Goal: Task Accomplishment & Management: Use online tool/utility

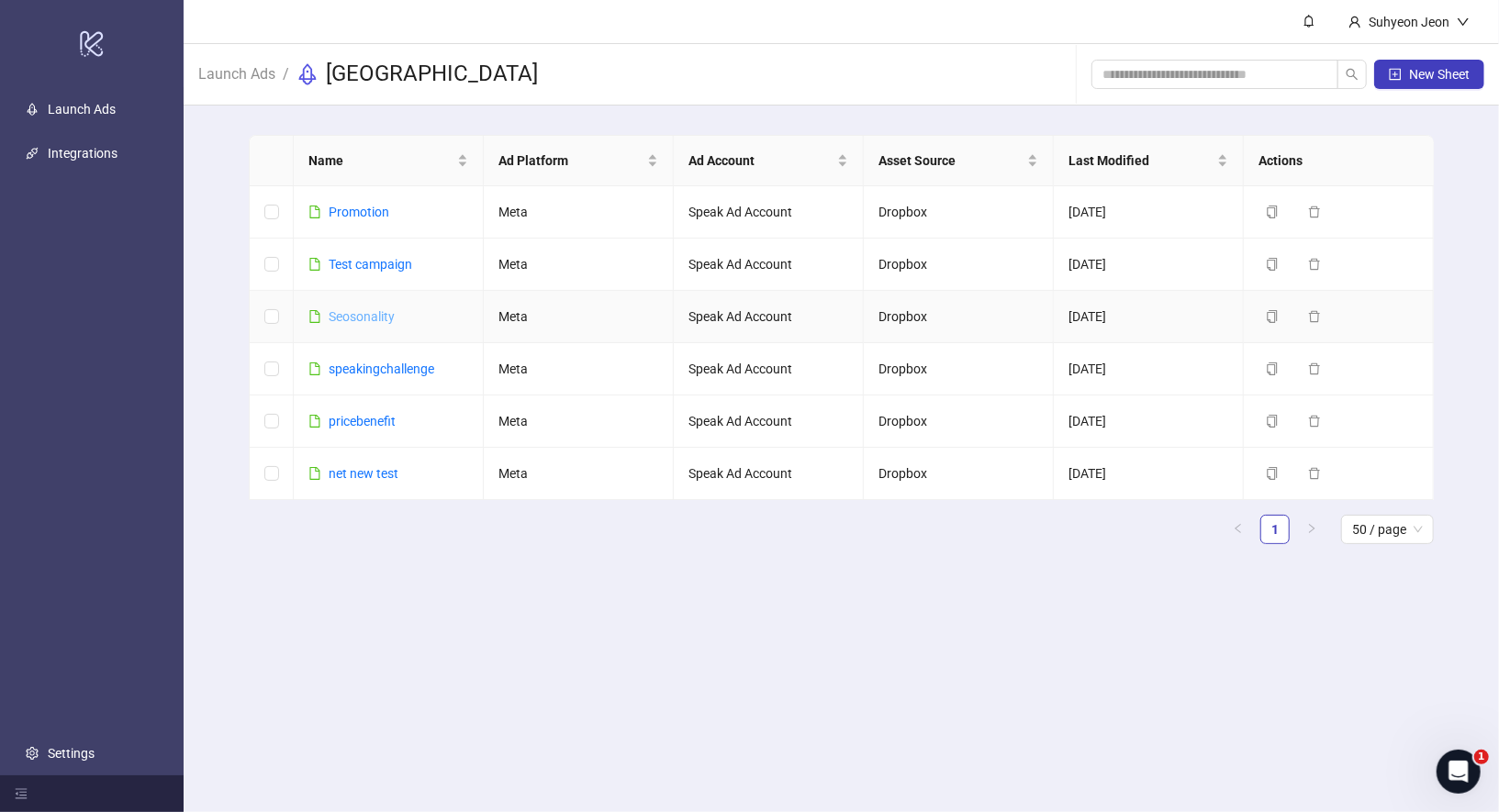
click at [366, 312] on link "Seosonality" at bounding box center [362, 316] width 66 height 15
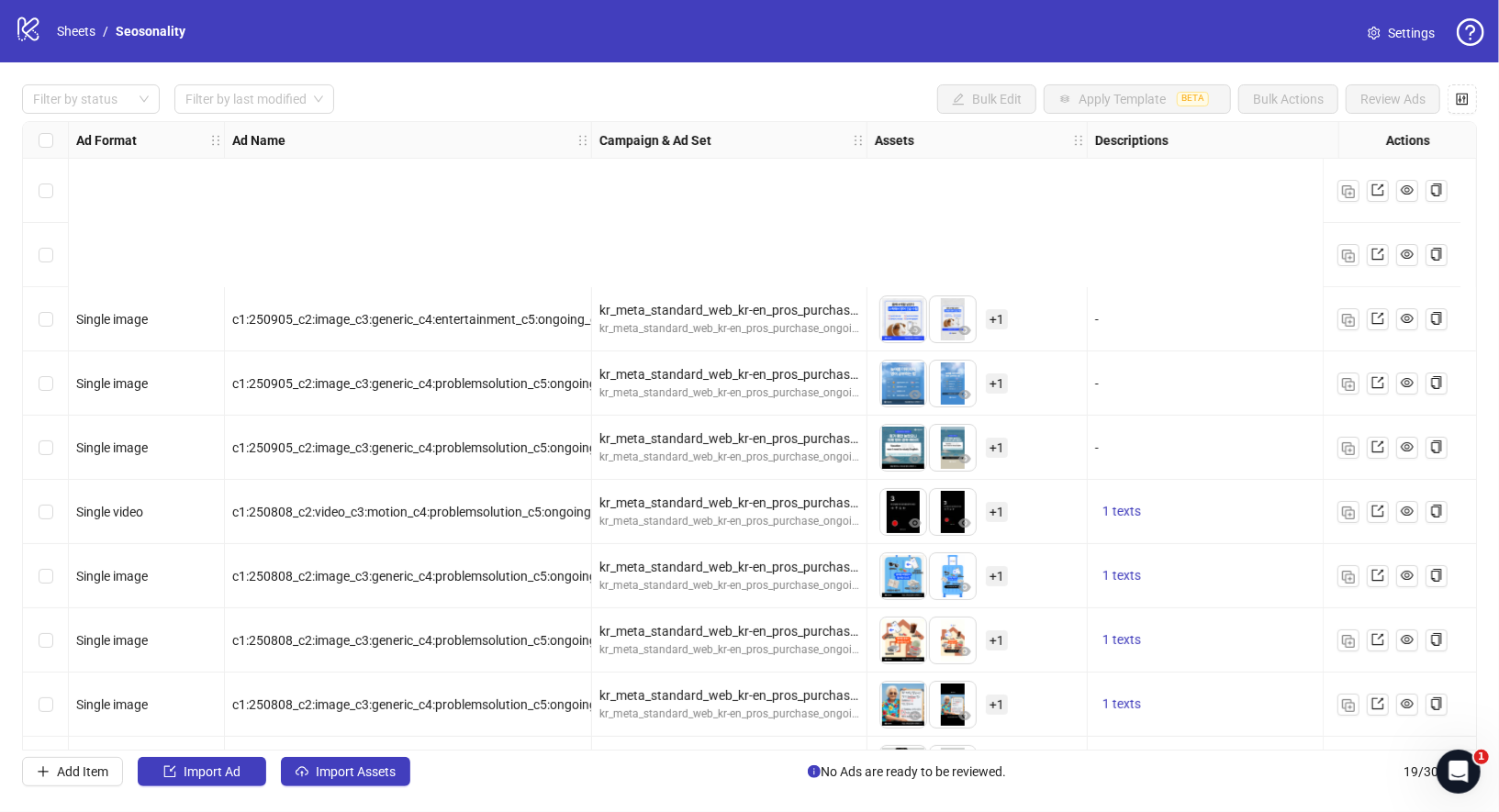
scroll to position [287, 0]
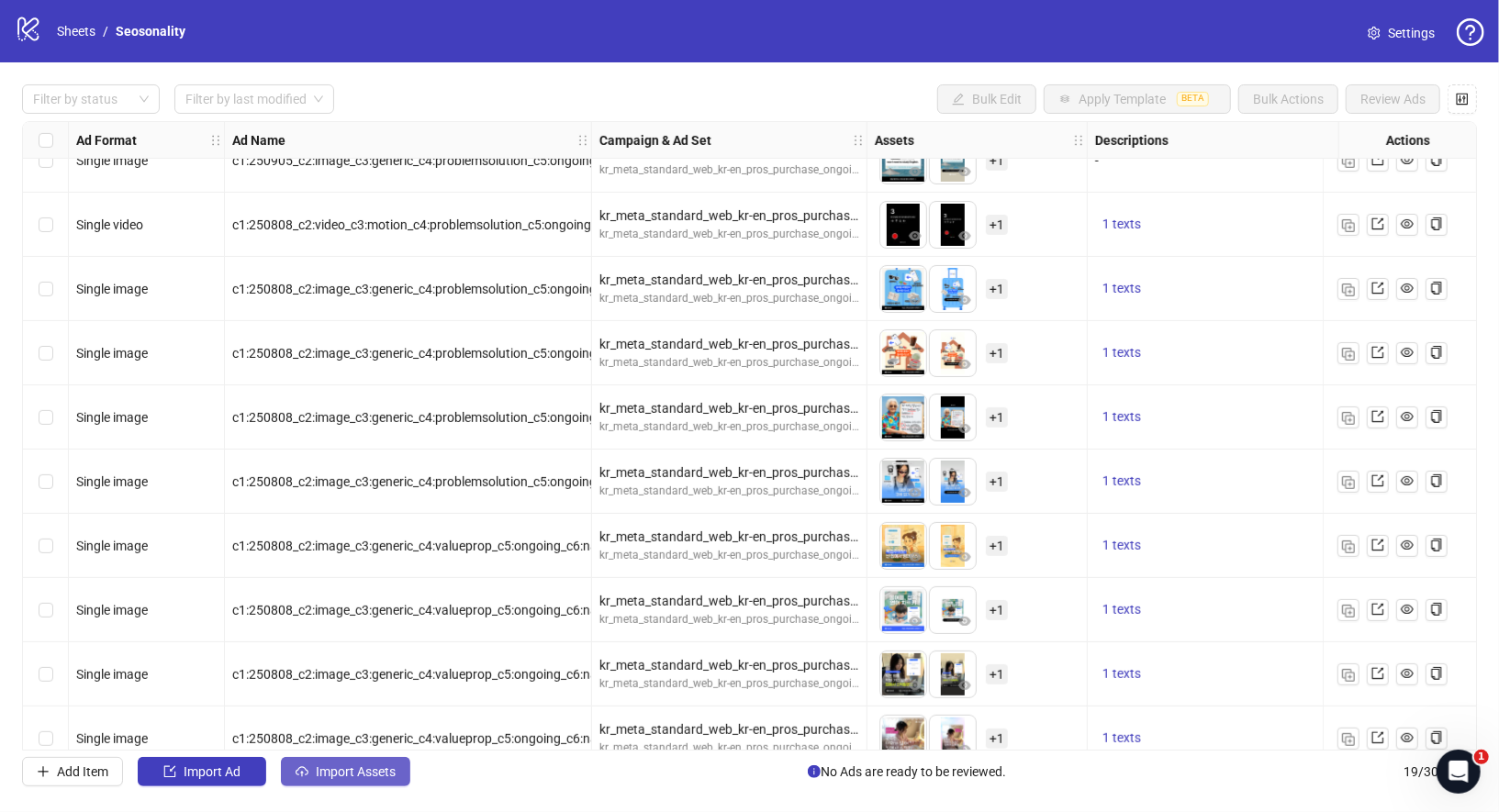
click at [334, 768] on span "Import Assets" at bounding box center [356, 772] width 80 height 15
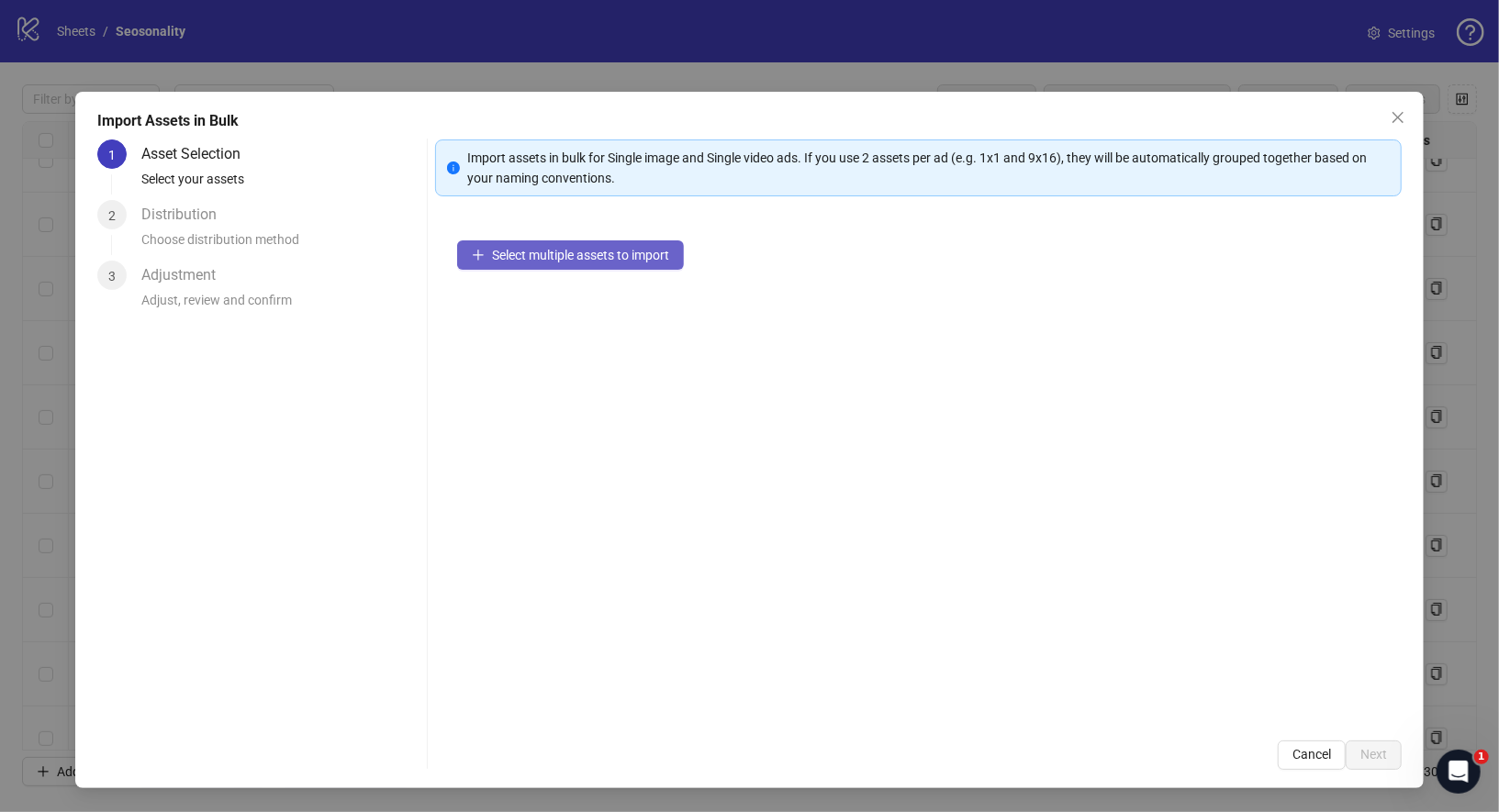
click at [524, 262] on button "Select multiple assets to import" at bounding box center [570, 254] width 227 height 29
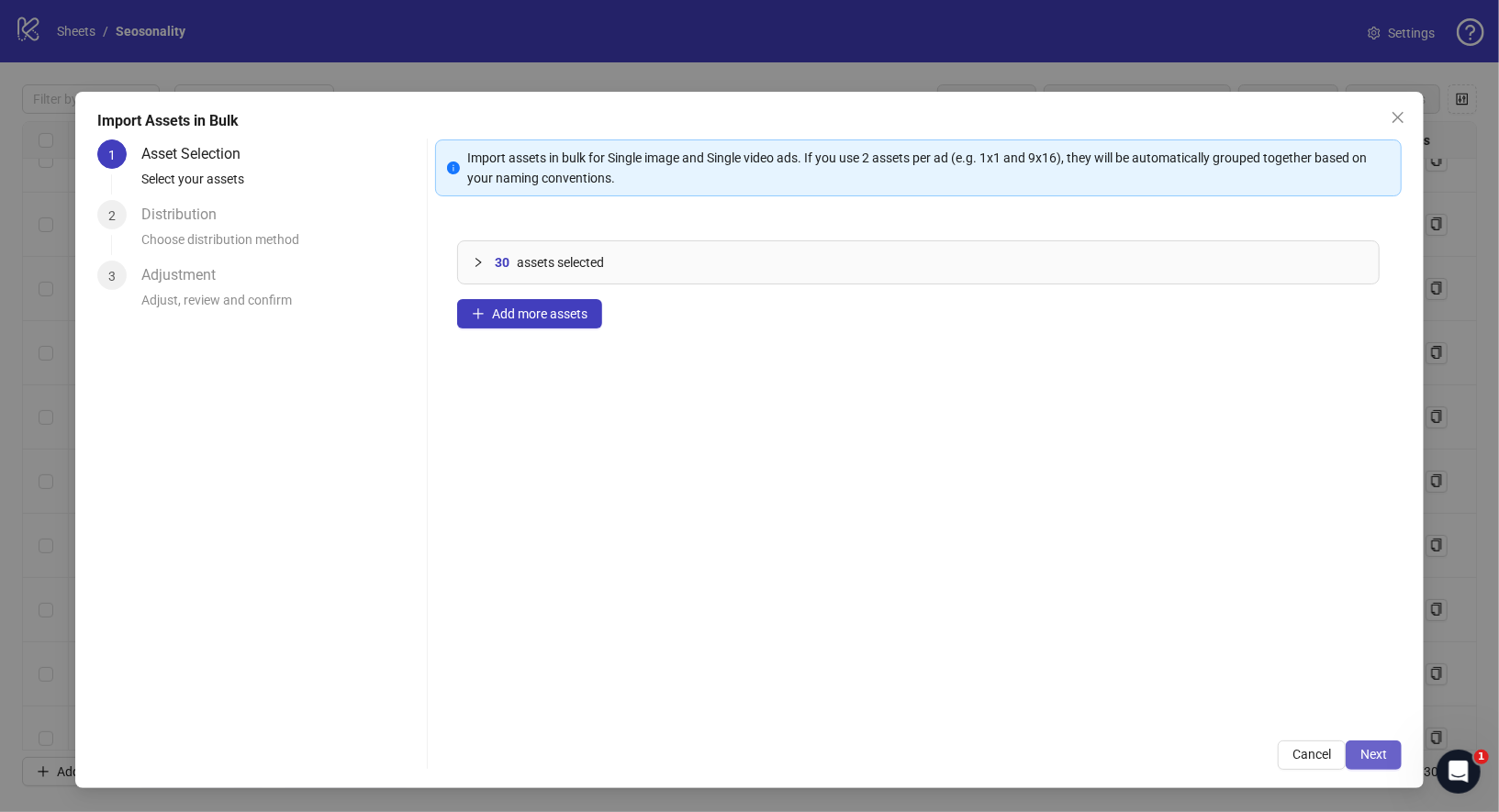
click at [1362, 743] on button "Next" at bounding box center [1374, 755] width 56 height 29
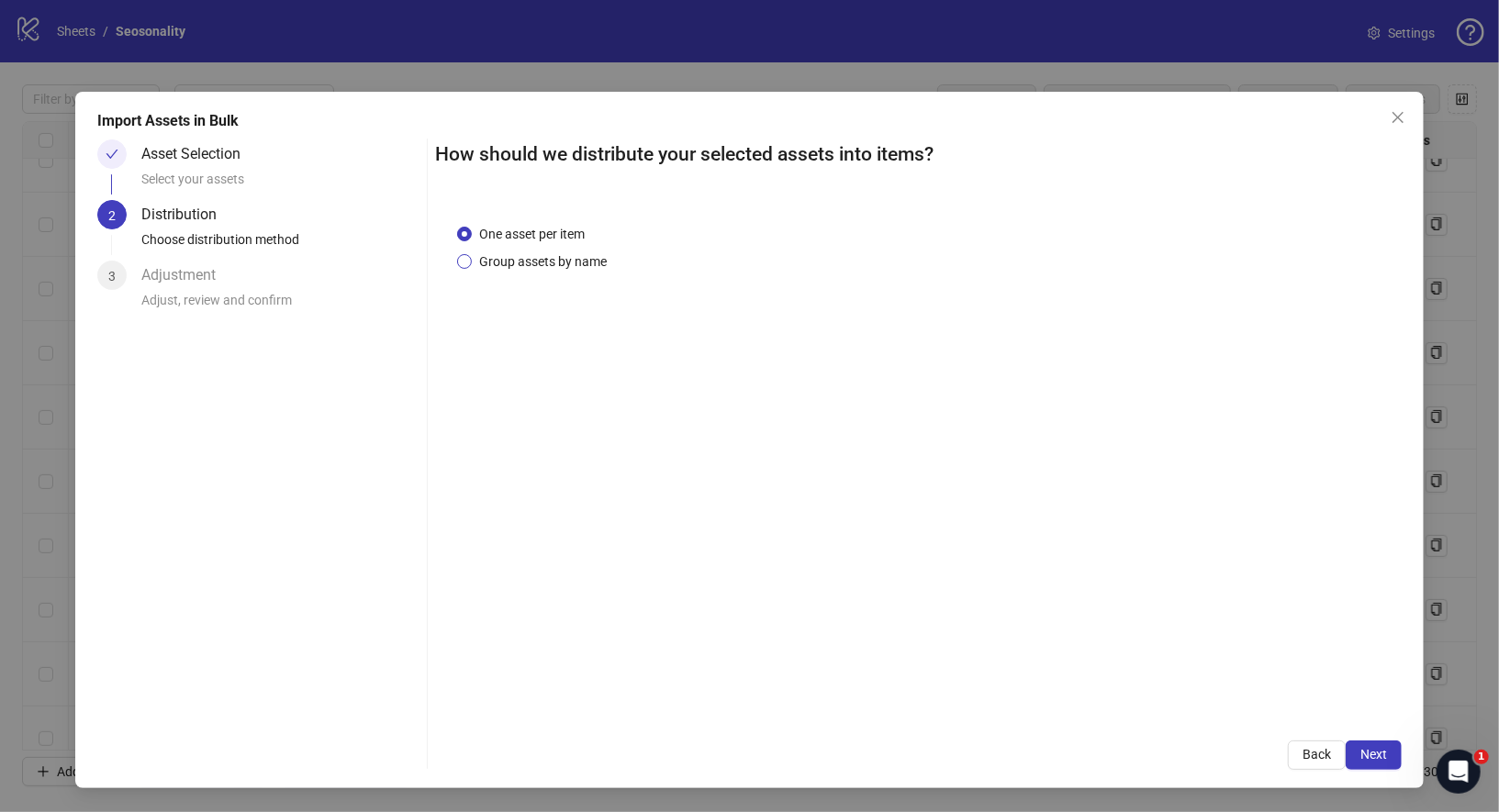
click at [534, 266] on span "Group assets by name" at bounding box center [543, 261] width 142 height 20
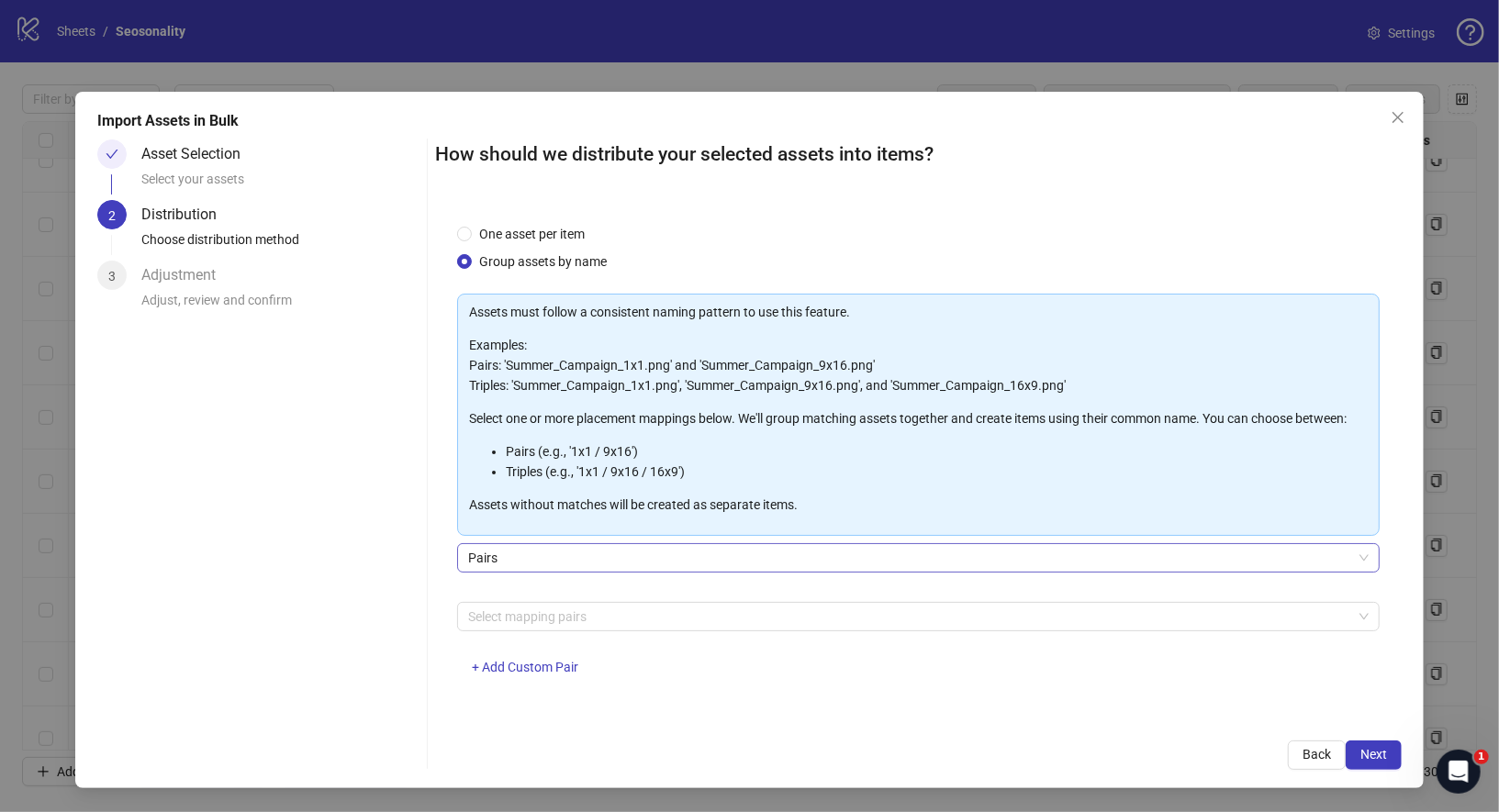
click at [574, 554] on span "Pairs" at bounding box center [918, 558] width 901 height 28
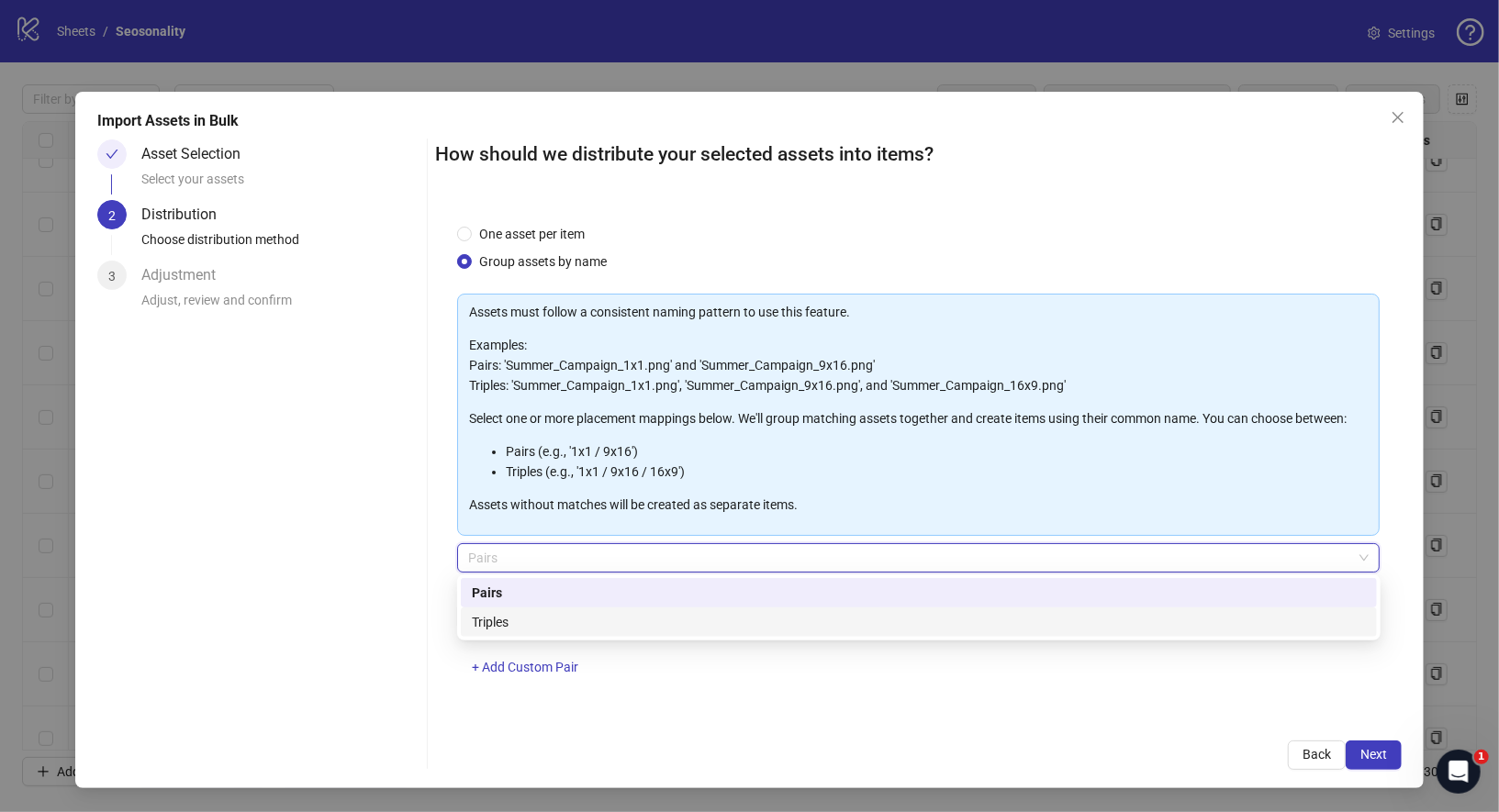
click at [569, 613] on div "Triples" at bounding box center [919, 622] width 894 height 20
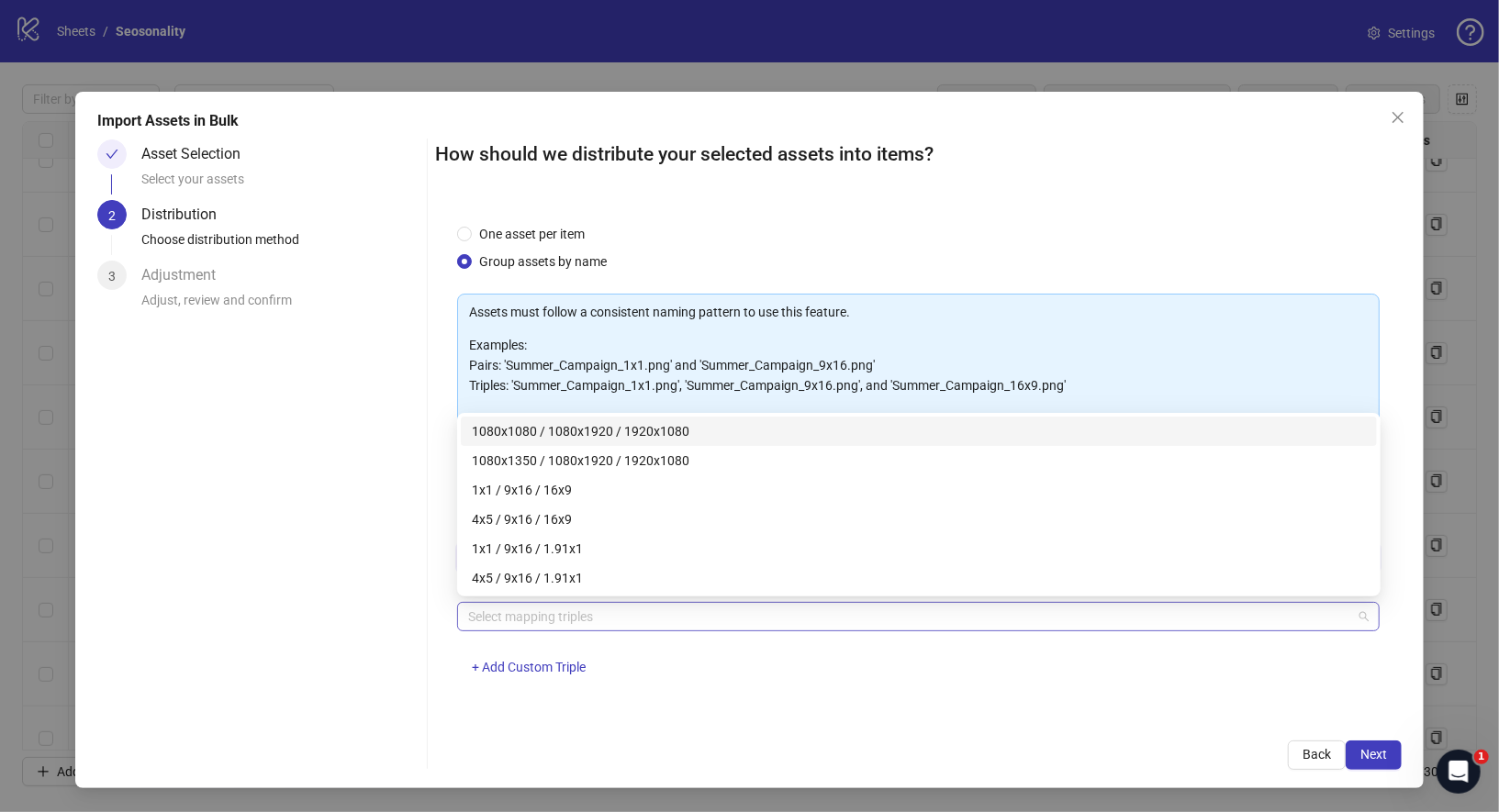
click at [578, 624] on div at bounding box center [909, 617] width 897 height 26
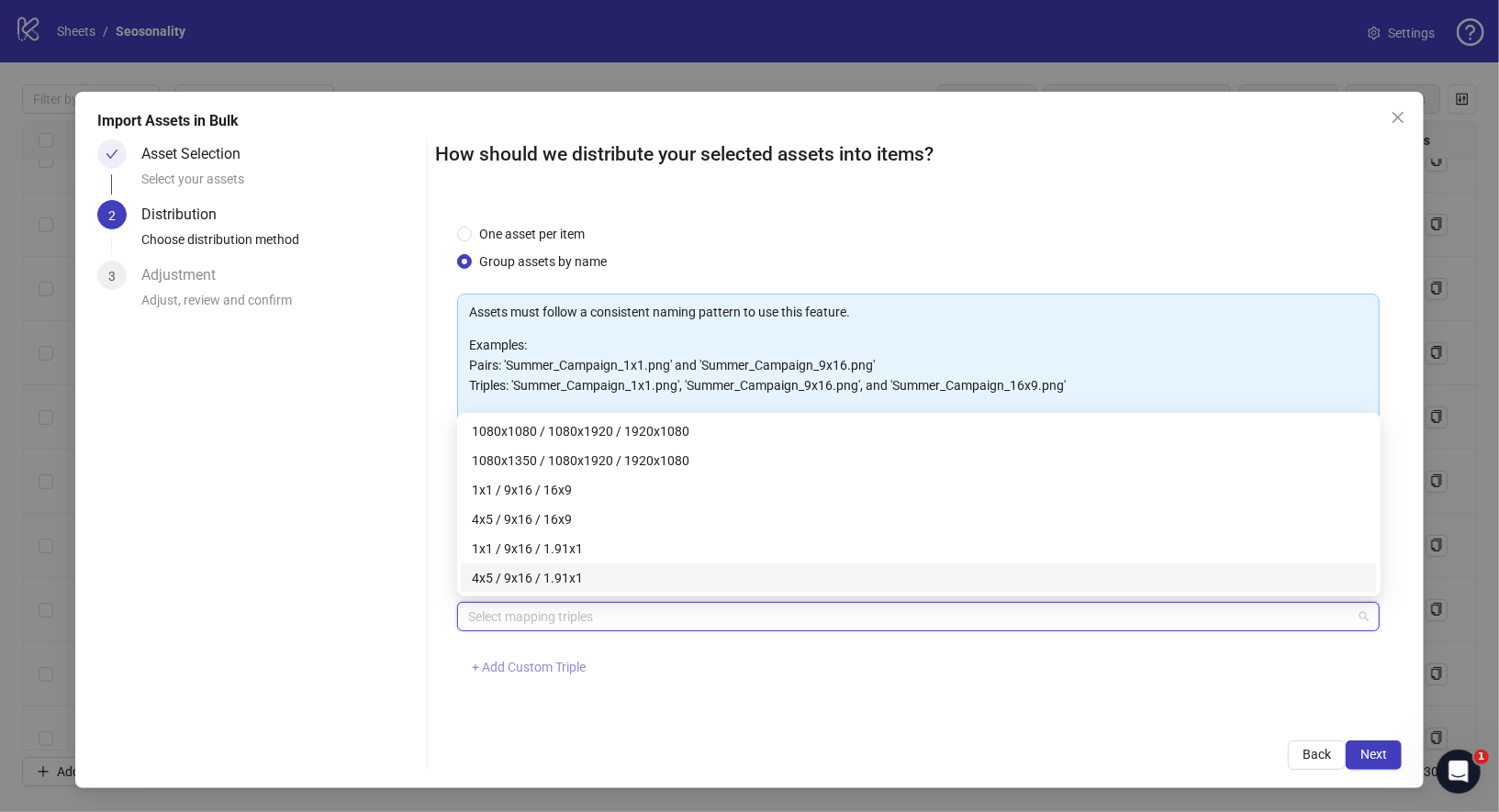
click at [524, 661] on span "+ Add Custom Triple" at bounding box center [529, 667] width 114 height 15
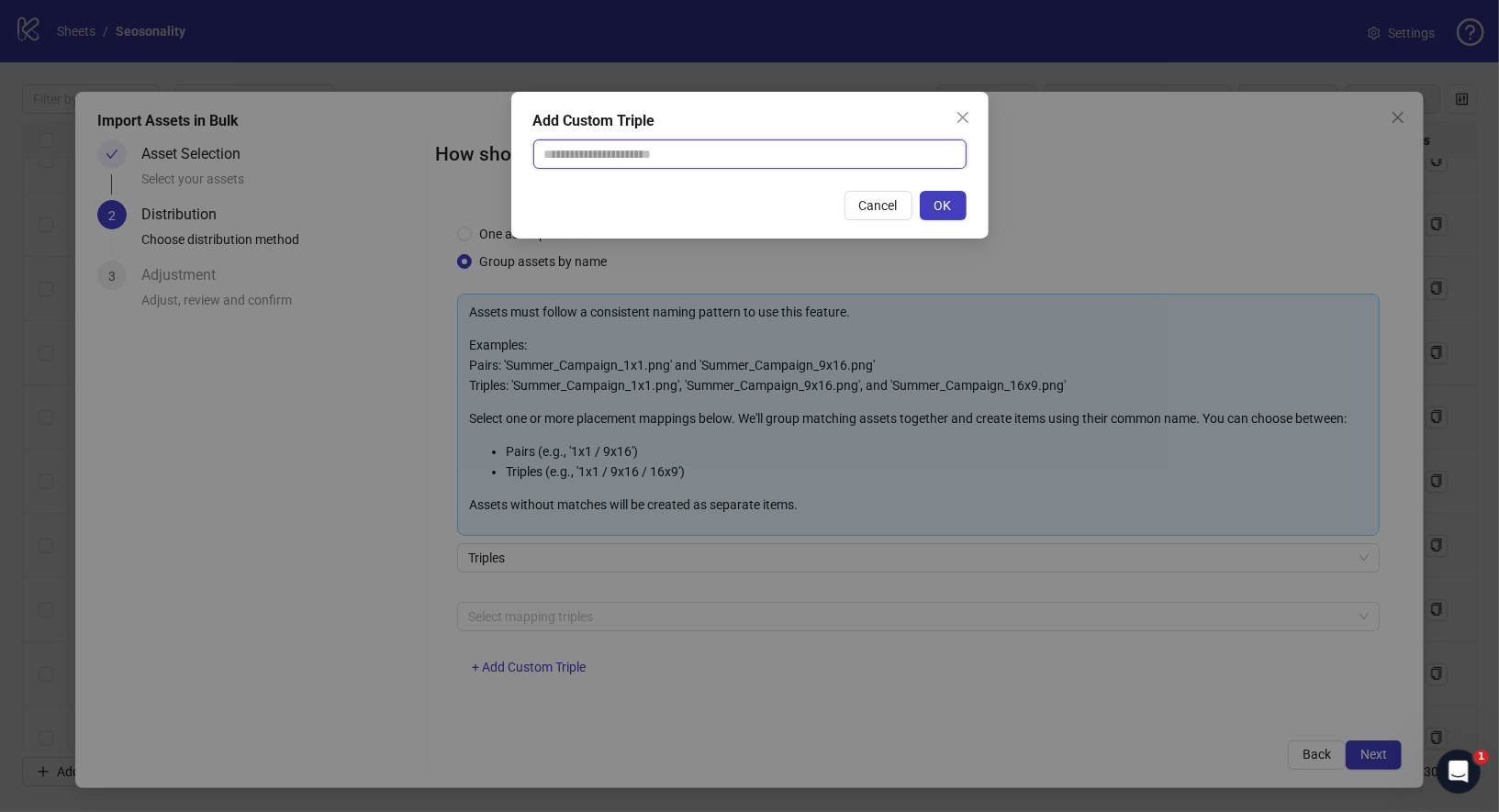
click at [658, 154] on input "text" at bounding box center [749, 154] width 433 height 29
paste input "**********"
type input "**********"
click at [945, 201] on span "OK" at bounding box center [942, 205] width 17 height 15
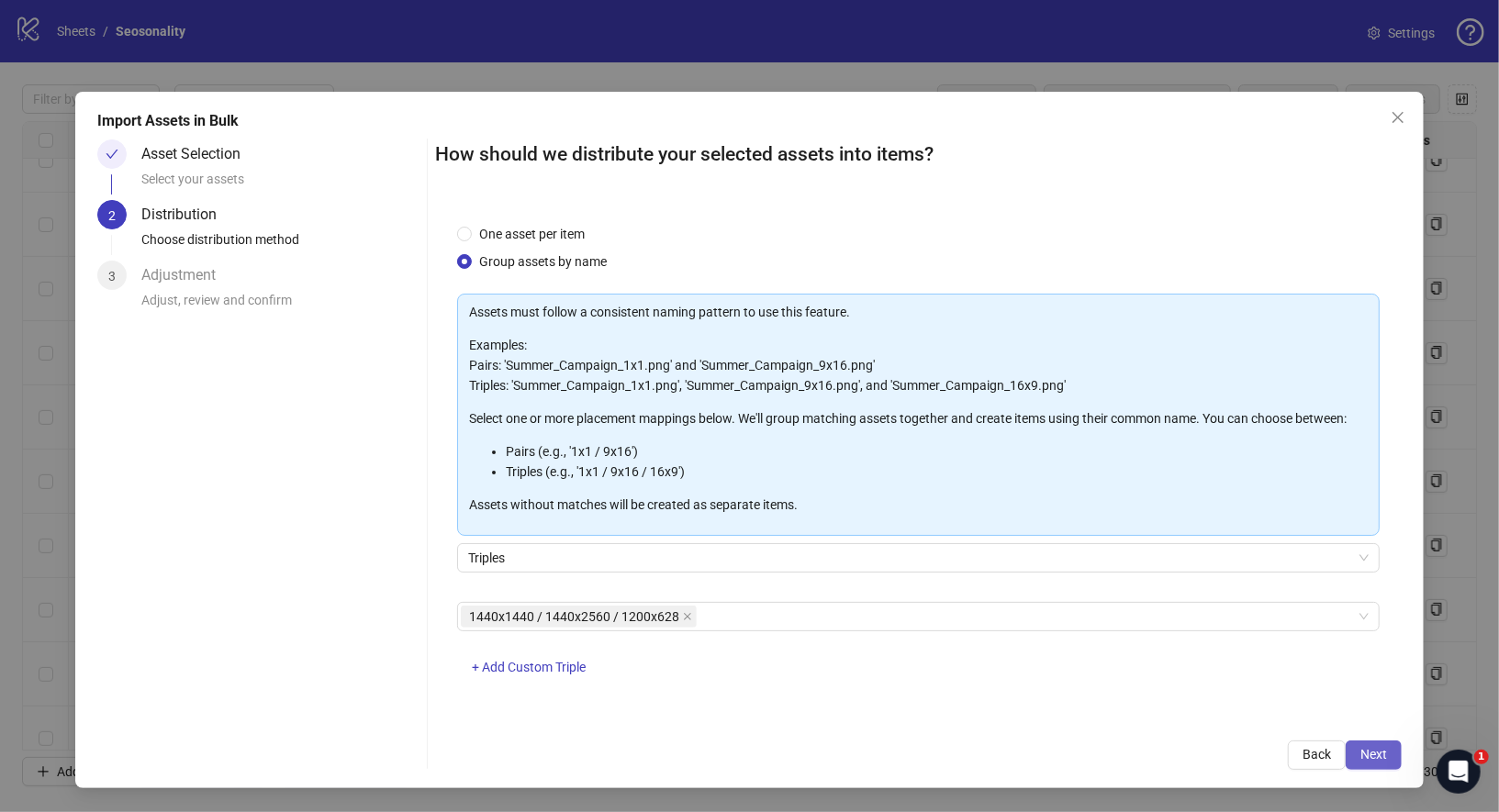
click at [1401, 749] on button "Next" at bounding box center [1374, 755] width 56 height 29
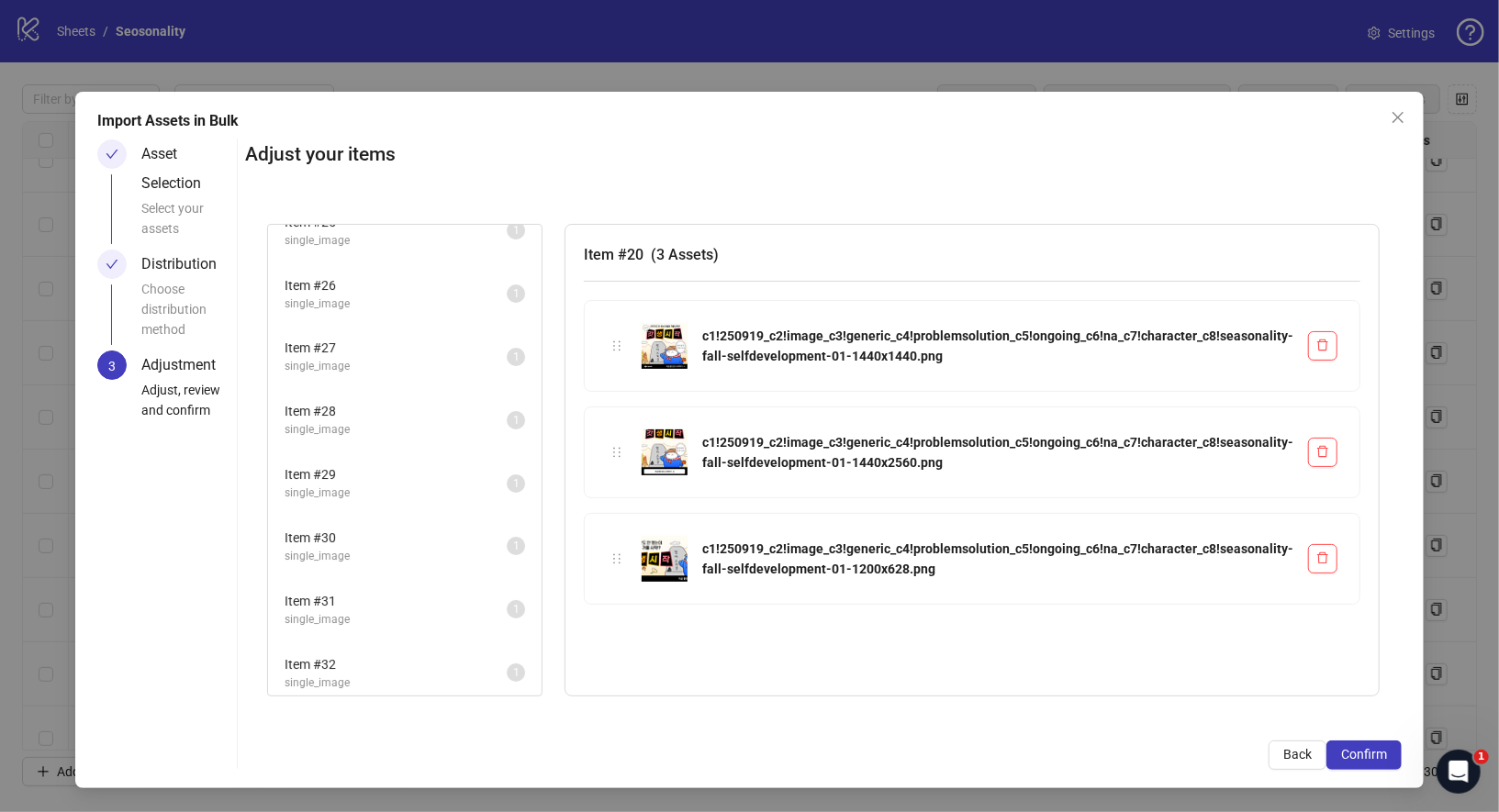
scroll to position [0, 0]
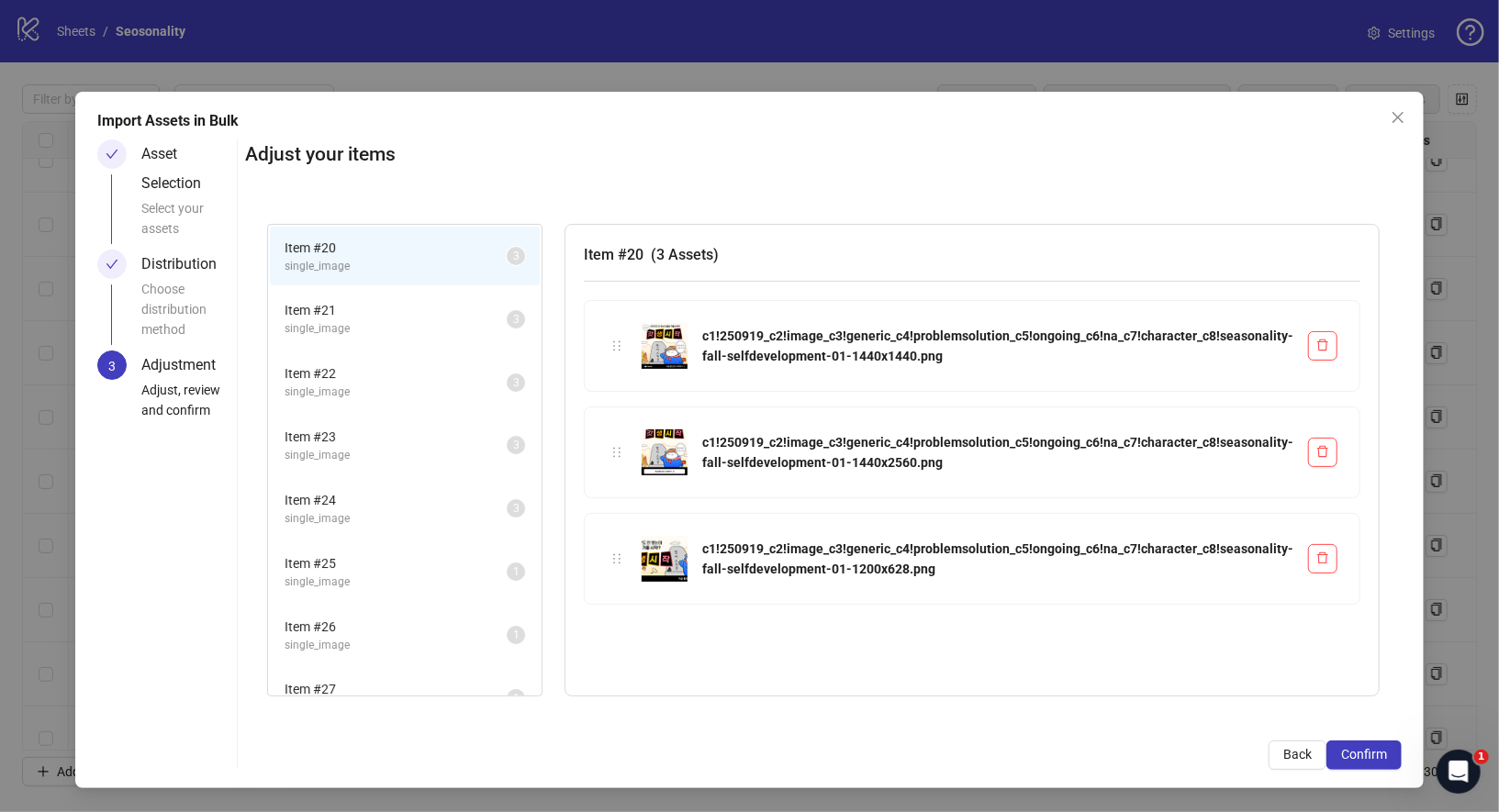
click at [419, 585] on span "single_image" at bounding box center [396, 582] width 222 height 17
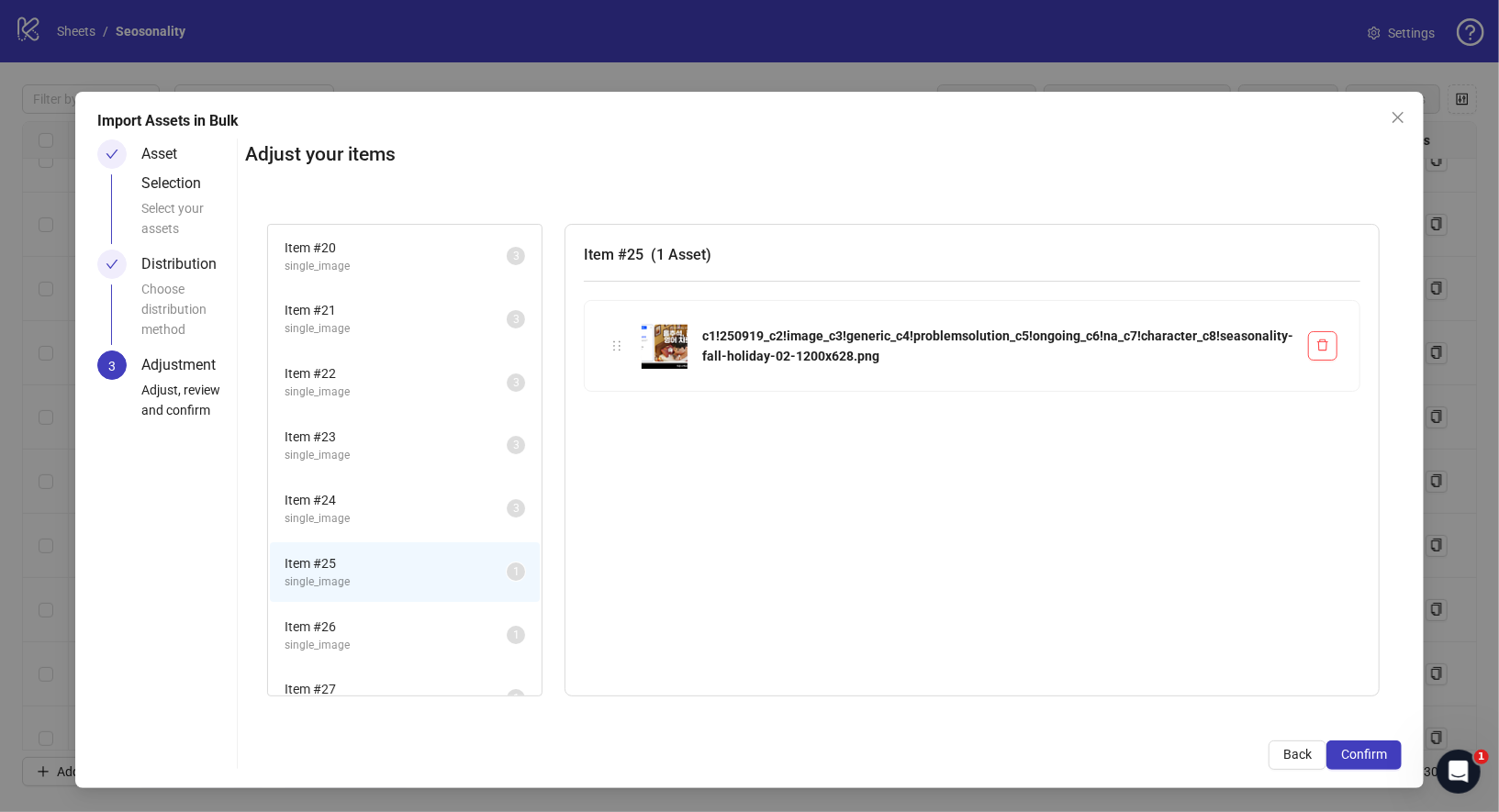
click at [418, 617] on span "Item # 26" at bounding box center [396, 627] width 222 height 20
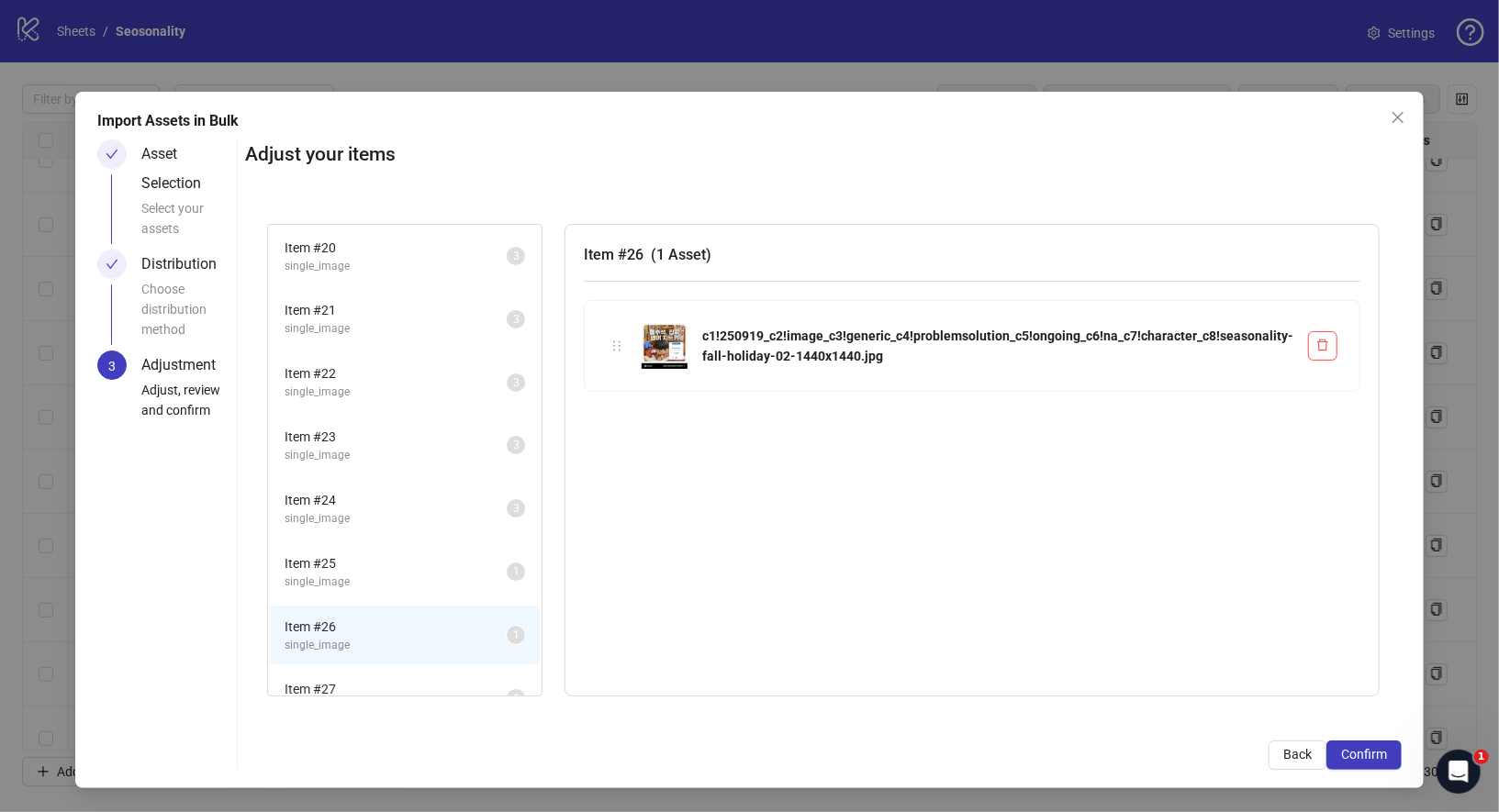
click at [417, 643] on span "single_image" at bounding box center [396, 645] width 222 height 17
click at [415, 661] on div "Item # 26 single_image 1" at bounding box center [405, 635] width 274 height 63
click at [426, 568] on span "Item # 25" at bounding box center [396, 563] width 222 height 20
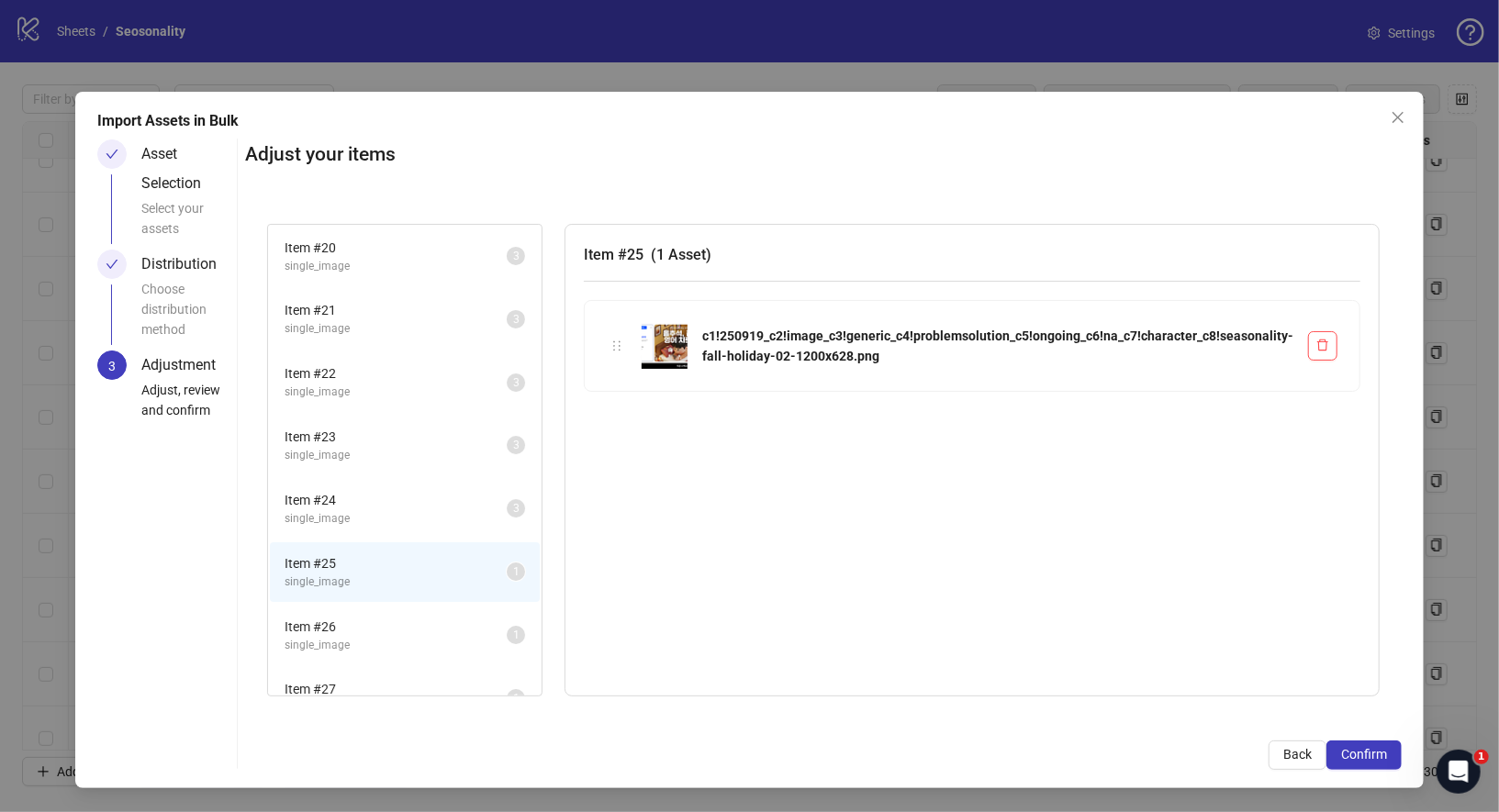
click at [423, 608] on li "Item # 26 single_image 1" at bounding box center [405, 636] width 270 height 60
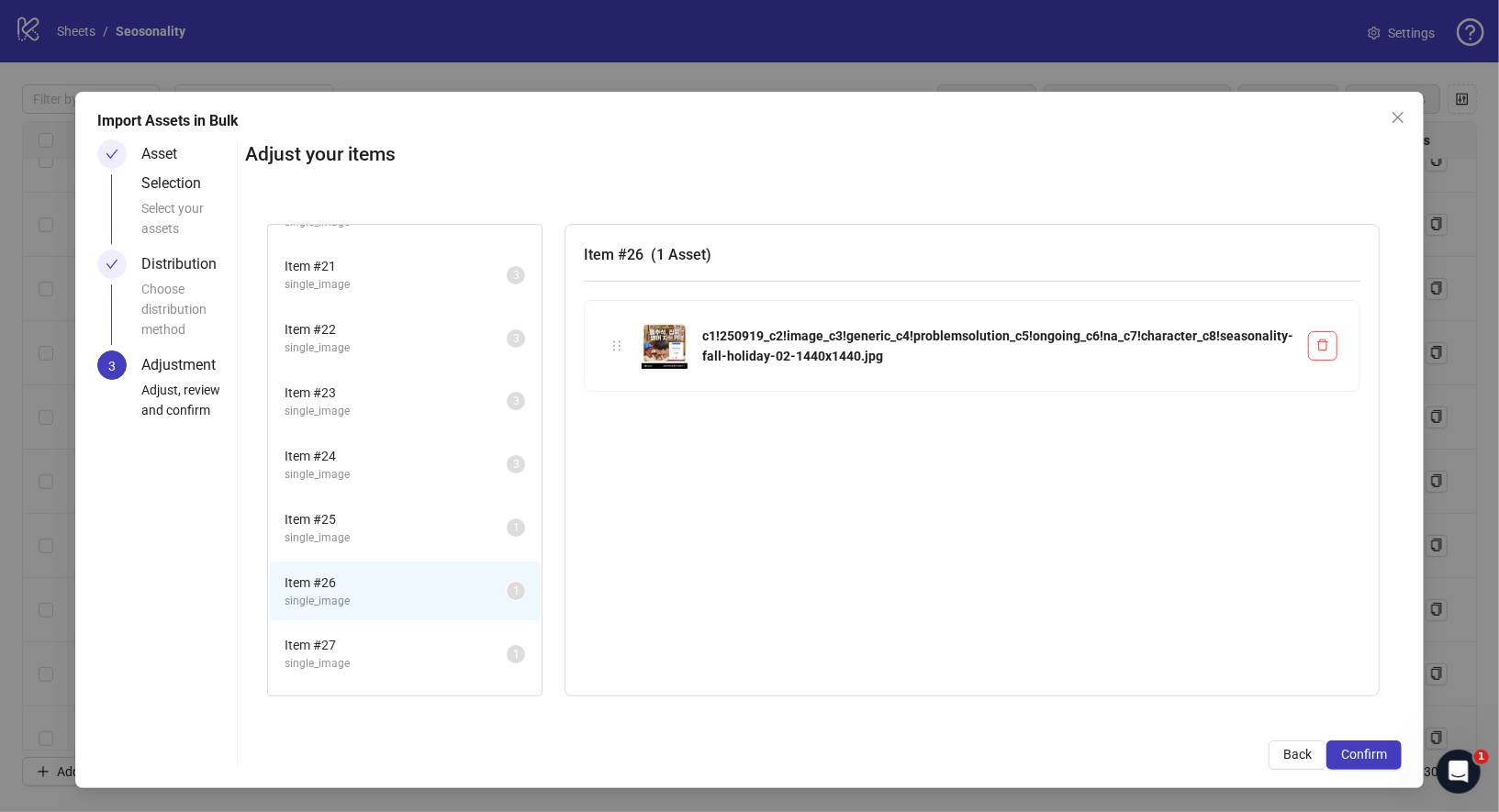
scroll to position [48, 0]
click at [416, 631] on span "Item # 27" at bounding box center [396, 641] width 222 height 20
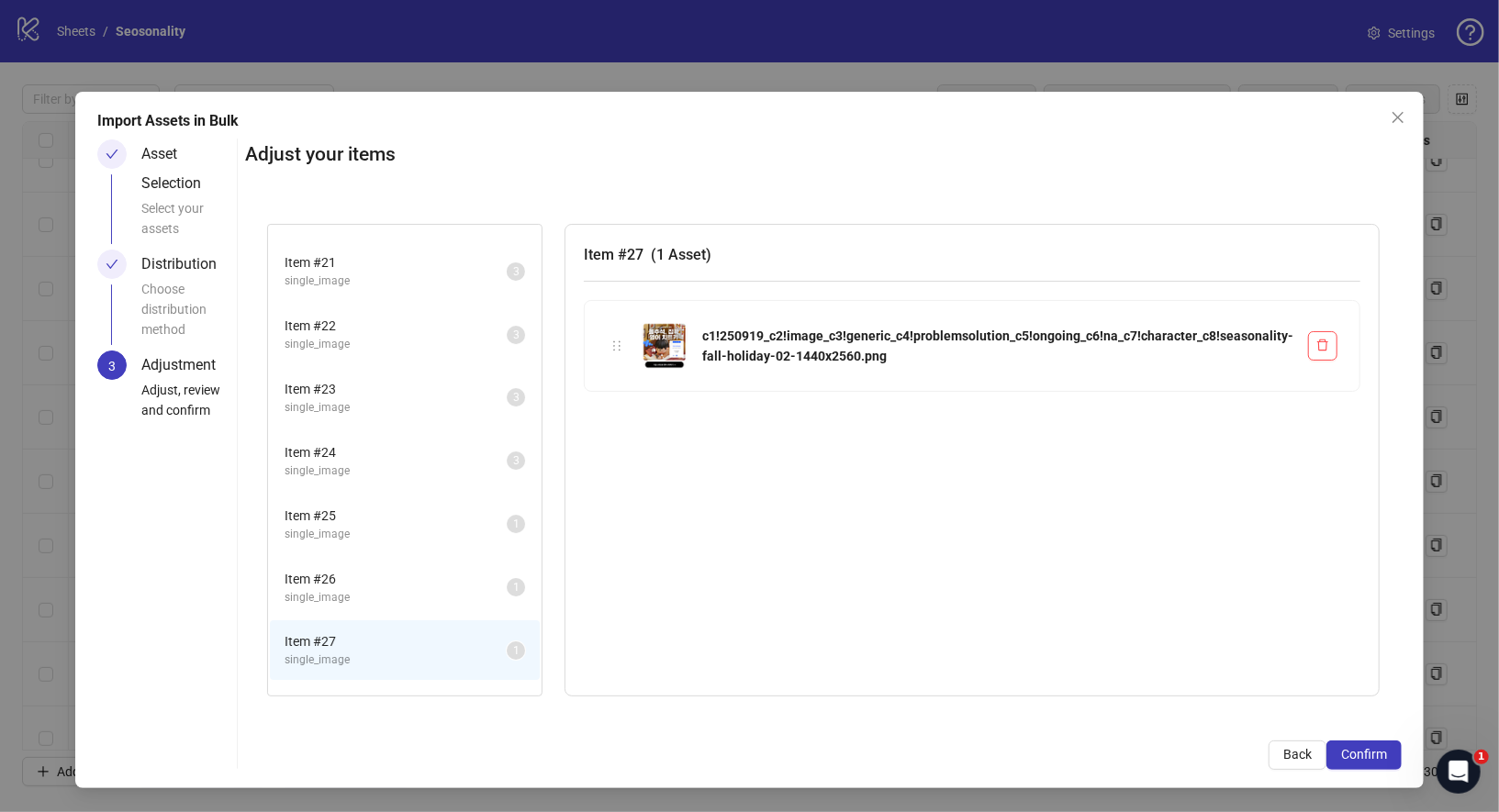
click at [409, 532] on span "single_image" at bounding box center [396, 534] width 222 height 17
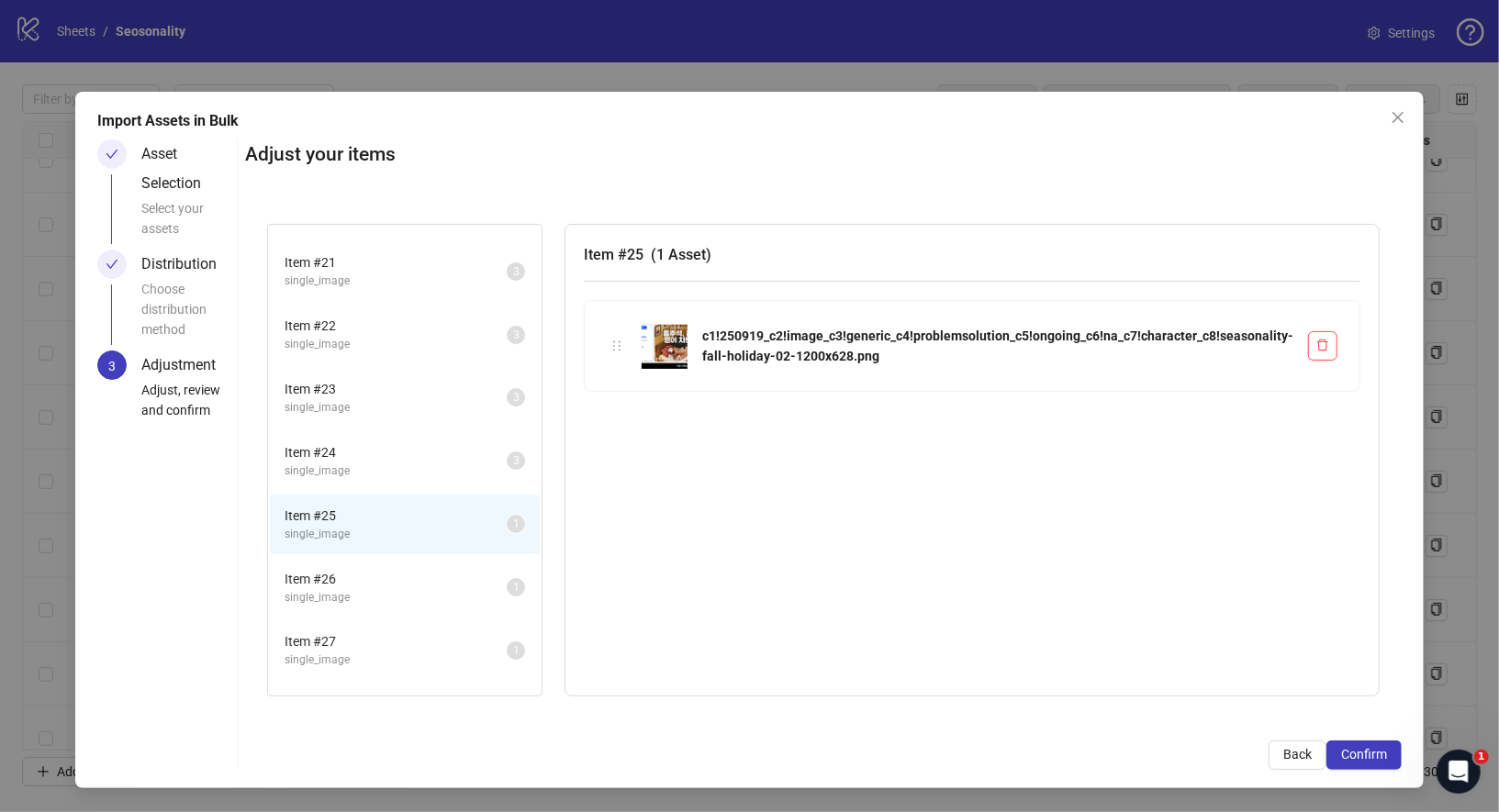
click at [409, 577] on span "Item # 26" at bounding box center [396, 579] width 222 height 20
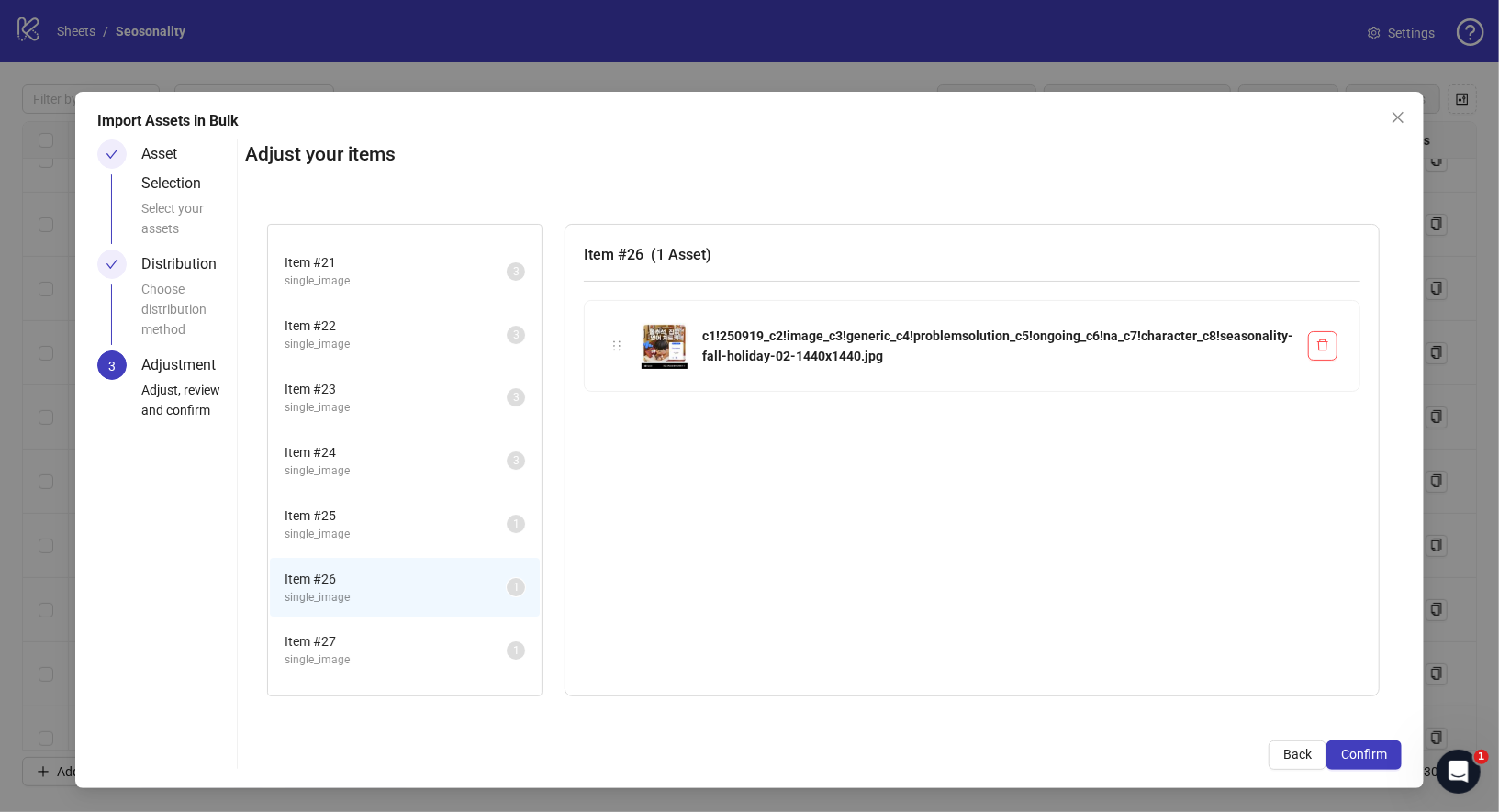
click at [409, 631] on span "Item # 27" at bounding box center [396, 641] width 222 height 20
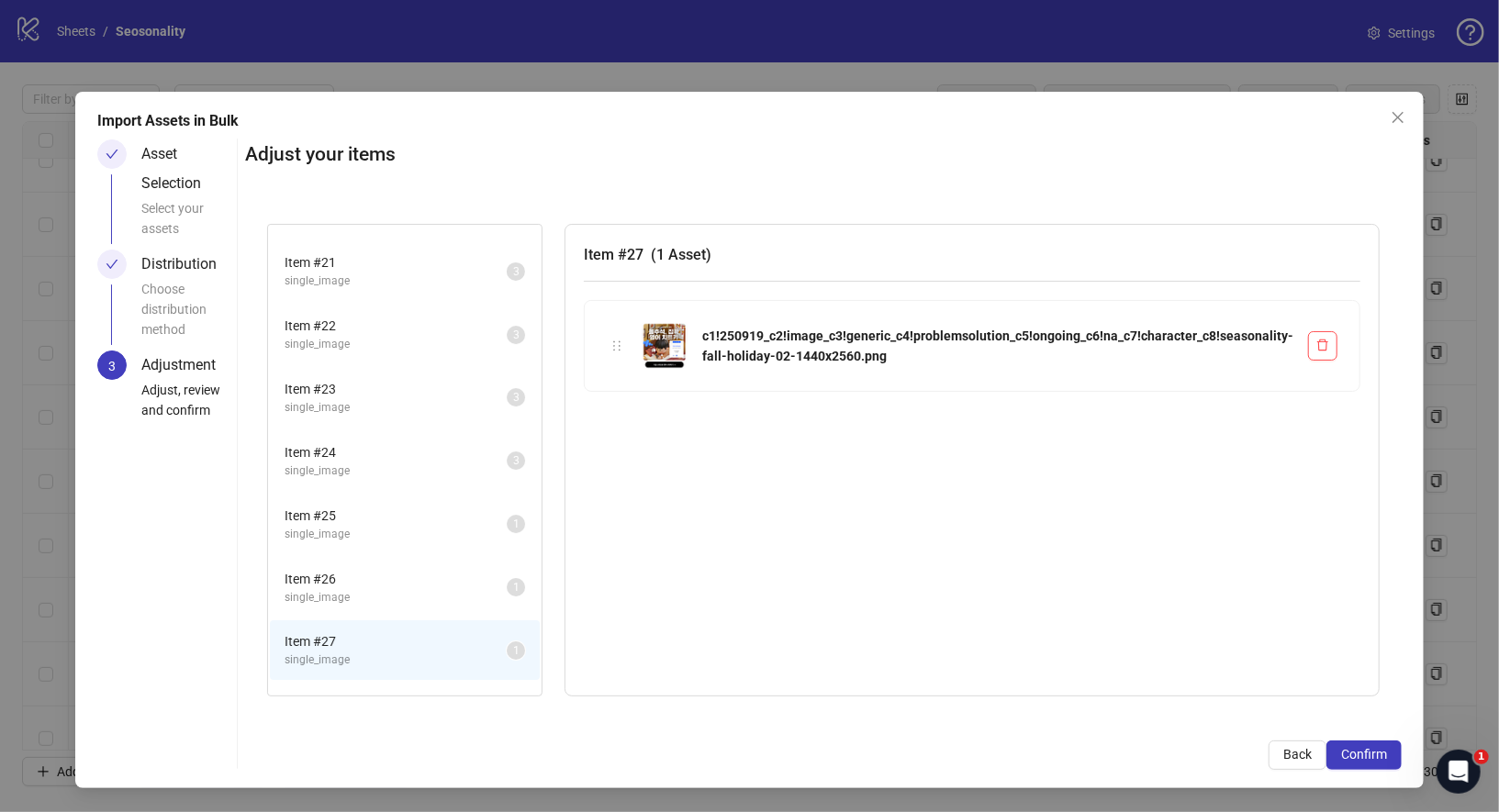
click at [360, 509] on span "Item # 25" at bounding box center [396, 516] width 222 height 20
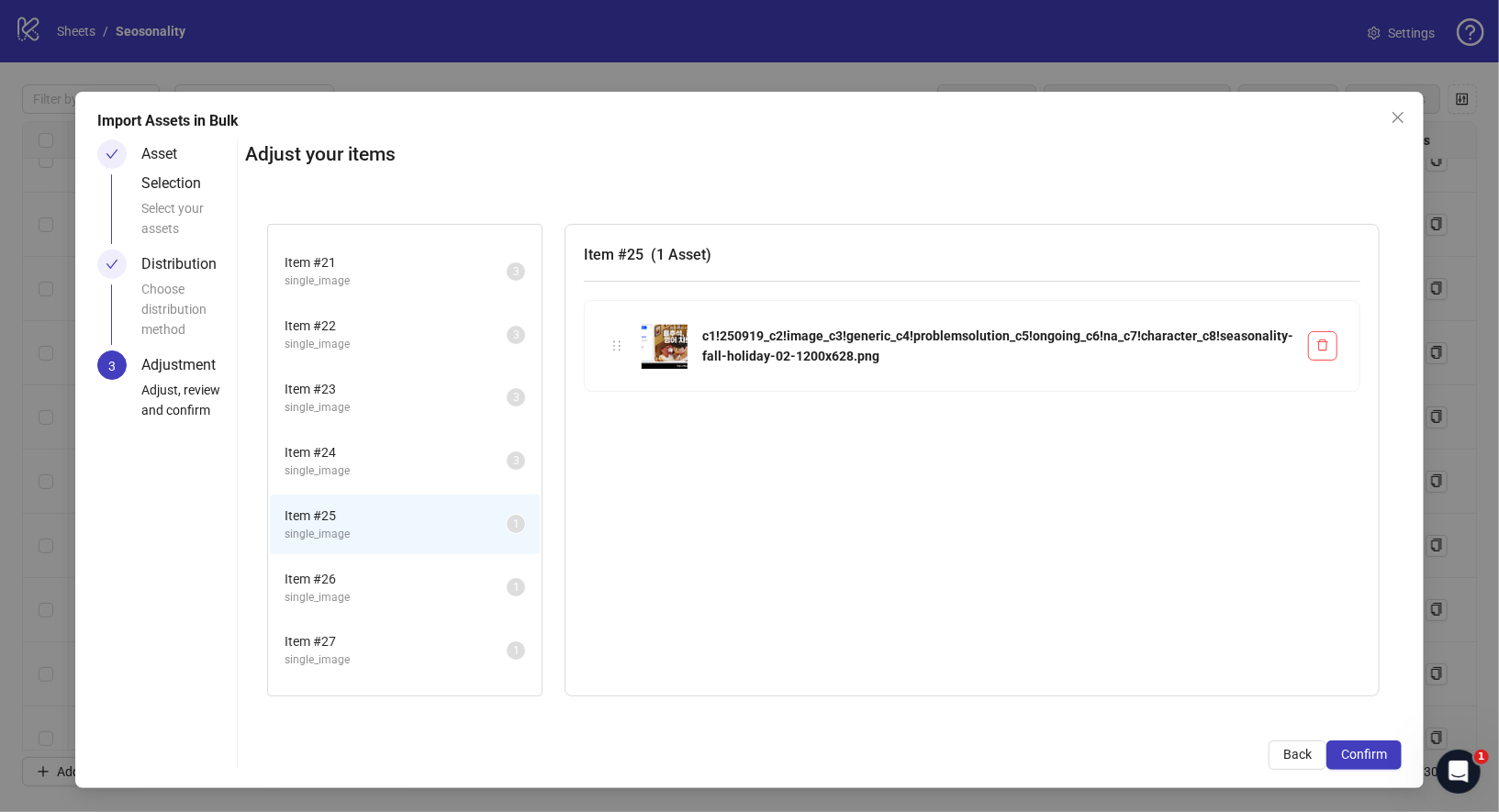
click at [360, 558] on li "Item # 26 single_image 1" at bounding box center [405, 588] width 270 height 60
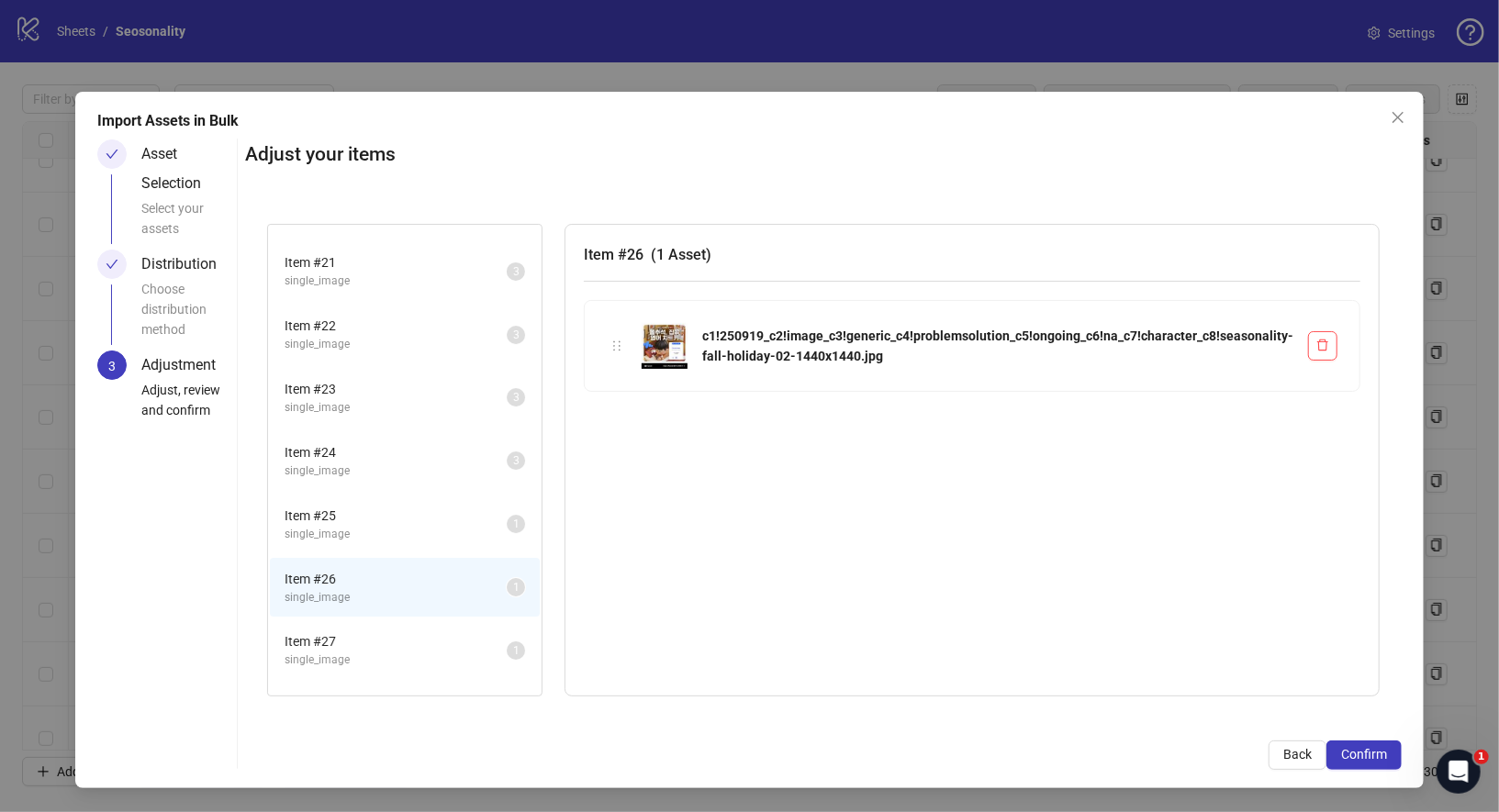
click at [370, 622] on li "Item # 27 single_image 1" at bounding box center [405, 650] width 270 height 60
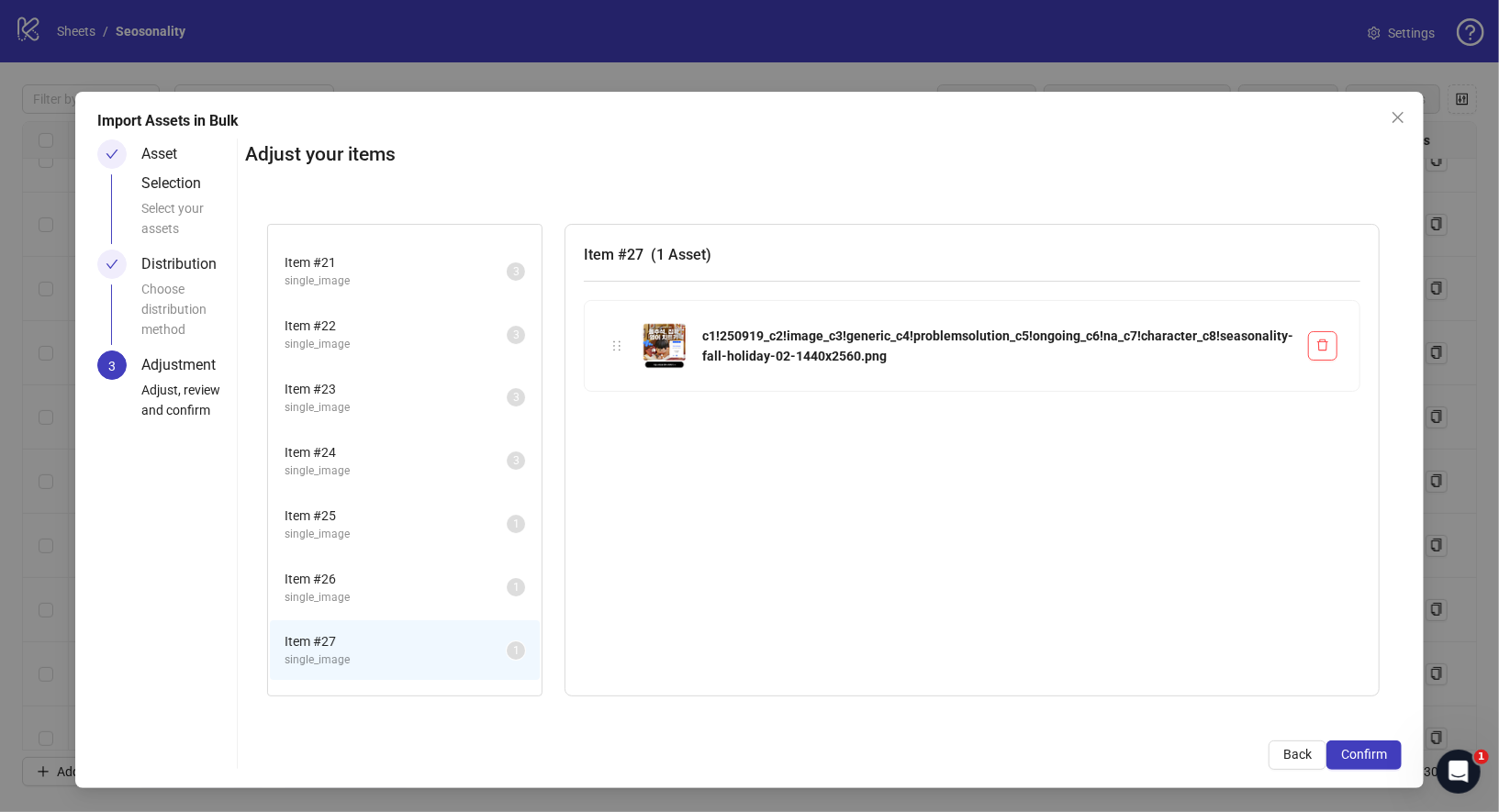
click at [378, 530] on span "single_image" at bounding box center [396, 534] width 222 height 17
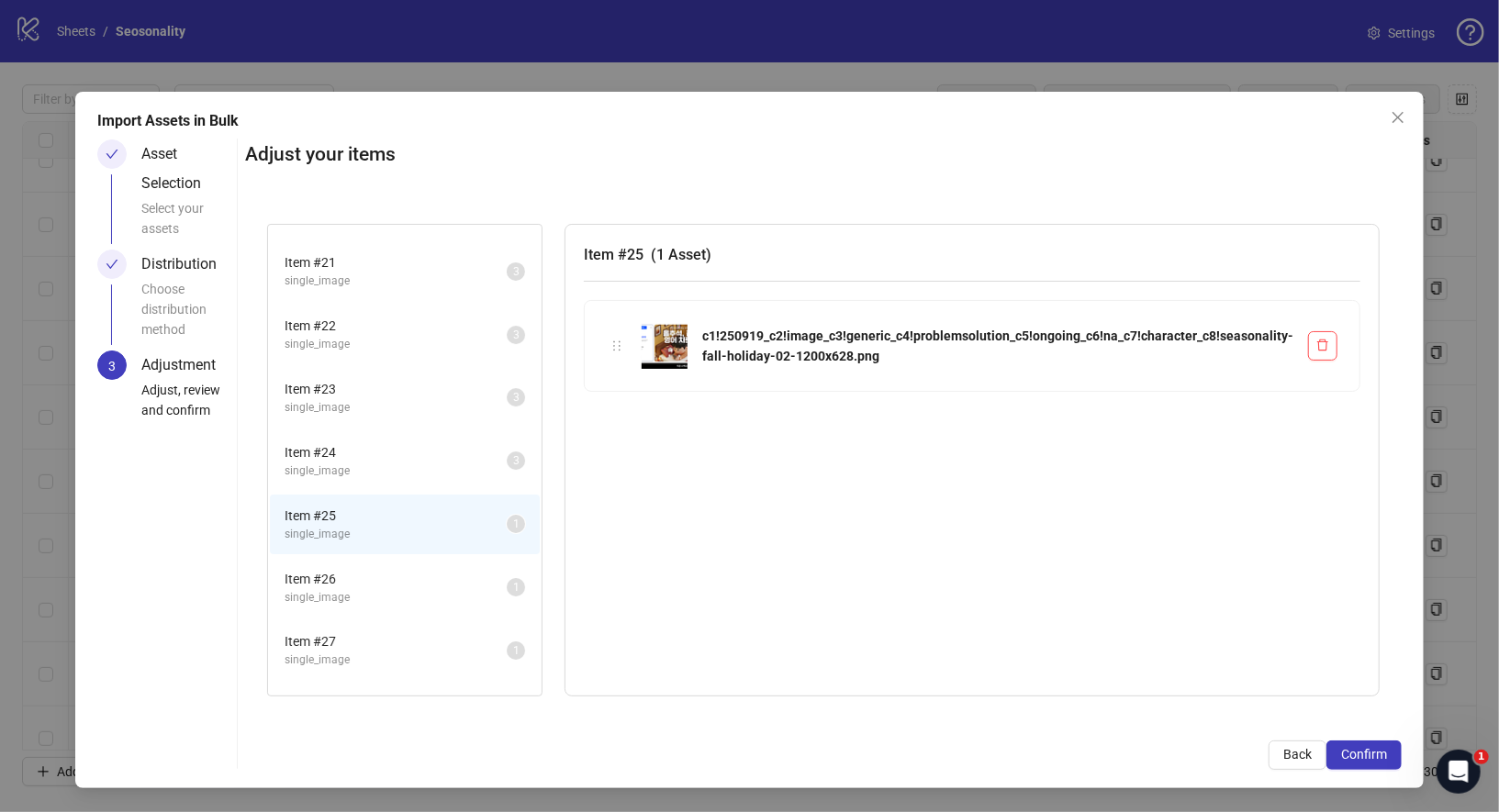
click at [378, 577] on span "Item # 26" at bounding box center [396, 579] width 222 height 20
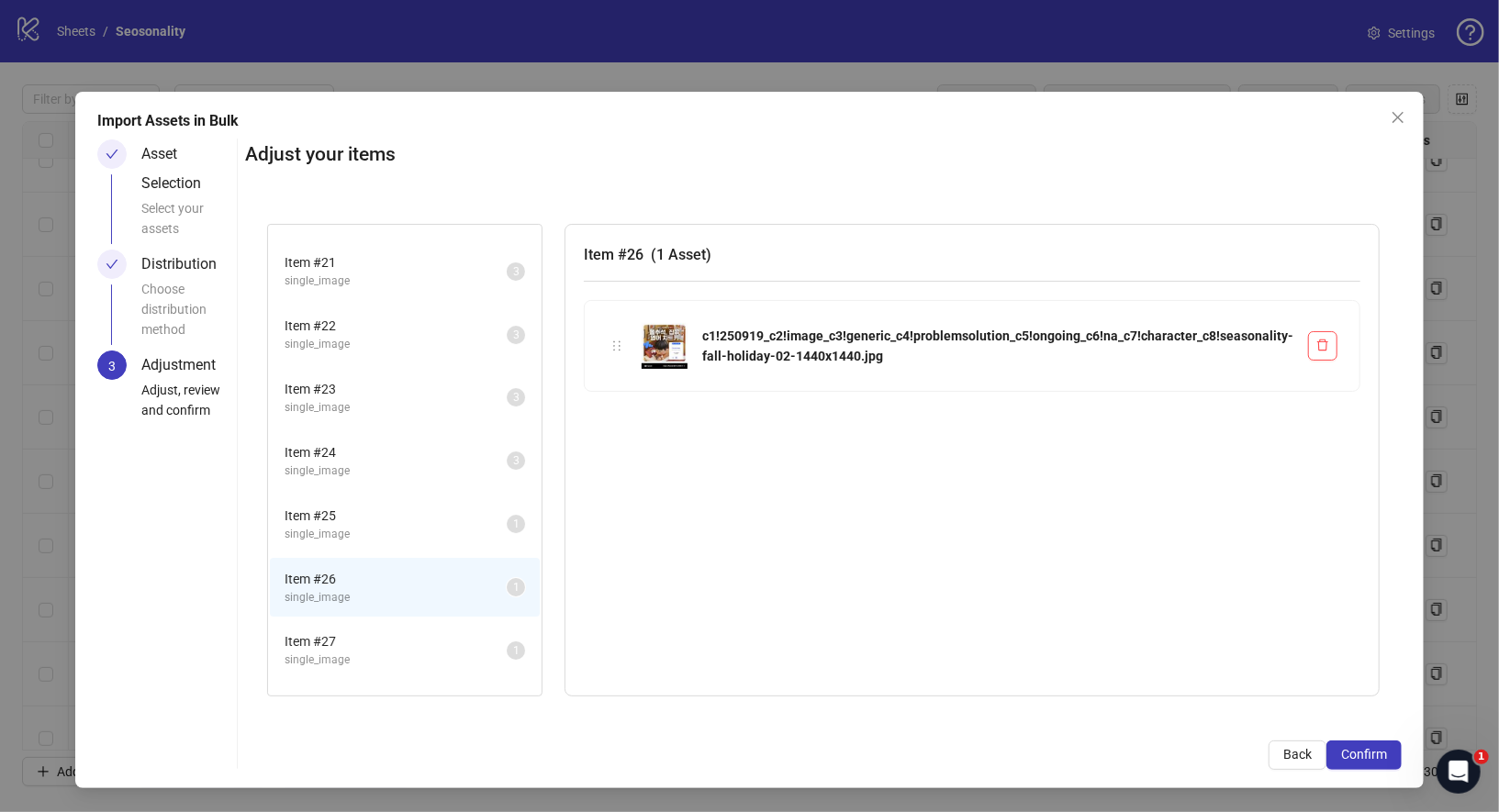
click at [378, 636] on span "Item # 27" at bounding box center [396, 641] width 222 height 20
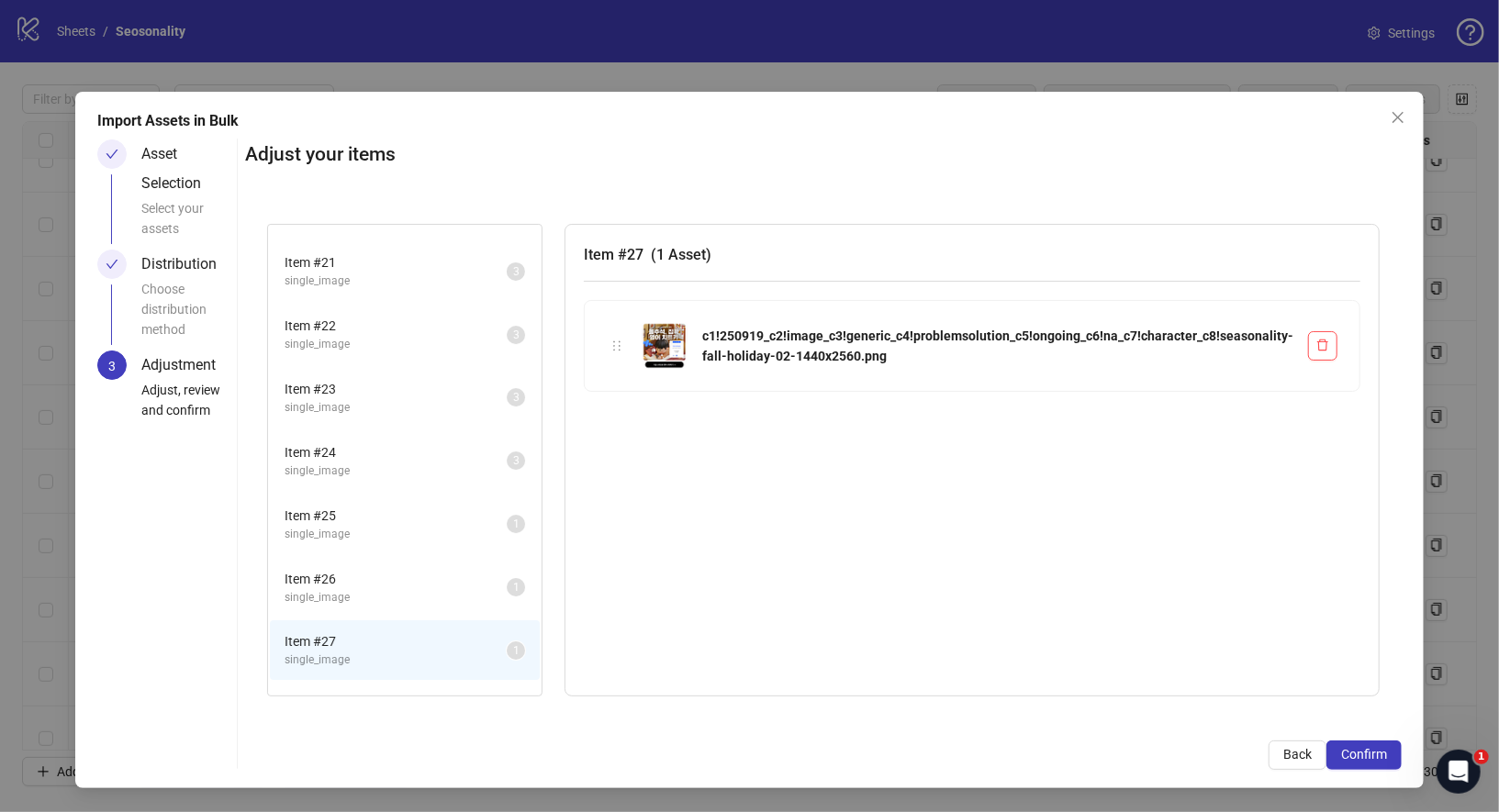
click at [379, 450] on span "Item # 24" at bounding box center [396, 452] width 222 height 20
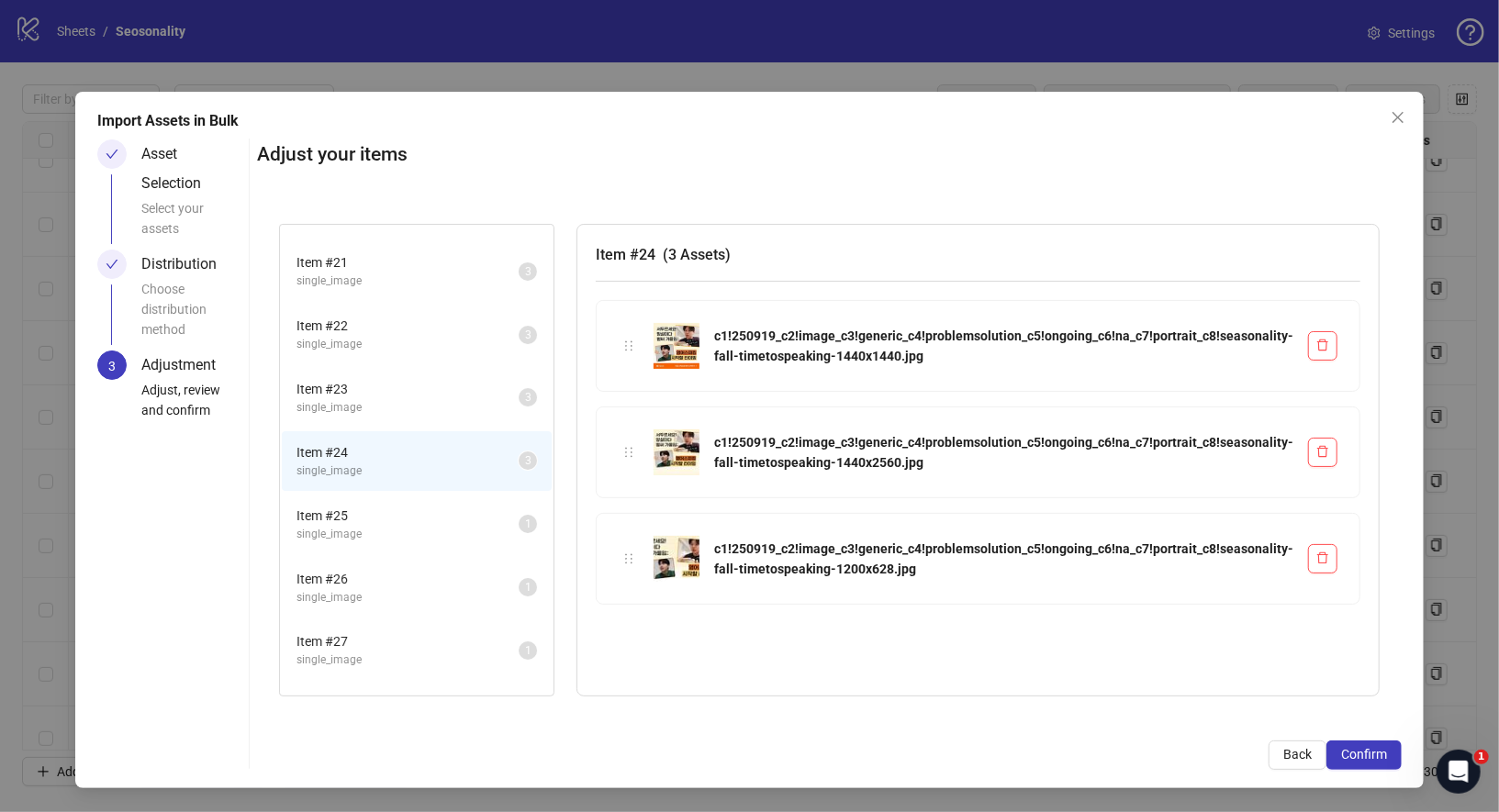
click at [379, 408] on span "single_image" at bounding box center [407, 407] width 222 height 17
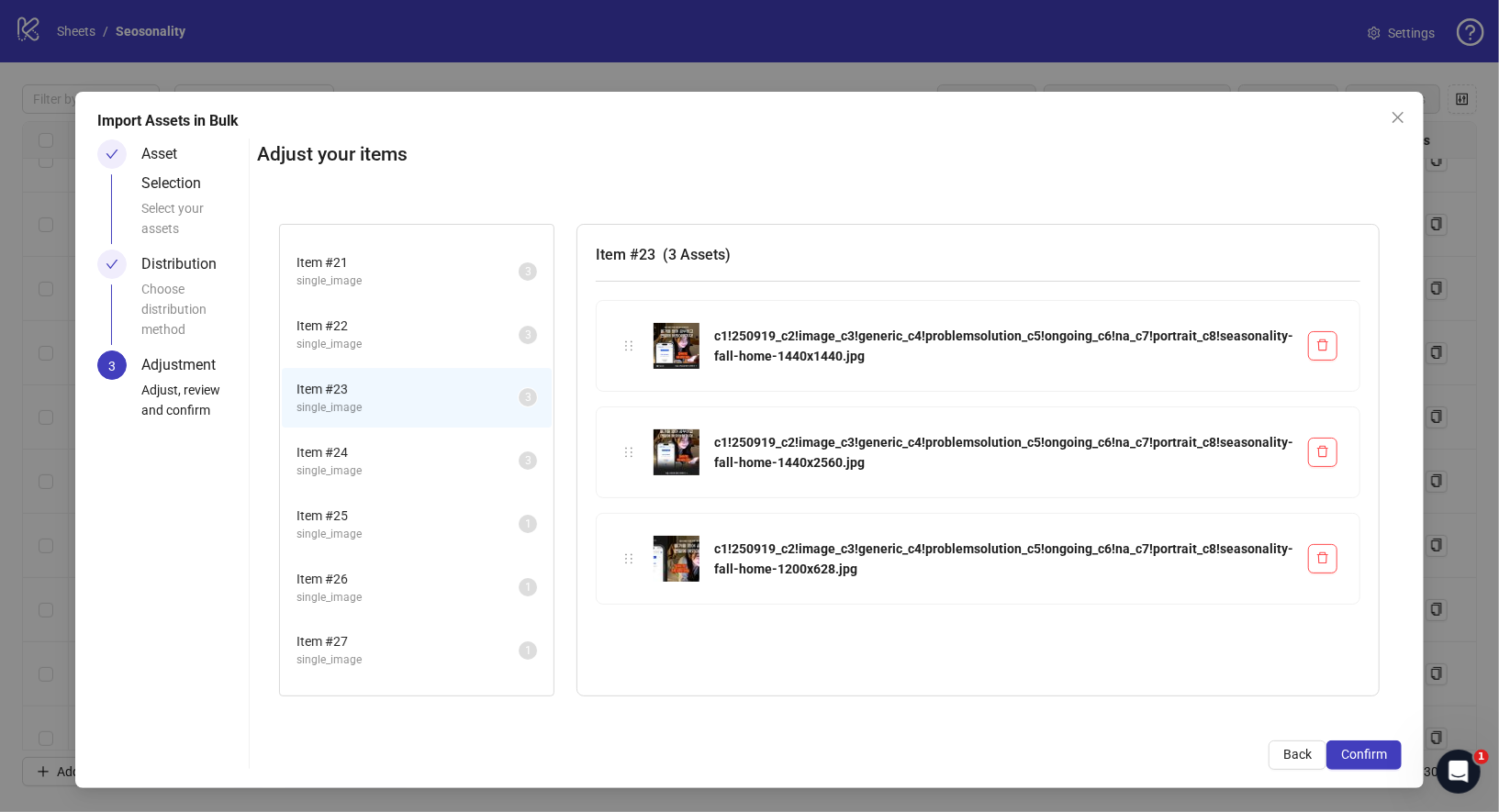
click at [374, 562] on li "Item # 26 single_image 1" at bounding box center [417, 588] width 270 height 60
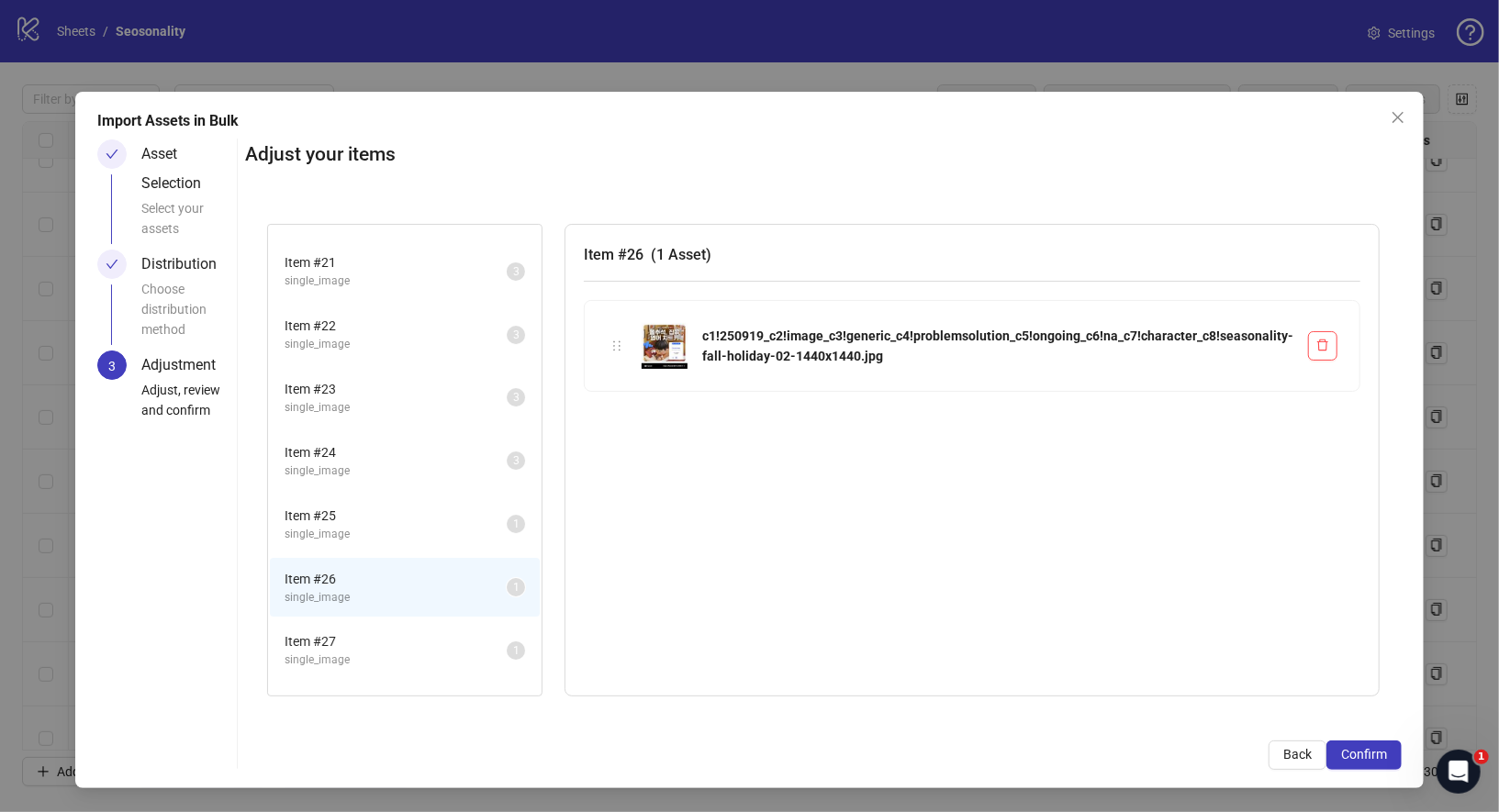
click at [366, 589] on span "single_image" at bounding box center [396, 597] width 222 height 17
click at [387, 518] on span "Item # 25" at bounding box center [396, 516] width 222 height 20
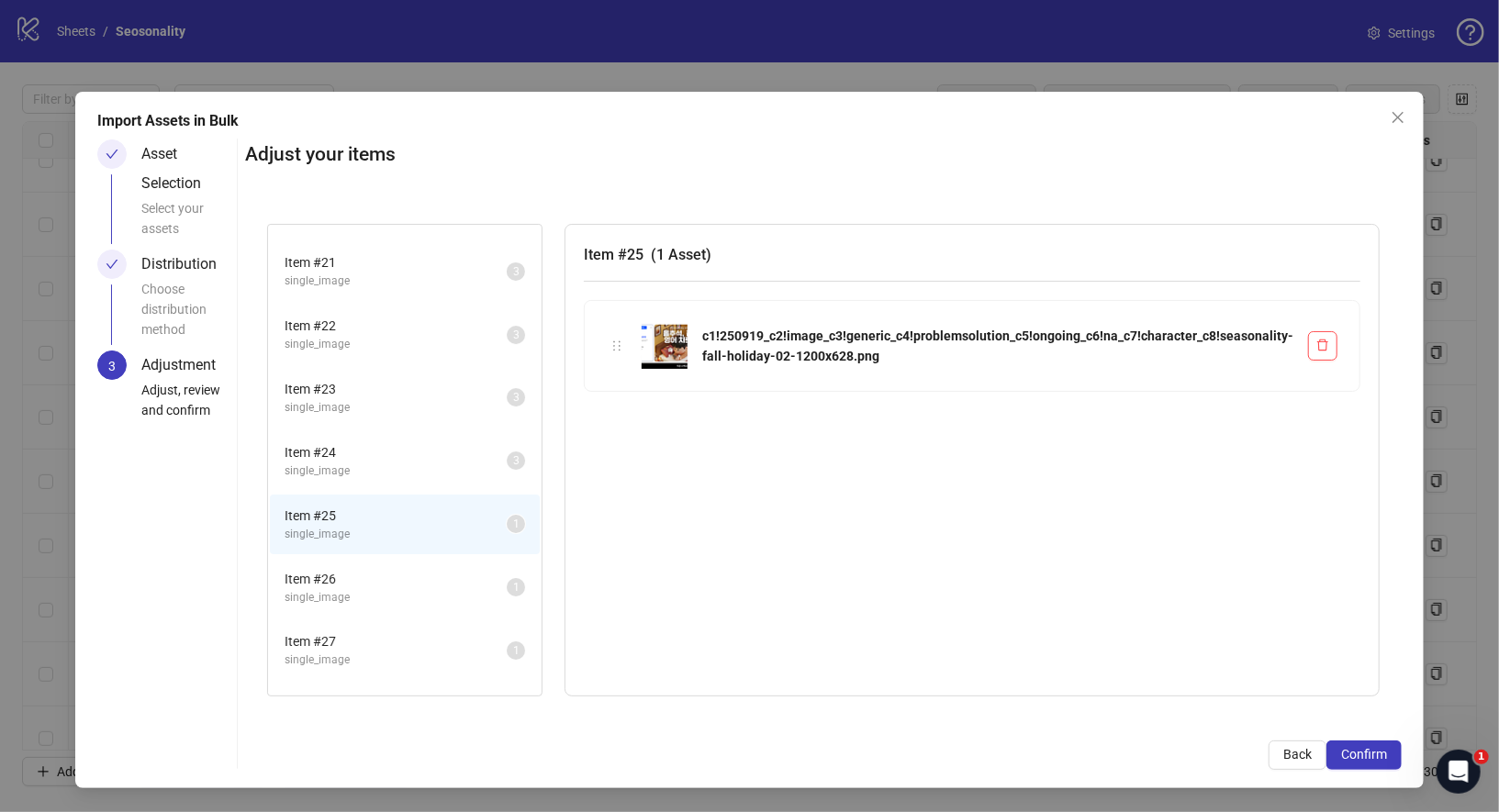
click at [387, 580] on span "Item # 26" at bounding box center [396, 579] width 222 height 20
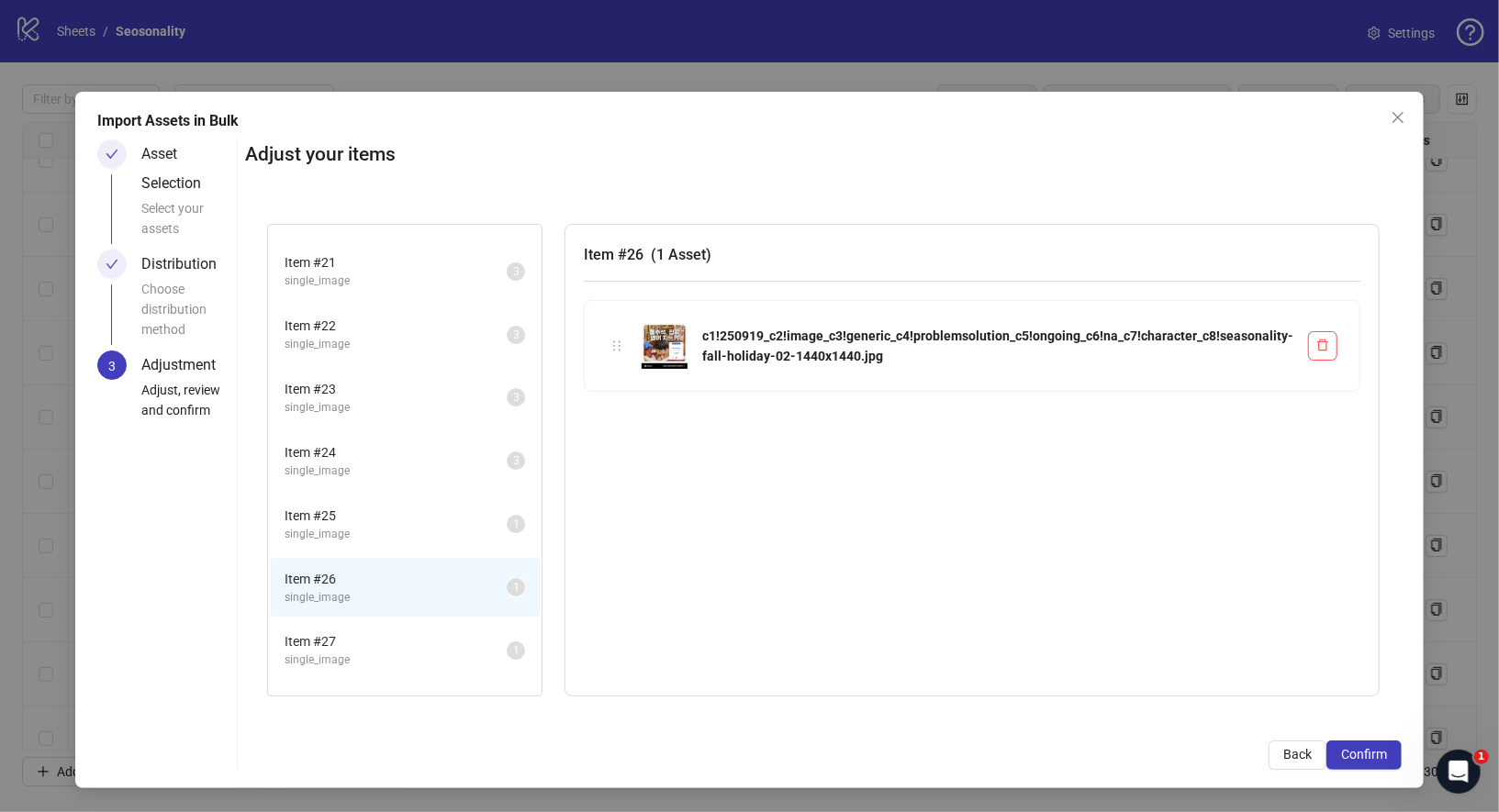
click at [393, 610] on li "Item # 26 single_image 1" at bounding box center [405, 588] width 270 height 60
click at [1295, 744] on button "Back" at bounding box center [1297, 755] width 58 height 29
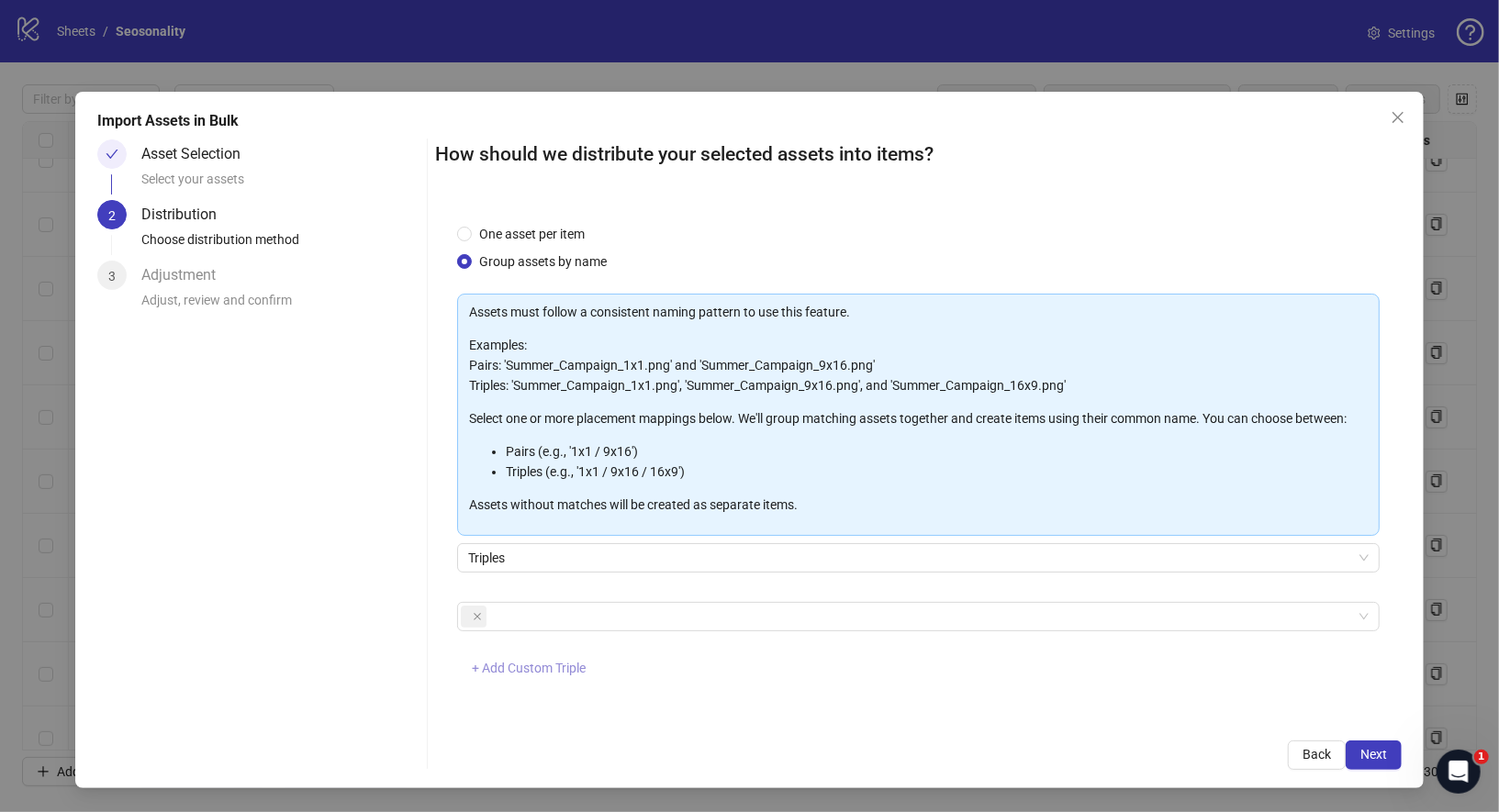
click at [521, 657] on button "+ Add Custom Triple" at bounding box center [528, 668] width 143 height 29
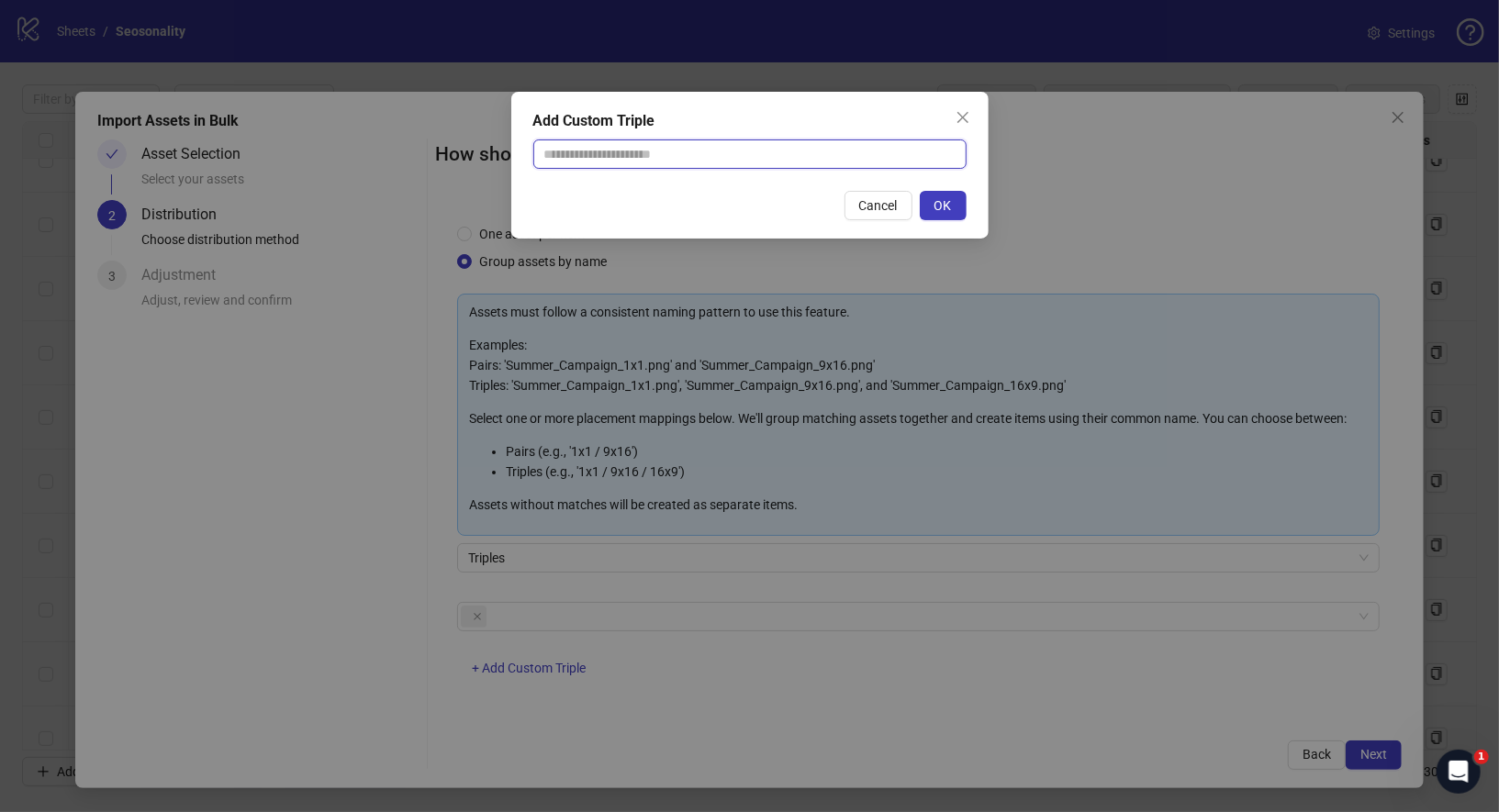
click at [697, 162] on input "text" at bounding box center [749, 154] width 433 height 29
paste input "**********"
type input "**********"
click at [946, 211] on span "OK" at bounding box center [942, 205] width 17 height 15
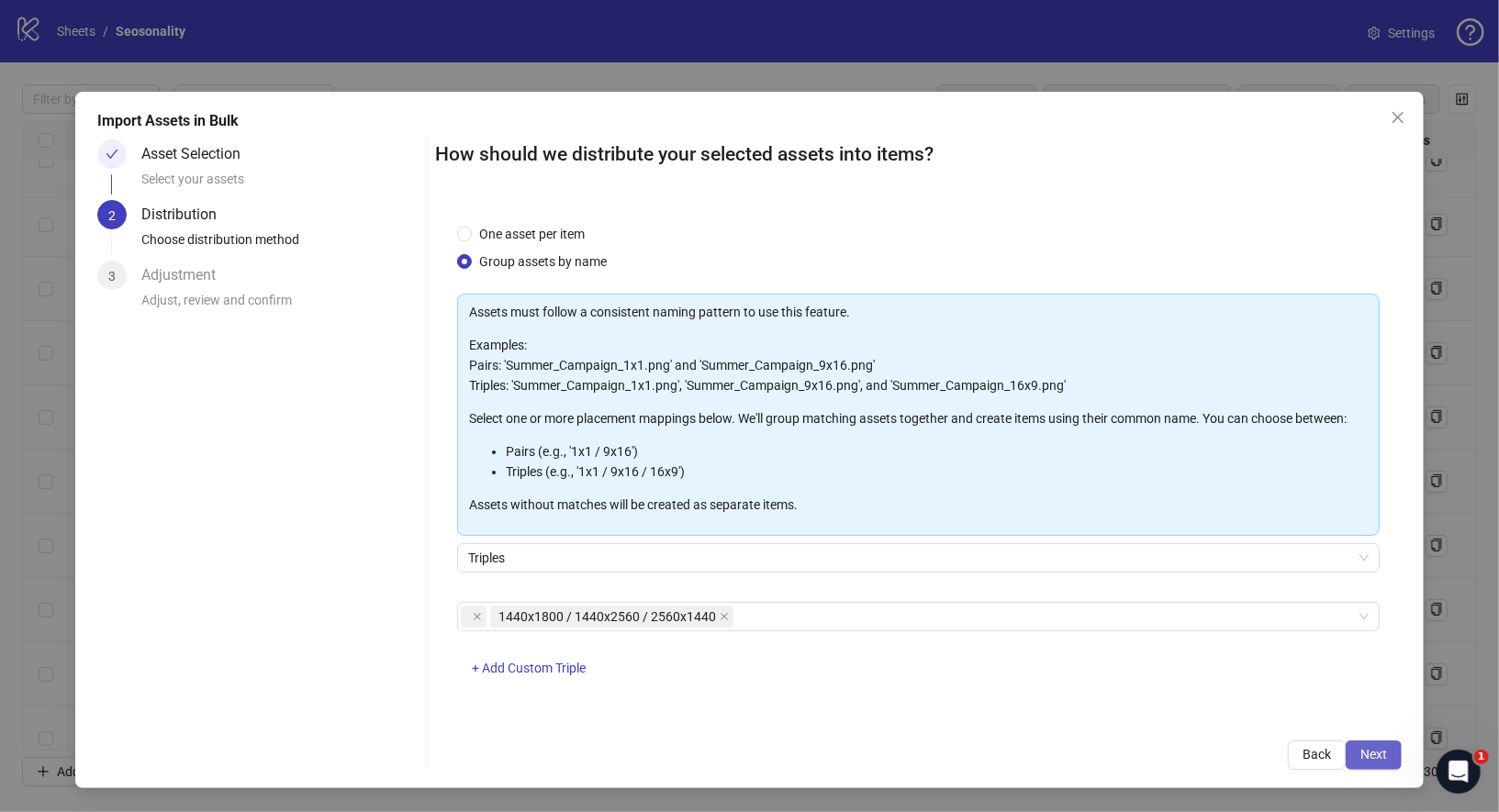
click at [1365, 749] on span "Next" at bounding box center [1373, 754] width 27 height 15
click at [1368, 760] on span "Next" at bounding box center [1373, 754] width 27 height 15
click at [1349, 754] on button "Next" at bounding box center [1374, 755] width 56 height 29
click at [1386, 750] on span "Next" at bounding box center [1373, 754] width 27 height 15
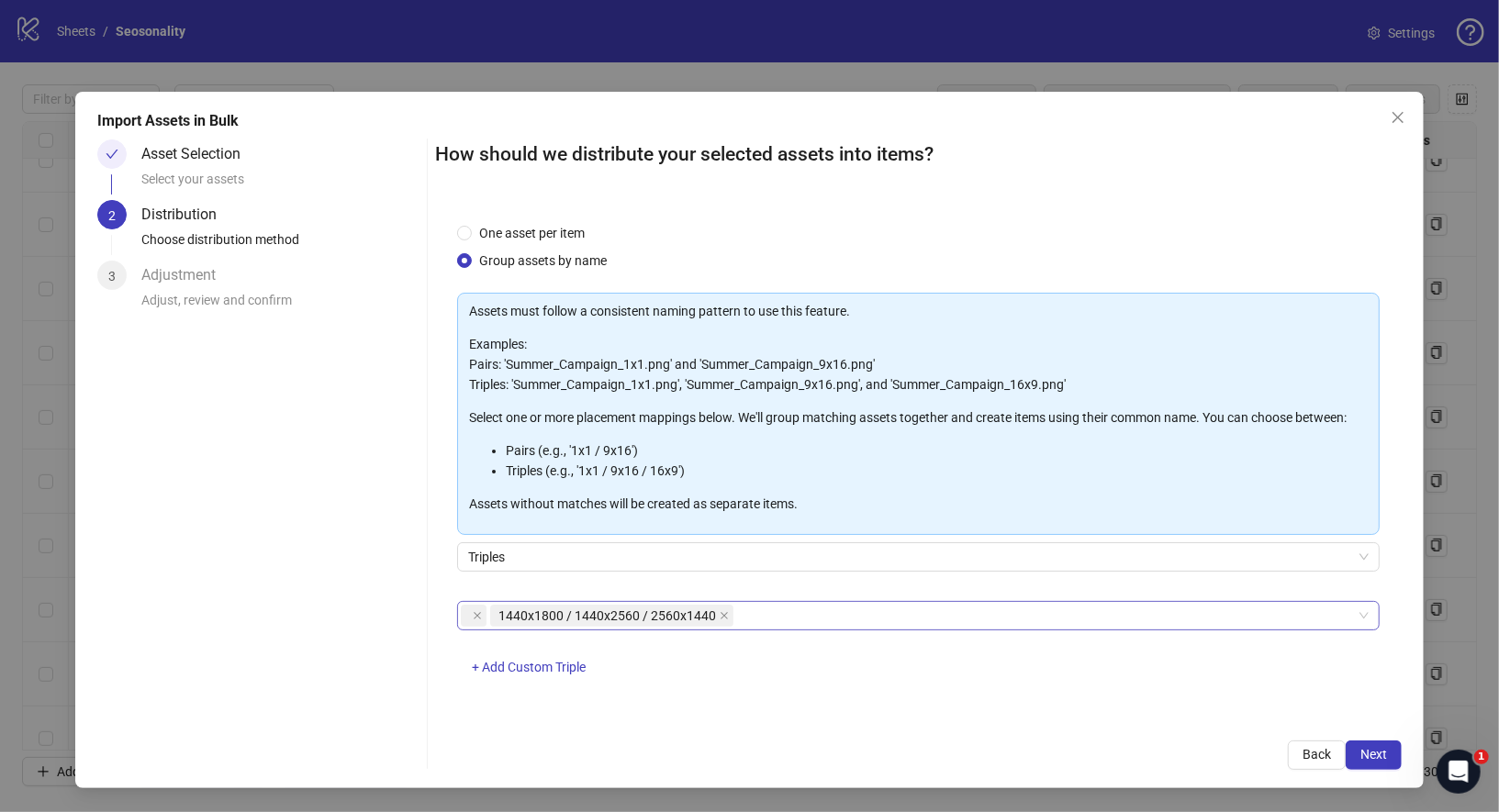
click at [467, 607] on span at bounding box center [474, 616] width 26 height 22
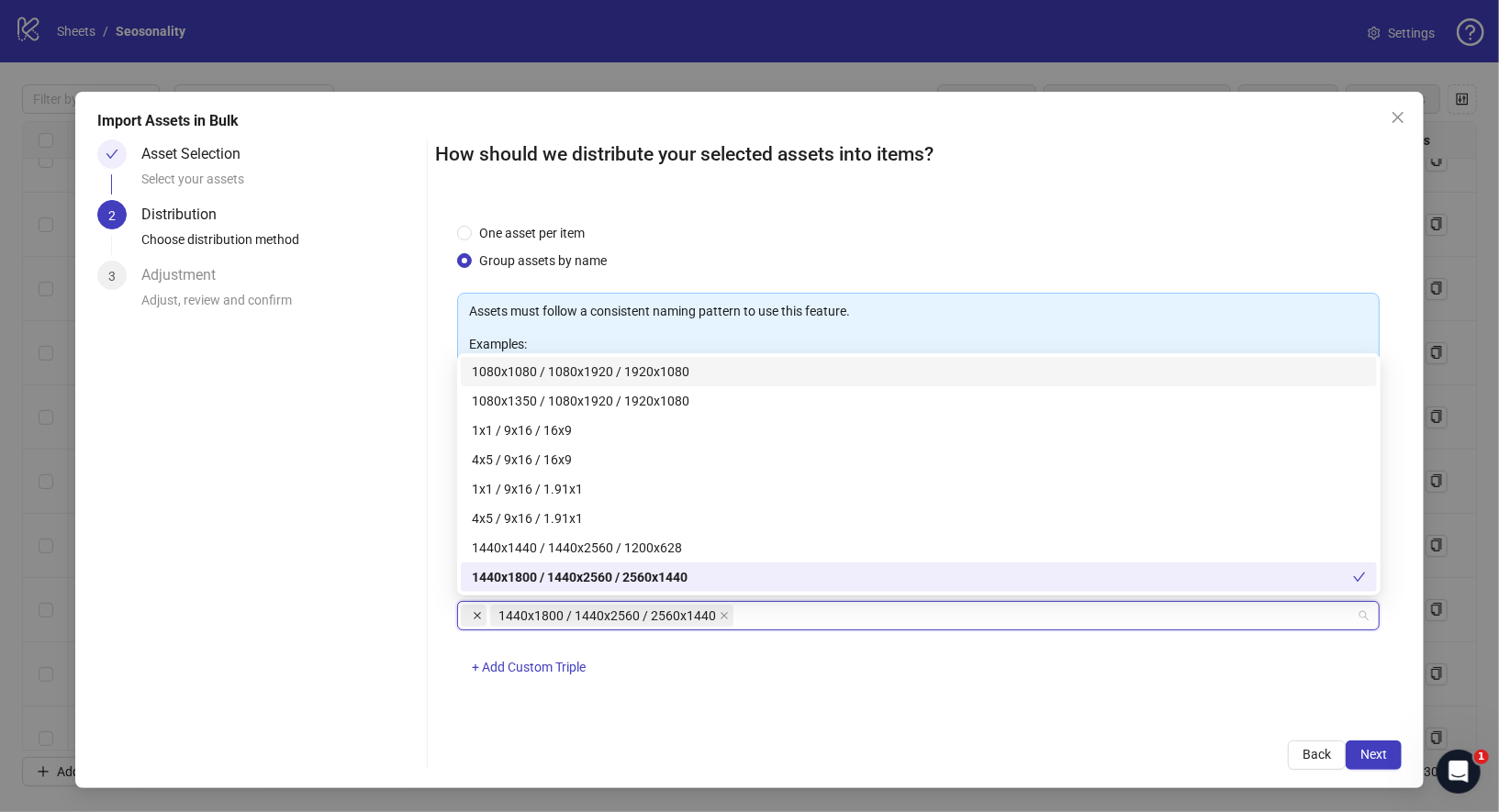
click at [474, 612] on icon "close" at bounding box center [477, 615] width 9 height 9
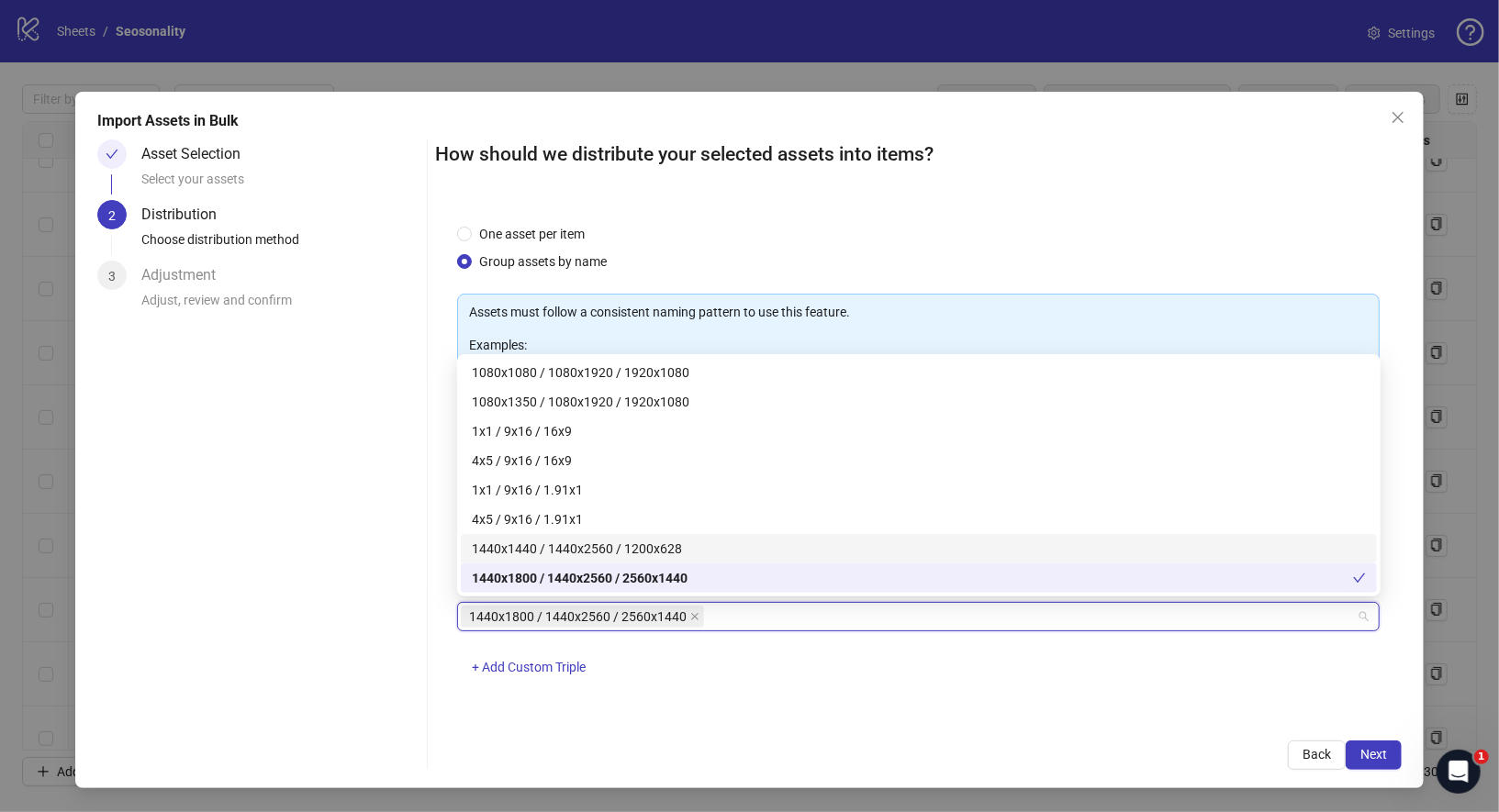
click at [556, 554] on div "1440x1440 / 1440x2560 / 1200x628" at bounding box center [919, 549] width 894 height 20
click at [1360, 746] on button "Next" at bounding box center [1374, 755] width 56 height 29
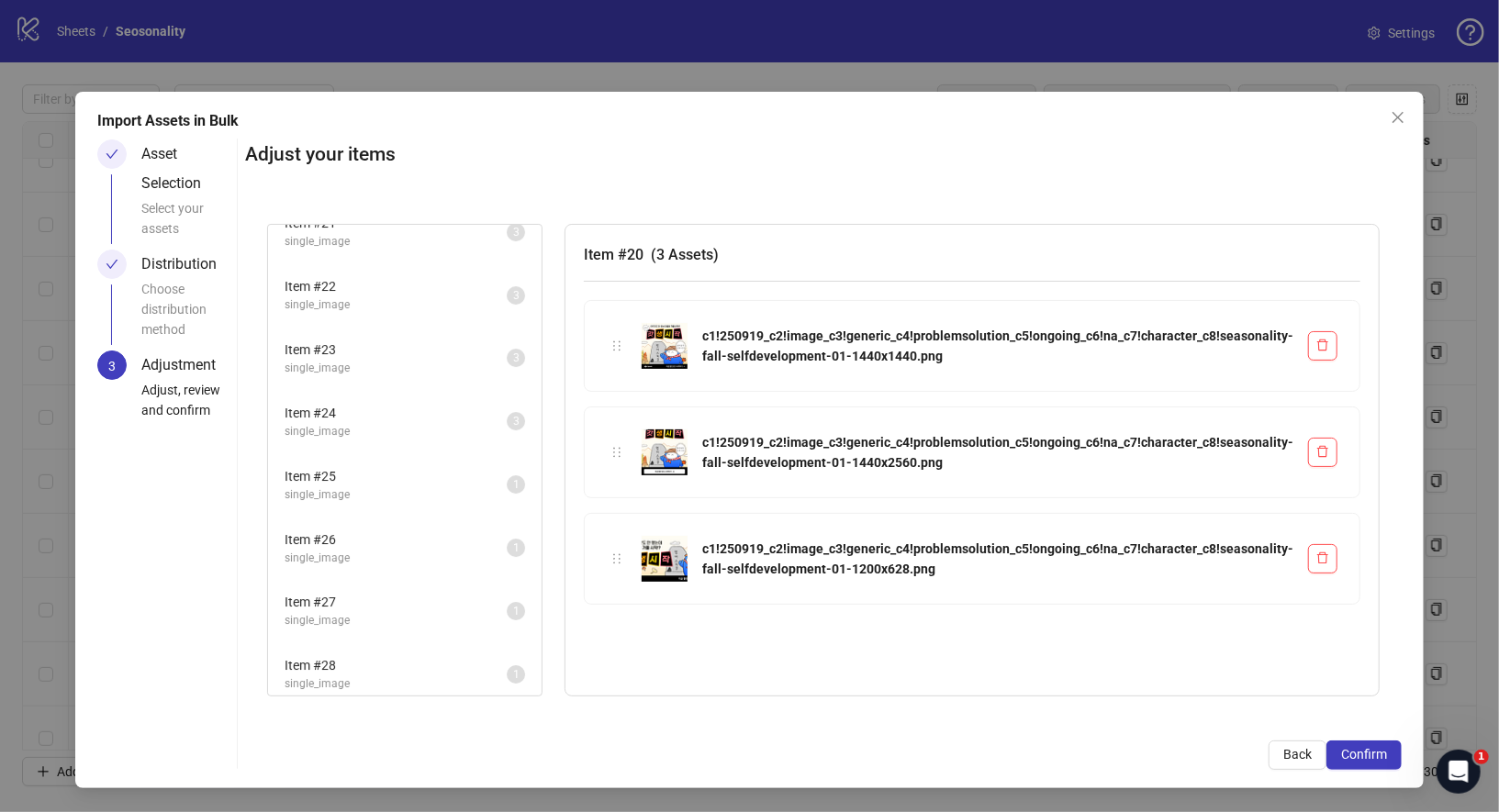
scroll to position [117, 0]
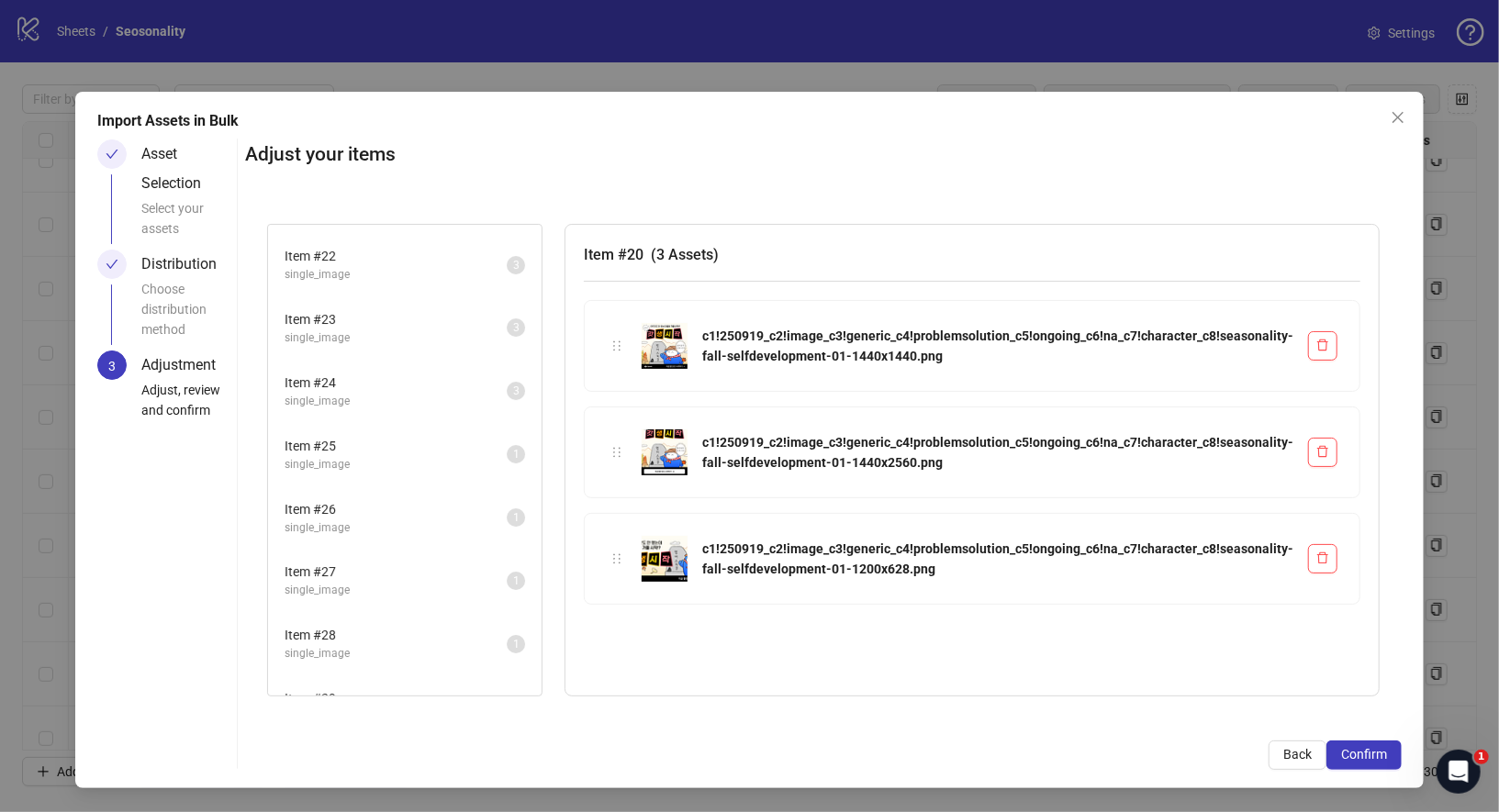
click at [430, 522] on span "single_image" at bounding box center [396, 527] width 222 height 17
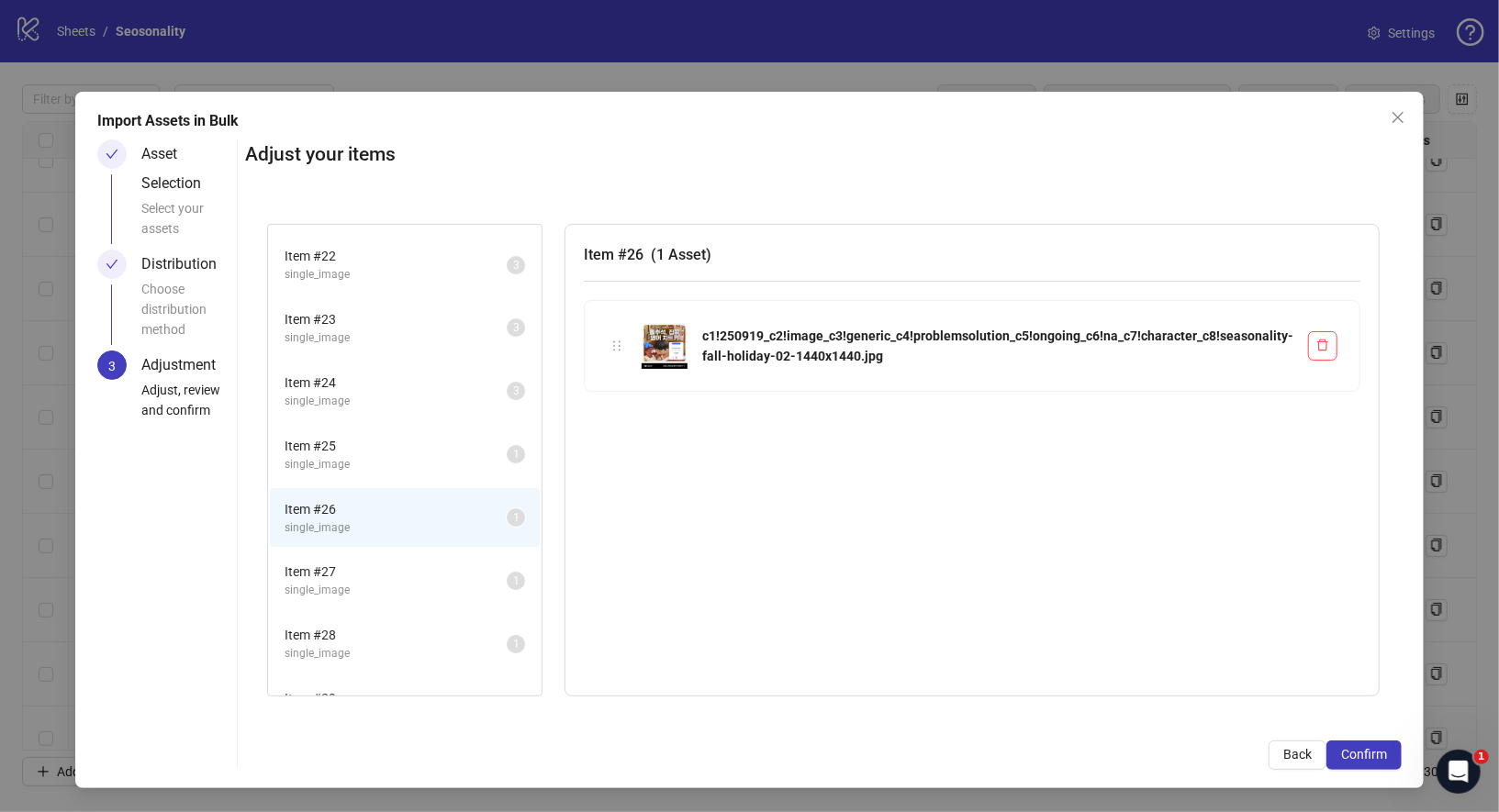
click at [417, 553] on li "Item # 27 single_image 1" at bounding box center [405, 581] width 270 height 60
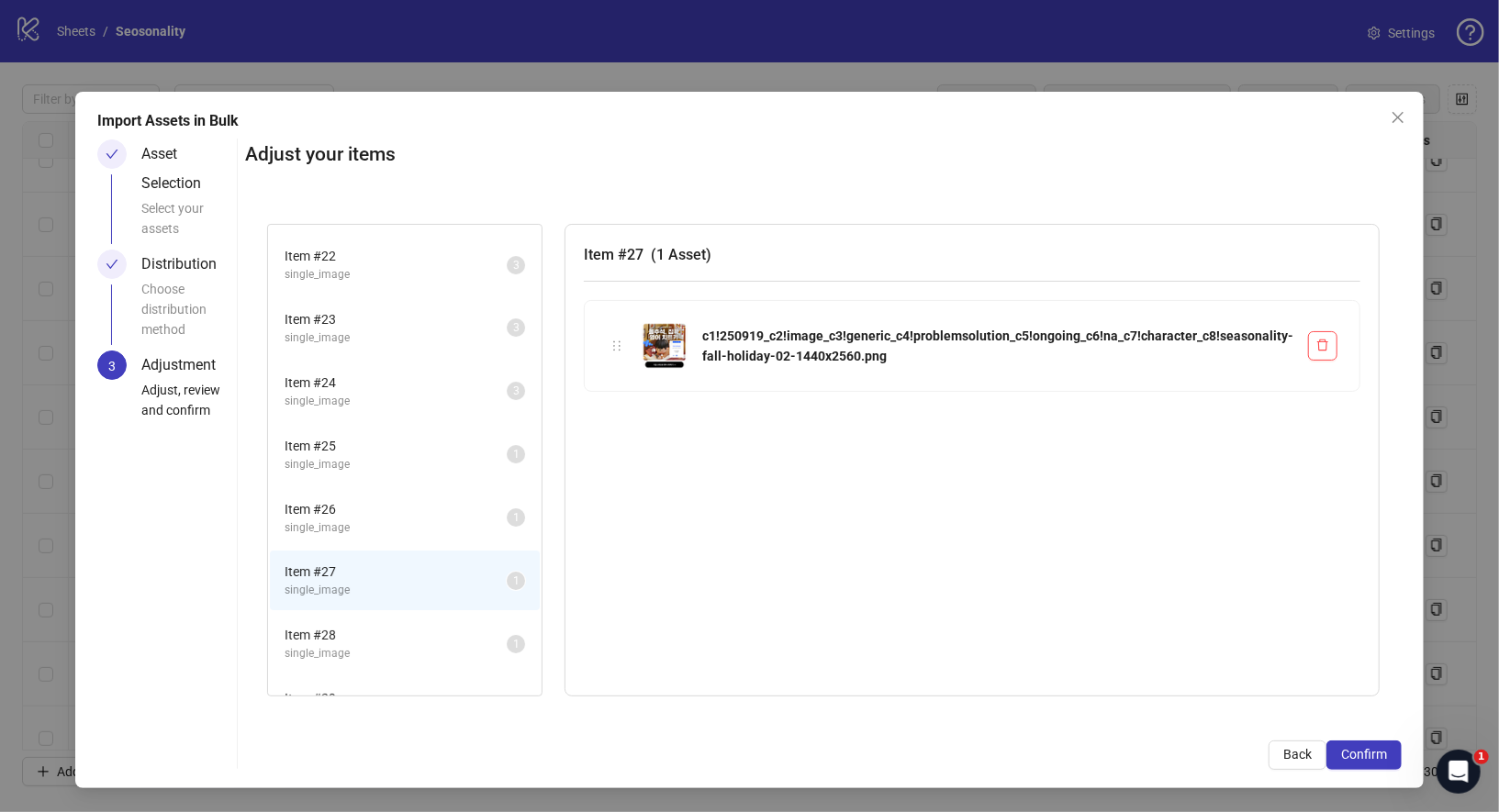
click at [417, 601] on li "Item # 27 single_image 1" at bounding box center [405, 581] width 270 height 60
click at [417, 625] on span "Item # 28" at bounding box center [396, 635] width 222 height 20
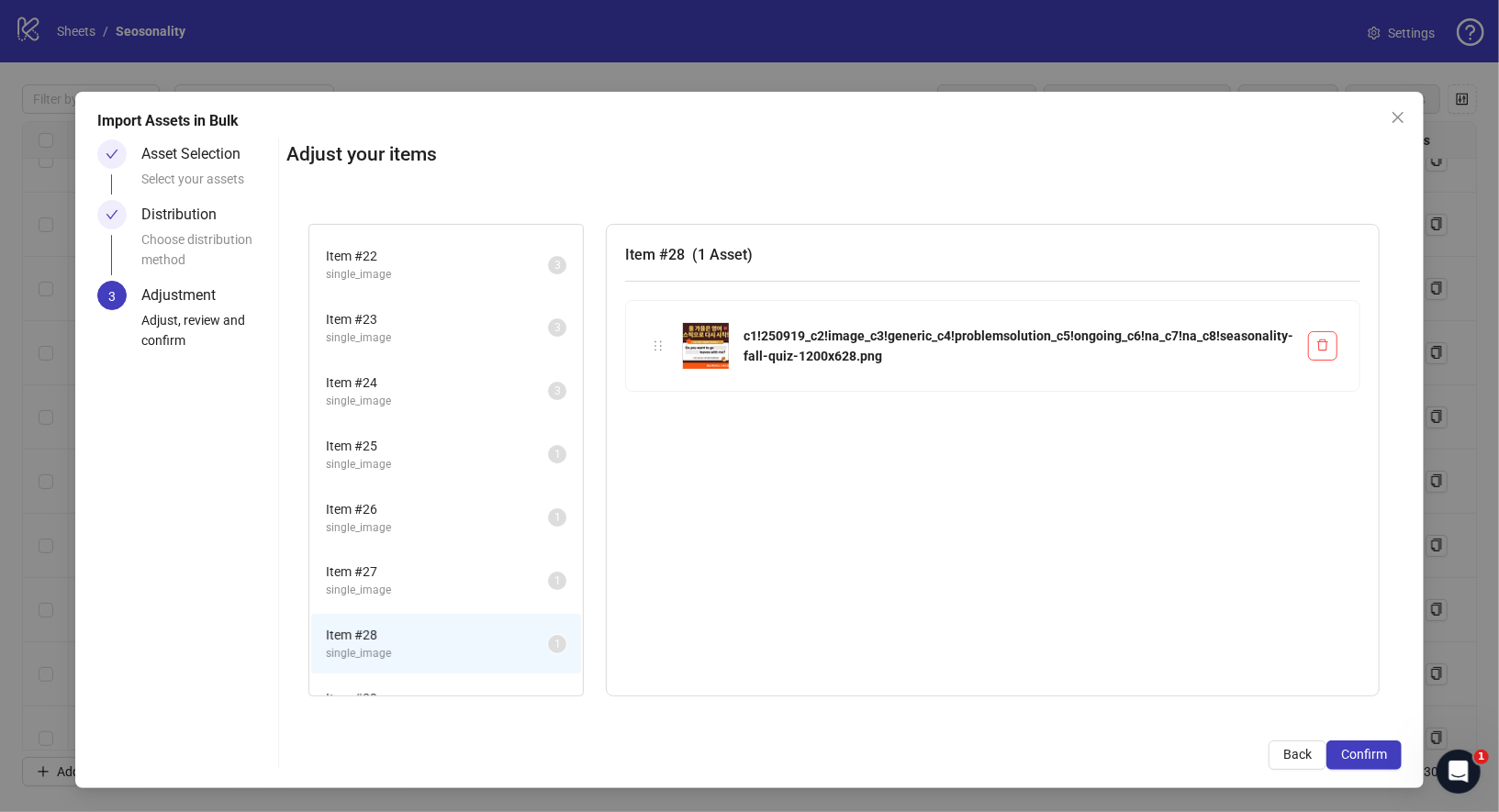
scroll to position [0, 0]
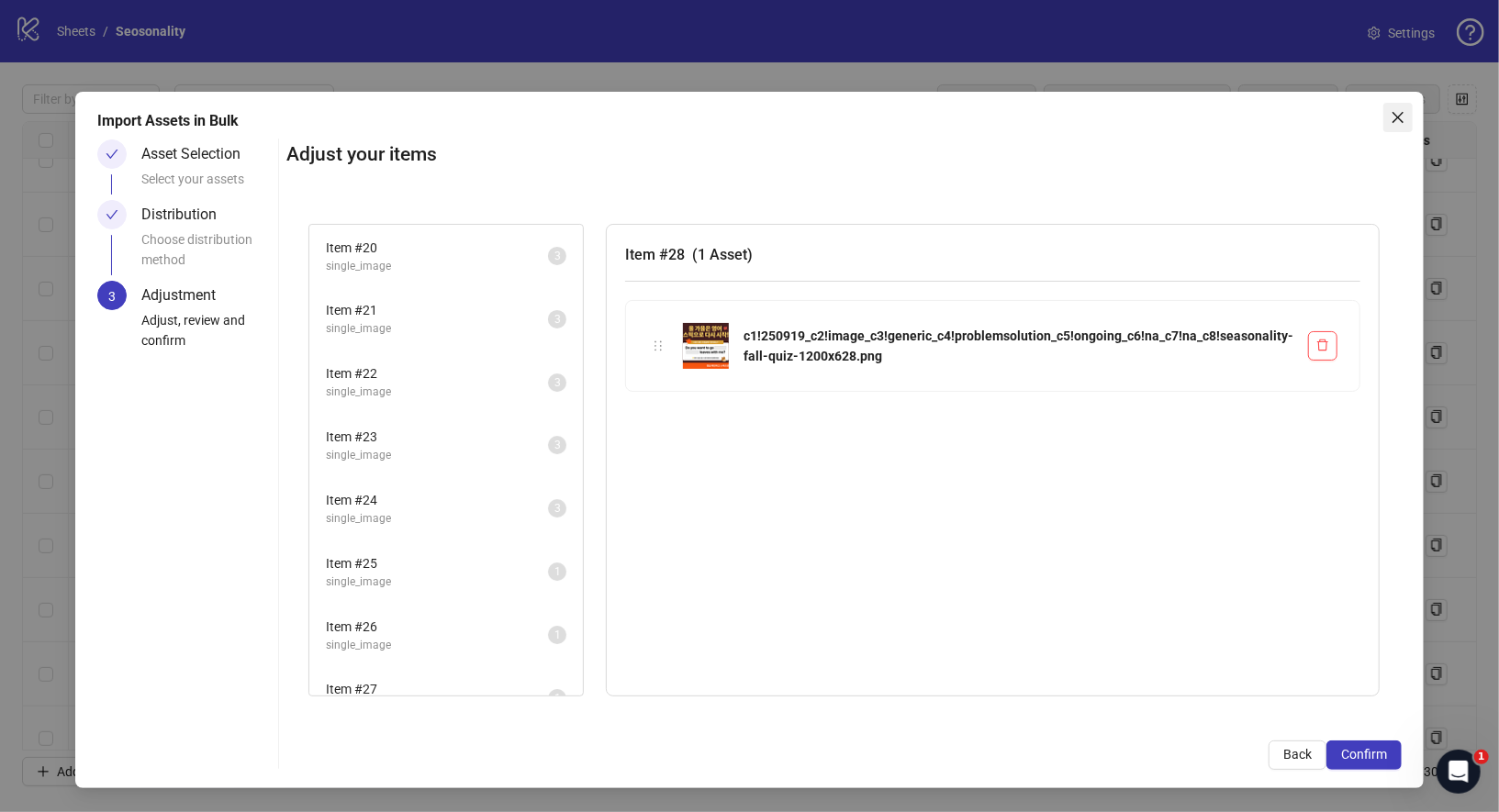
click at [1386, 117] on span "Close" at bounding box center [1397, 117] width 29 height 15
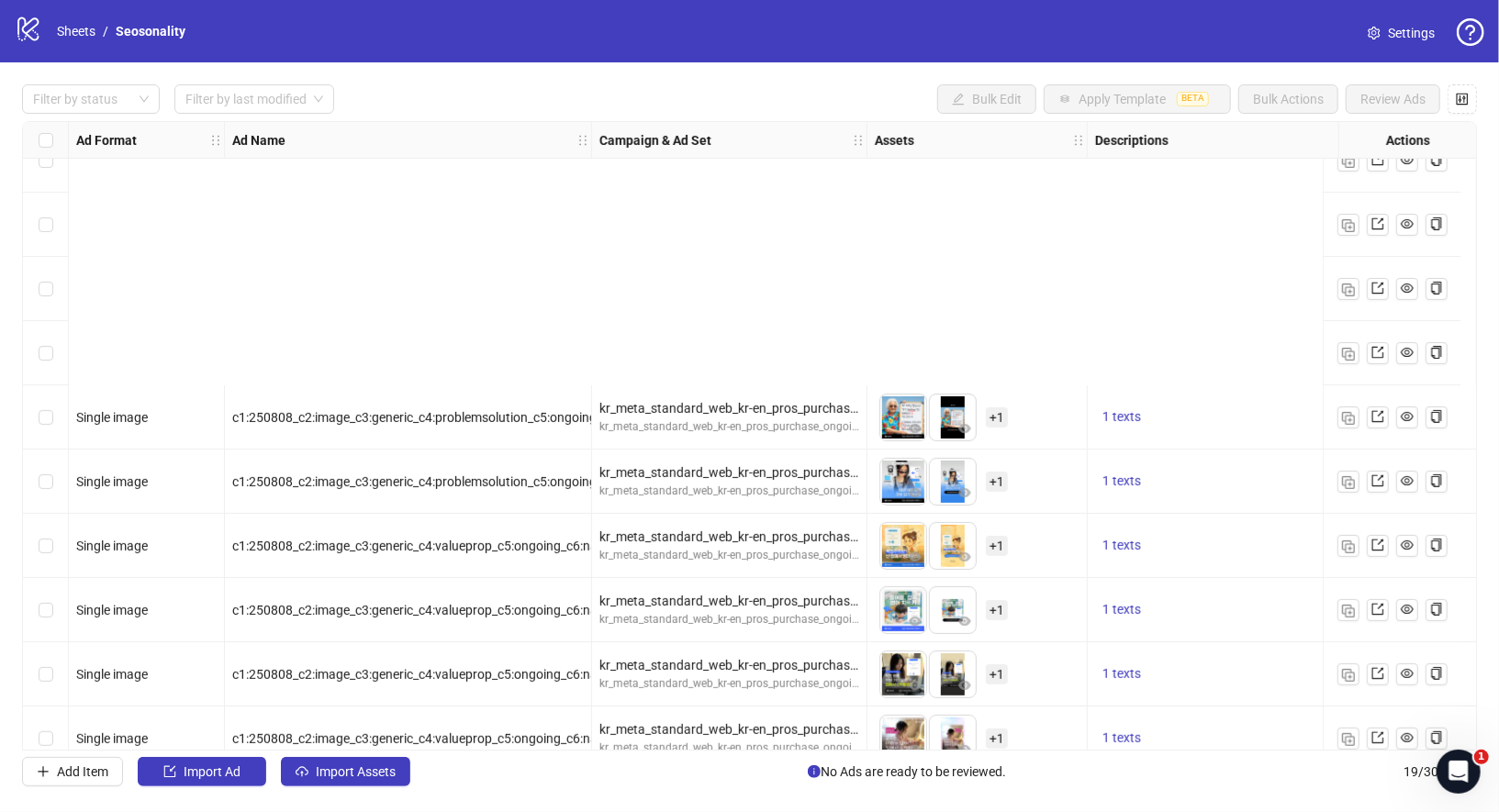
scroll to position [635, 0]
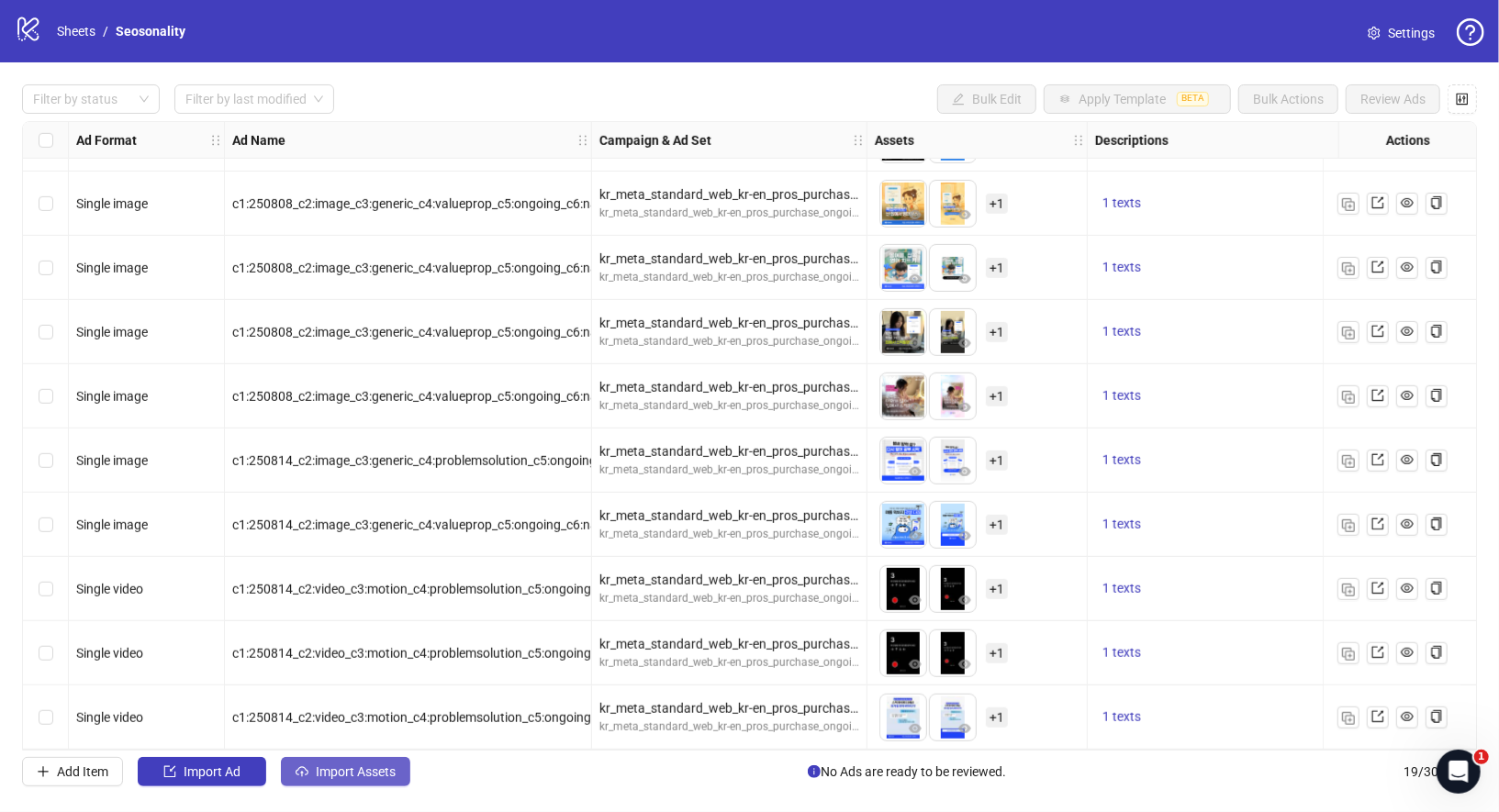
click at [359, 776] on span "Import Assets" at bounding box center [356, 772] width 80 height 15
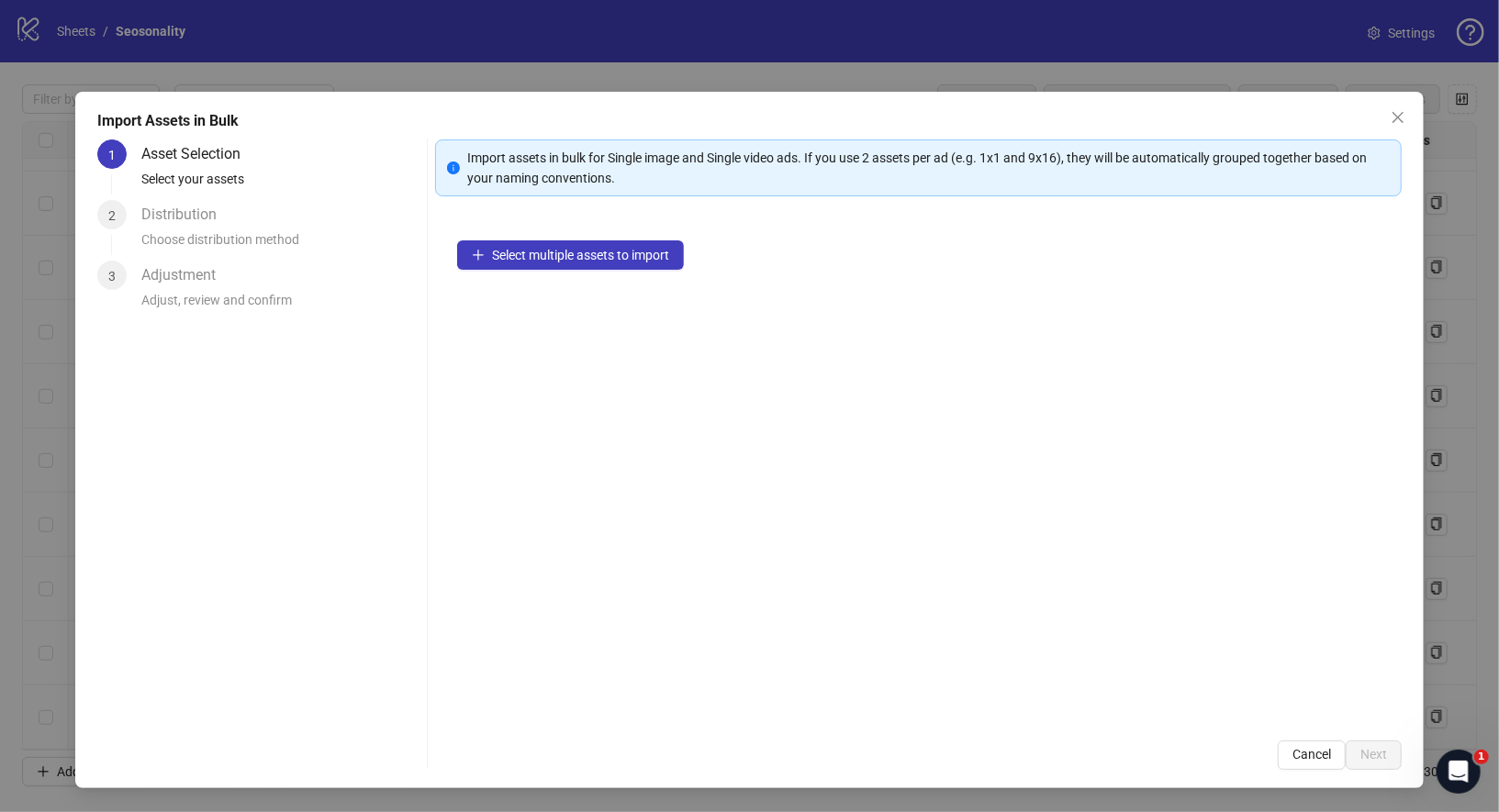
click at [564, 272] on div "Select multiple assets to import" at bounding box center [918, 468] width 967 height 500
click at [574, 254] on span "Select multiple assets to import" at bounding box center [580, 255] width 177 height 15
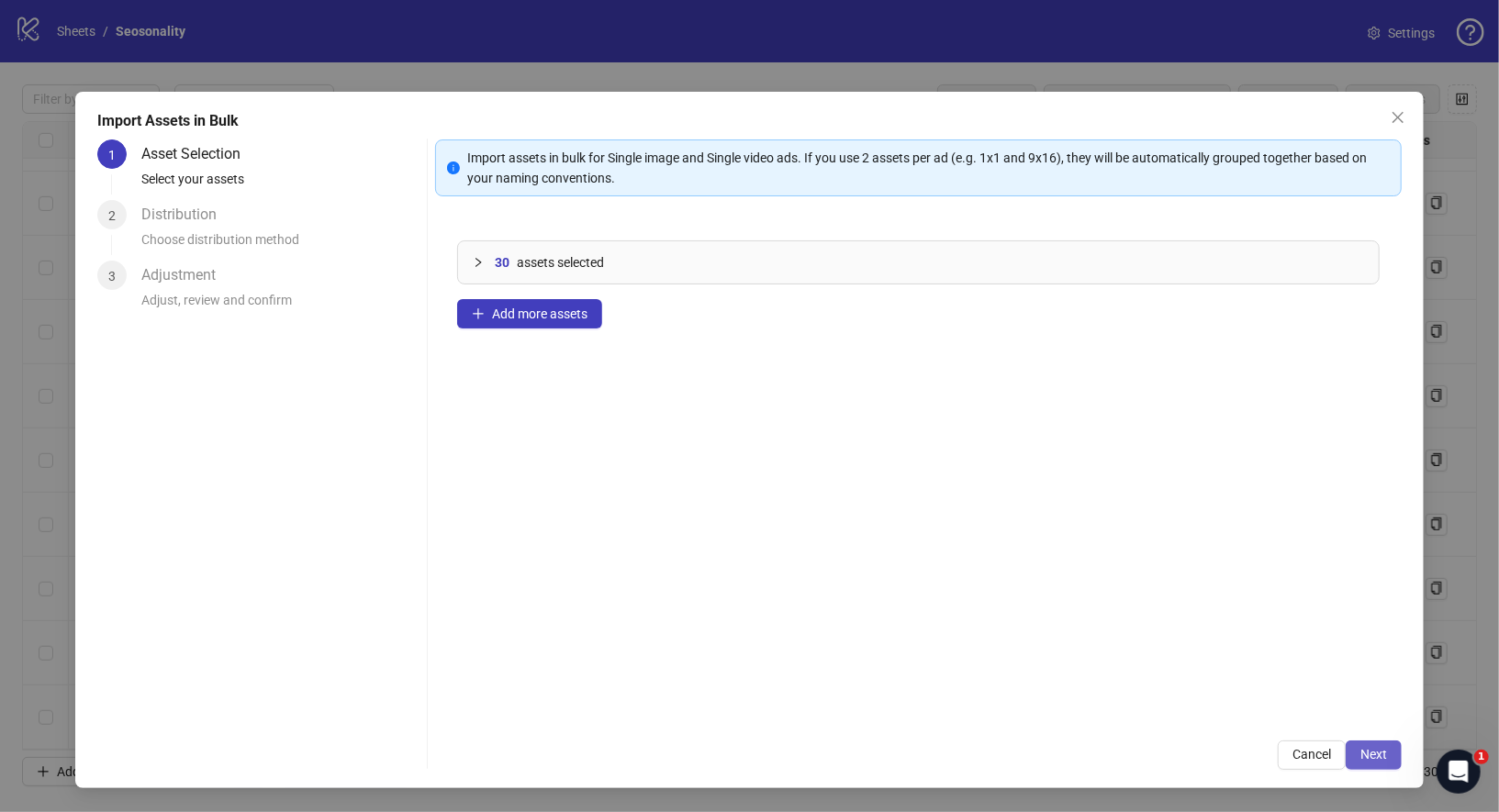
click at [1373, 744] on button "Next" at bounding box center [1374, 755] width 56 height 29
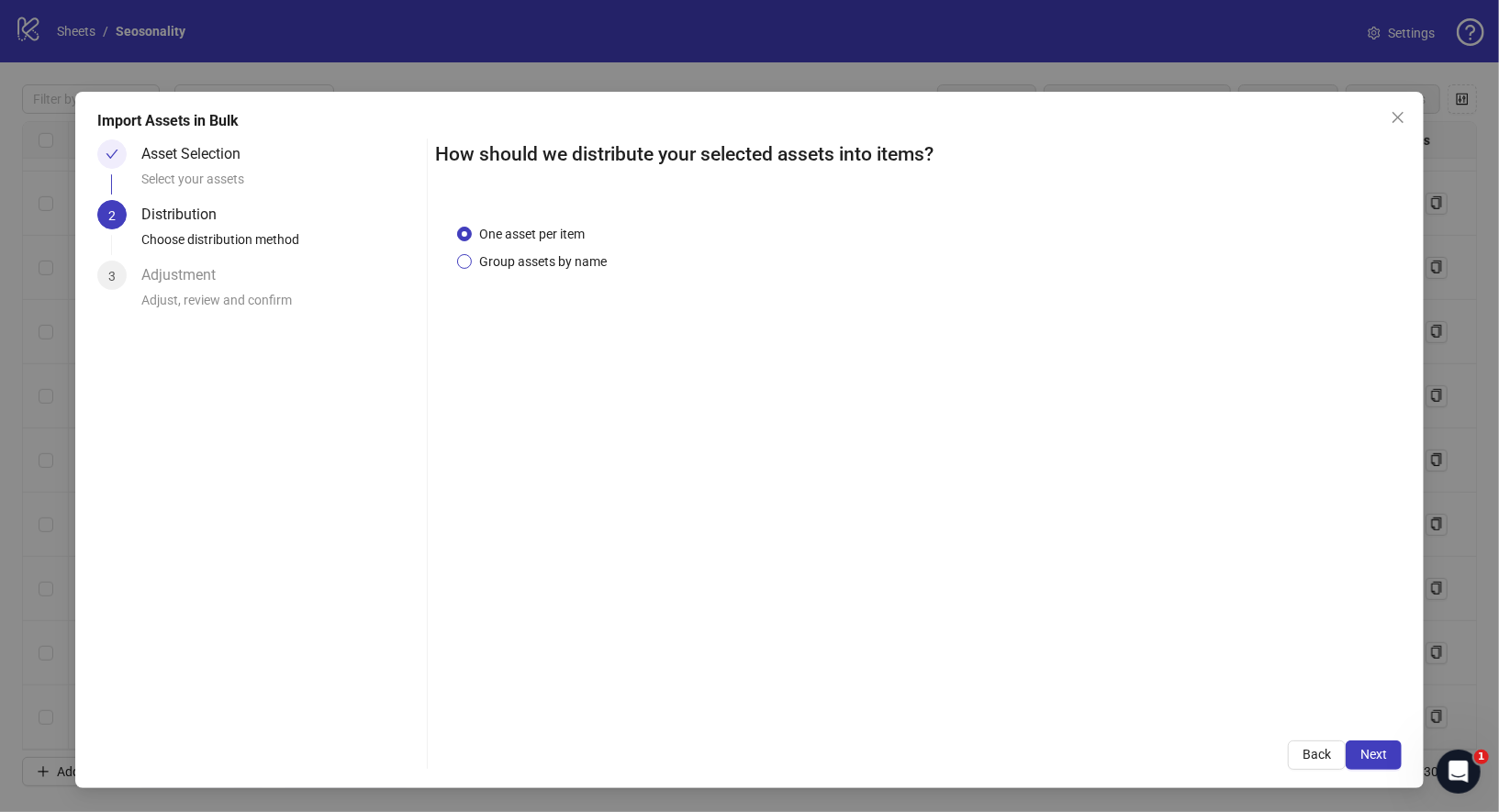
click at [578, 267] on span "Group assets by name" at bounding box center [543, 261] width 142 height 20
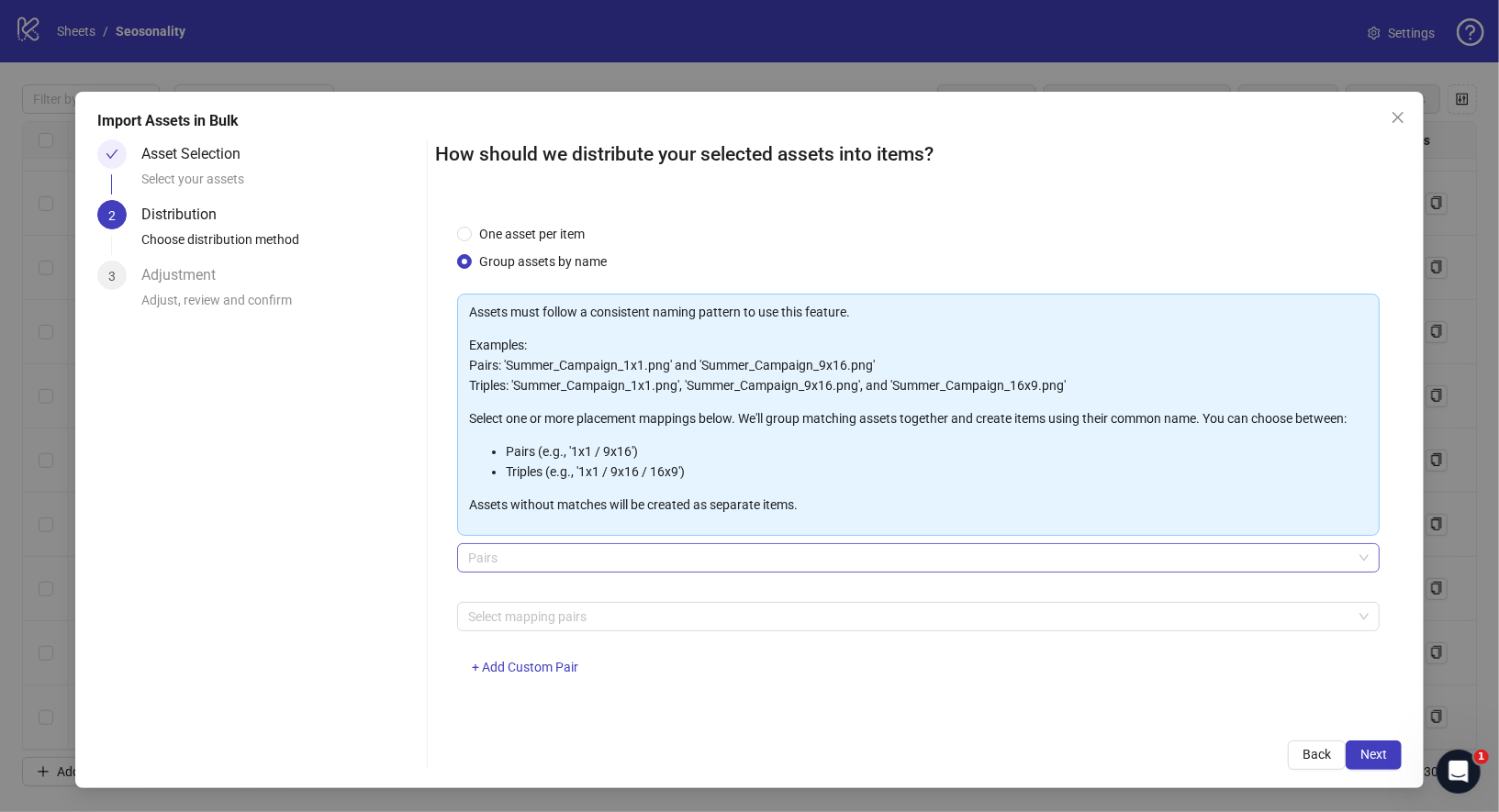
click at [613, 549] on span "Pairs" at bounding box center [918, 558] width 901 height 28
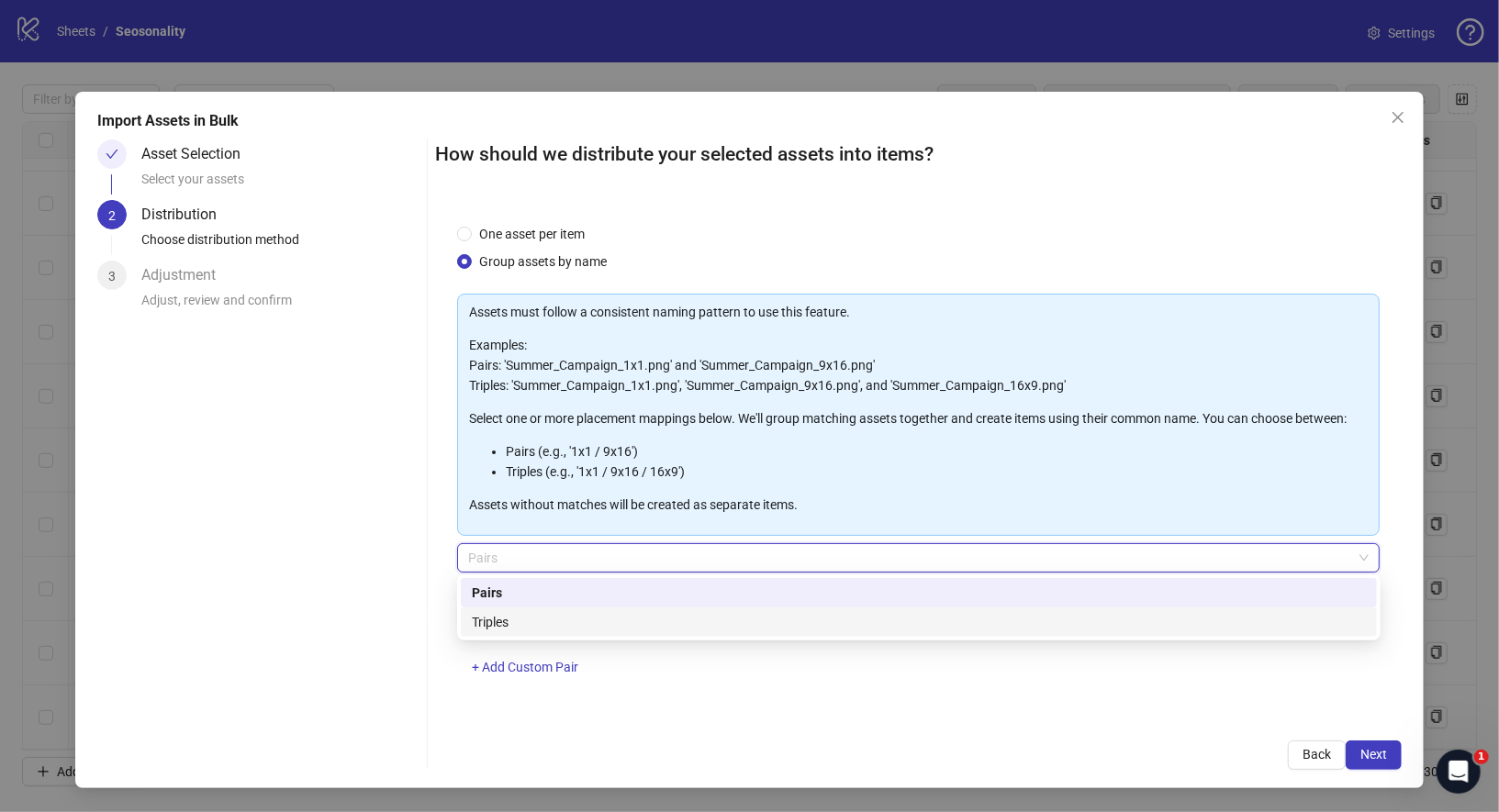
click at [590, 622] on div "Triples" at bounding box center [919, 622] width 894 height 20
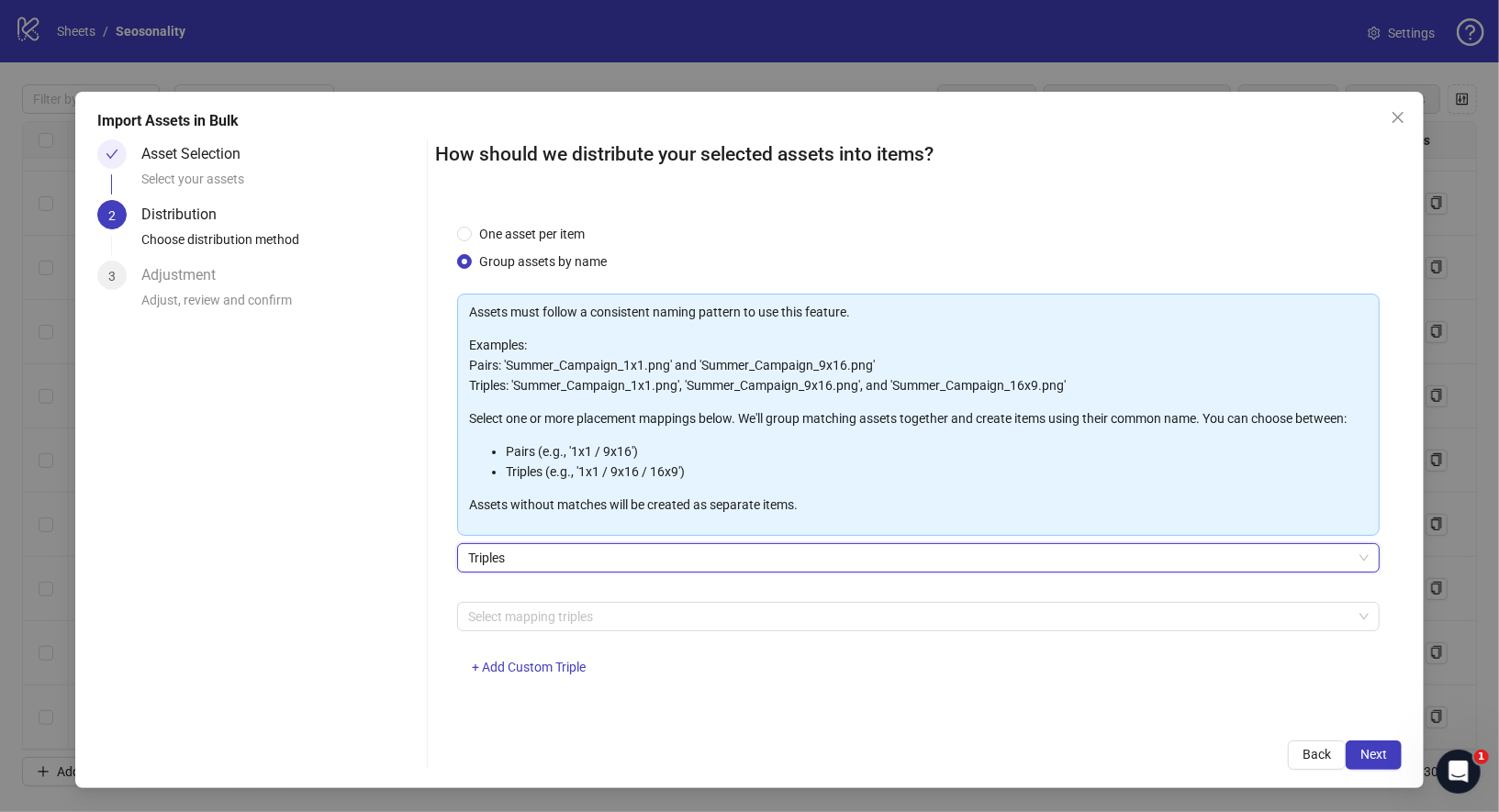
click at [634, 599] on div "Assets must follow a consistent naming pattern to use this feature. Examples: P…" at bounding box center [918, 496] width 923 height 404
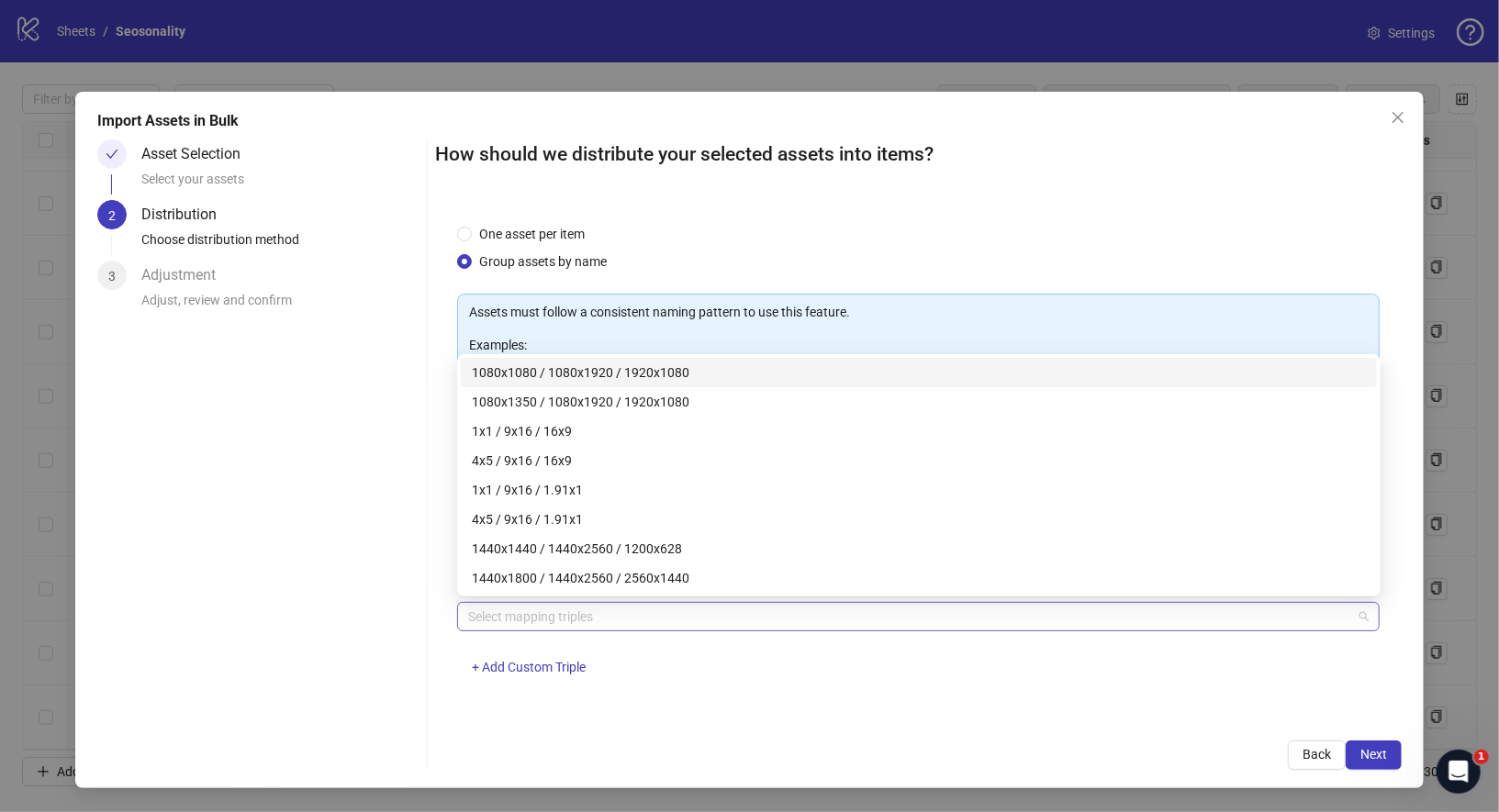
click at [634, 609] on div at bounding box center [909, 617] width 897 height 26
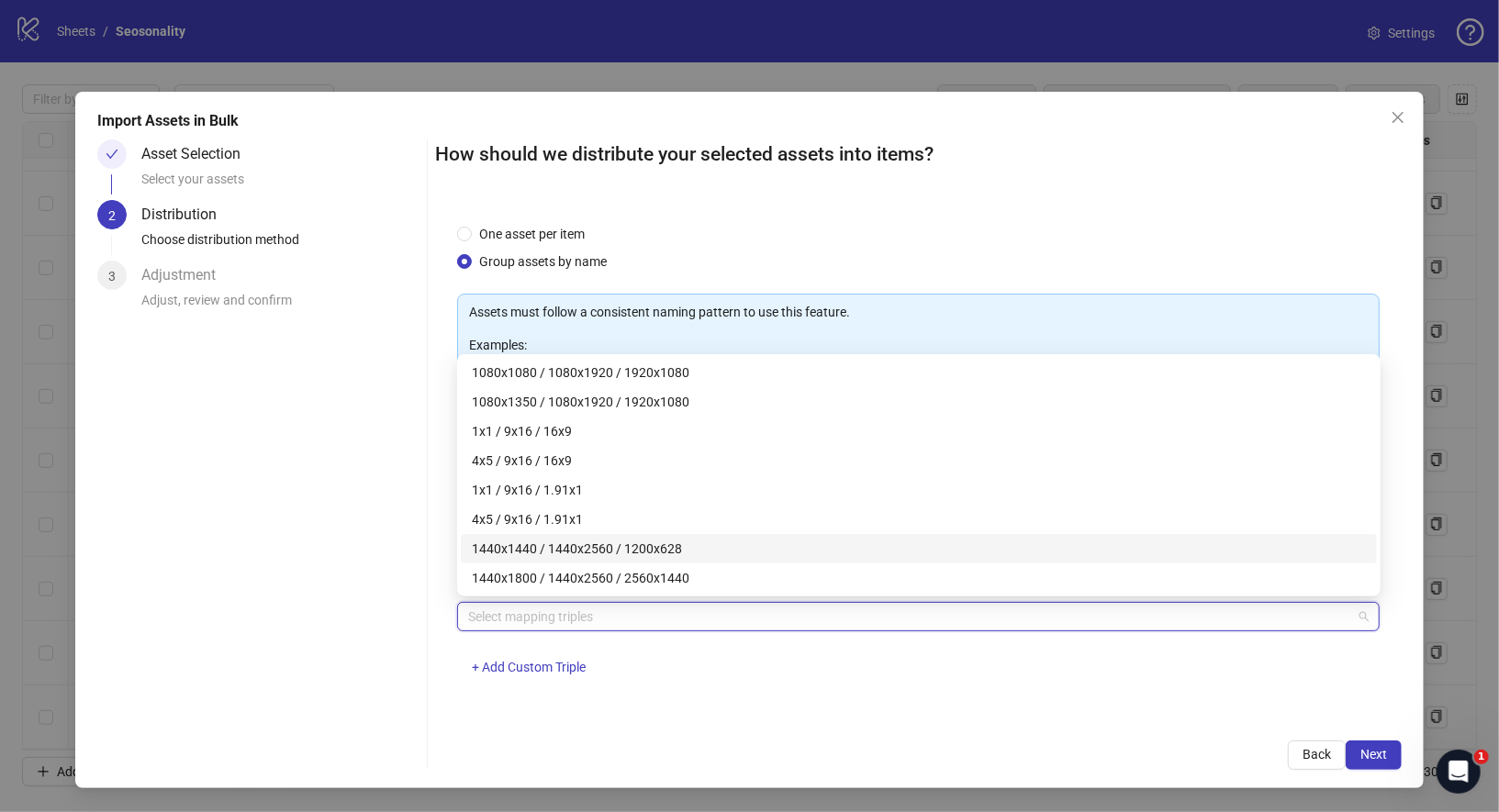
click at [641, 552] on div "1440x1440 / 1440x2560 / 1200x628" at bounding box center [919, 549] width 894 height 20
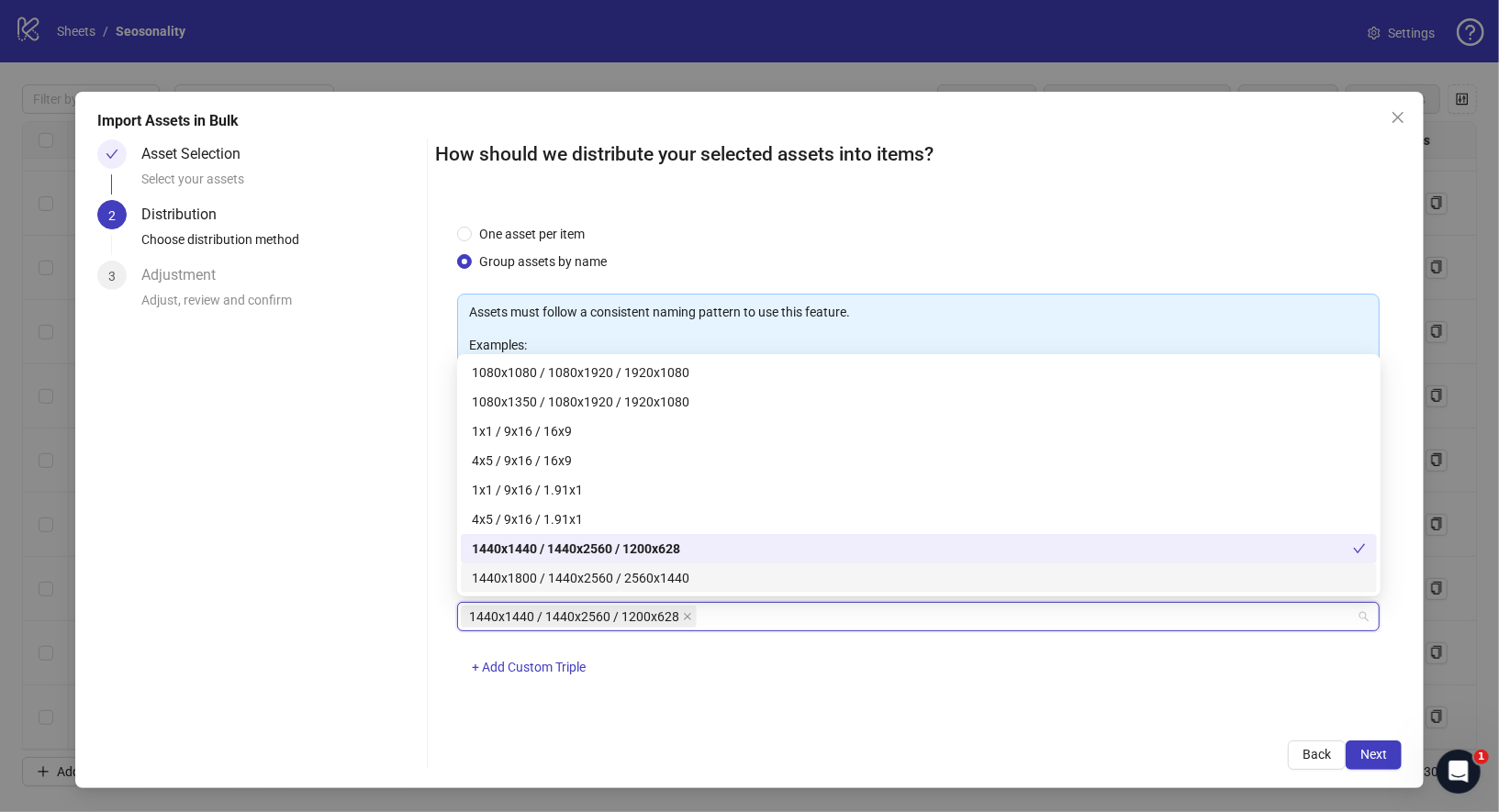
click at [656, 584] on div "1440x1800 / 1440x2560 / 2560x1440" at bounding box center [919, 578] width 894 height 20
click at [829, 698] on div "One asset per item Group assets by name Assets must follow a consistent naming …" at bounding box center [918, 460] width 967 height 517
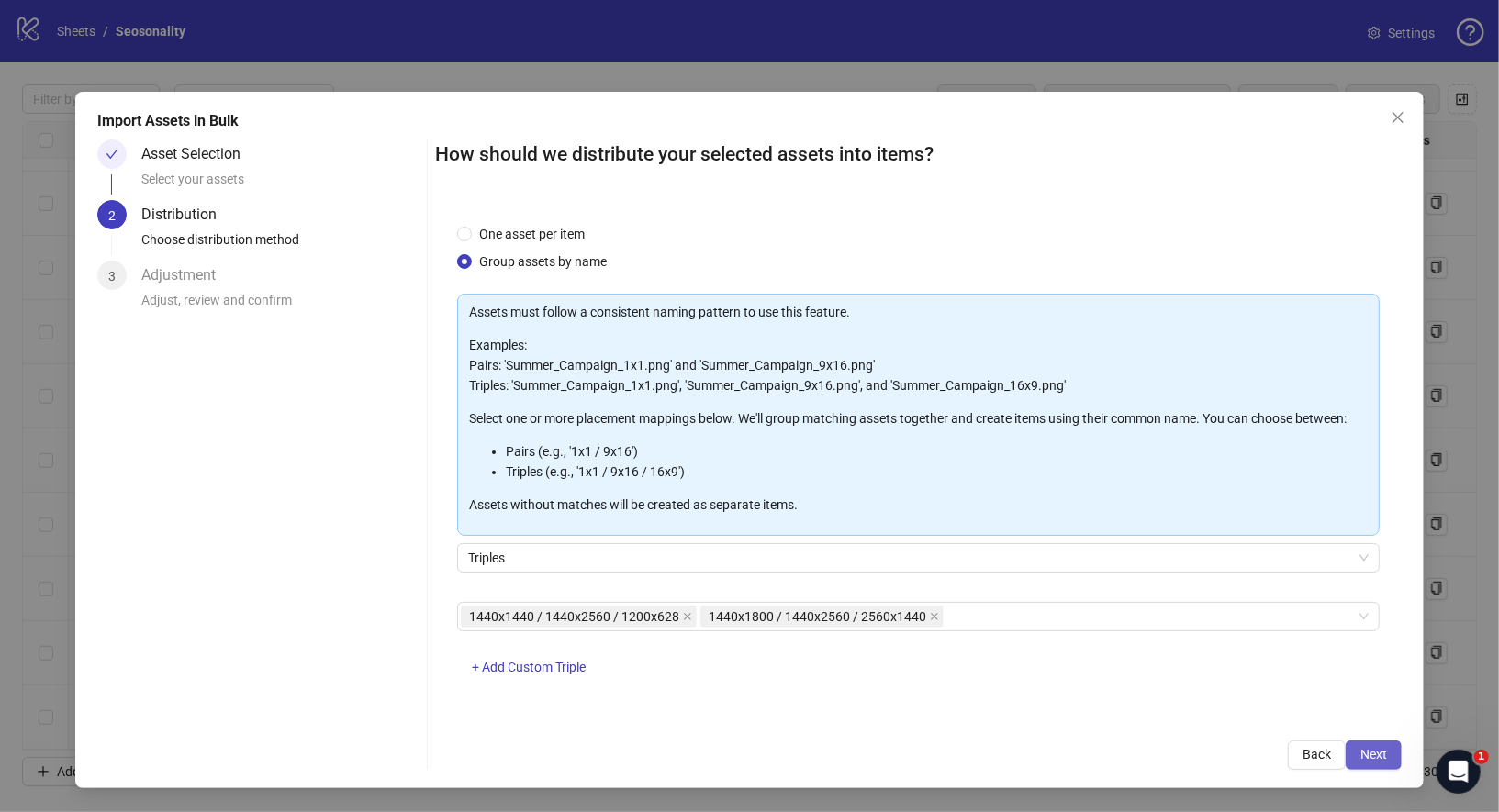
click at [1365, 751] on span "Next" at bounding box center [1373, 754] width 27 height 15
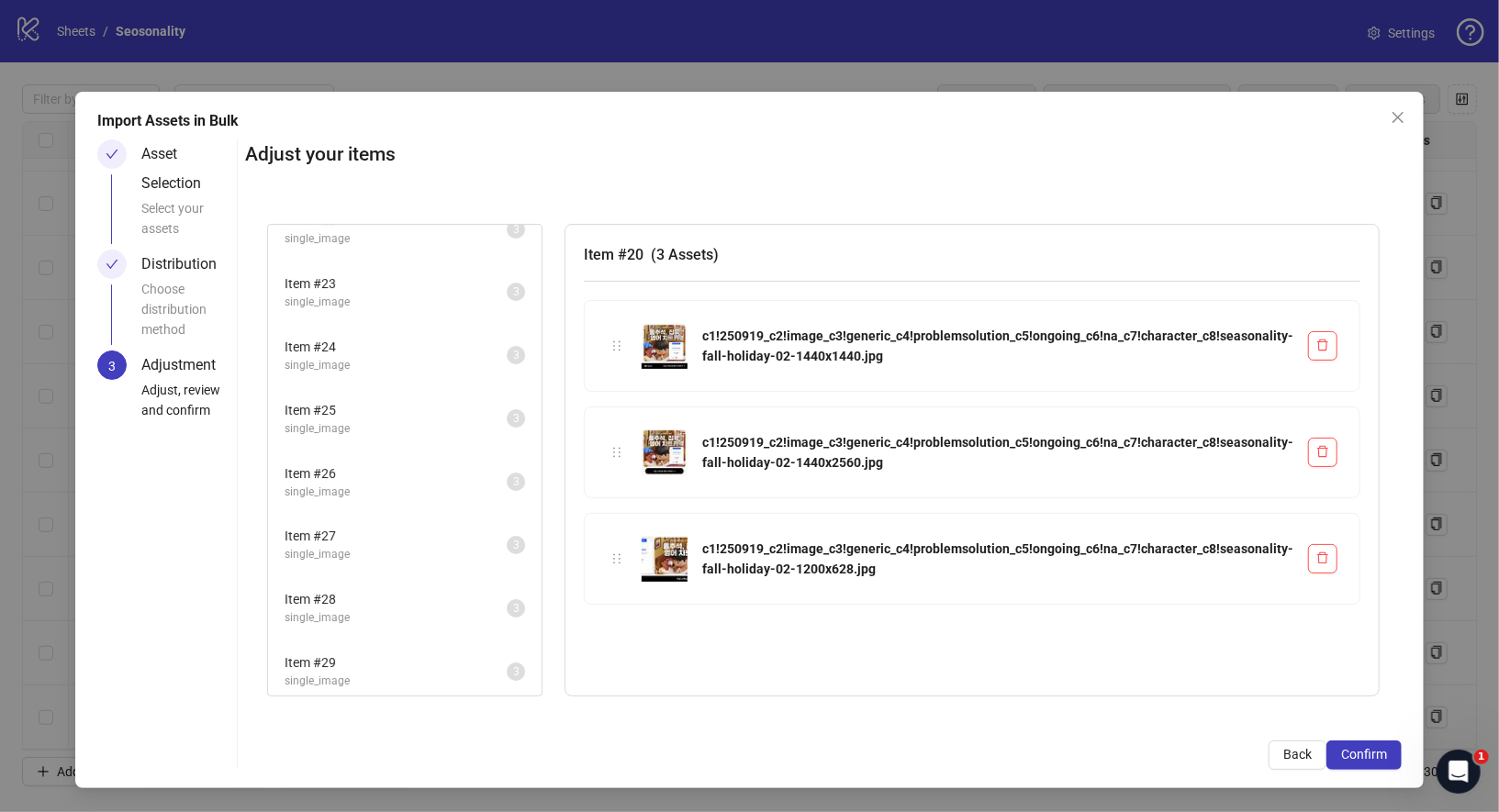
scroll to position [0, 0]
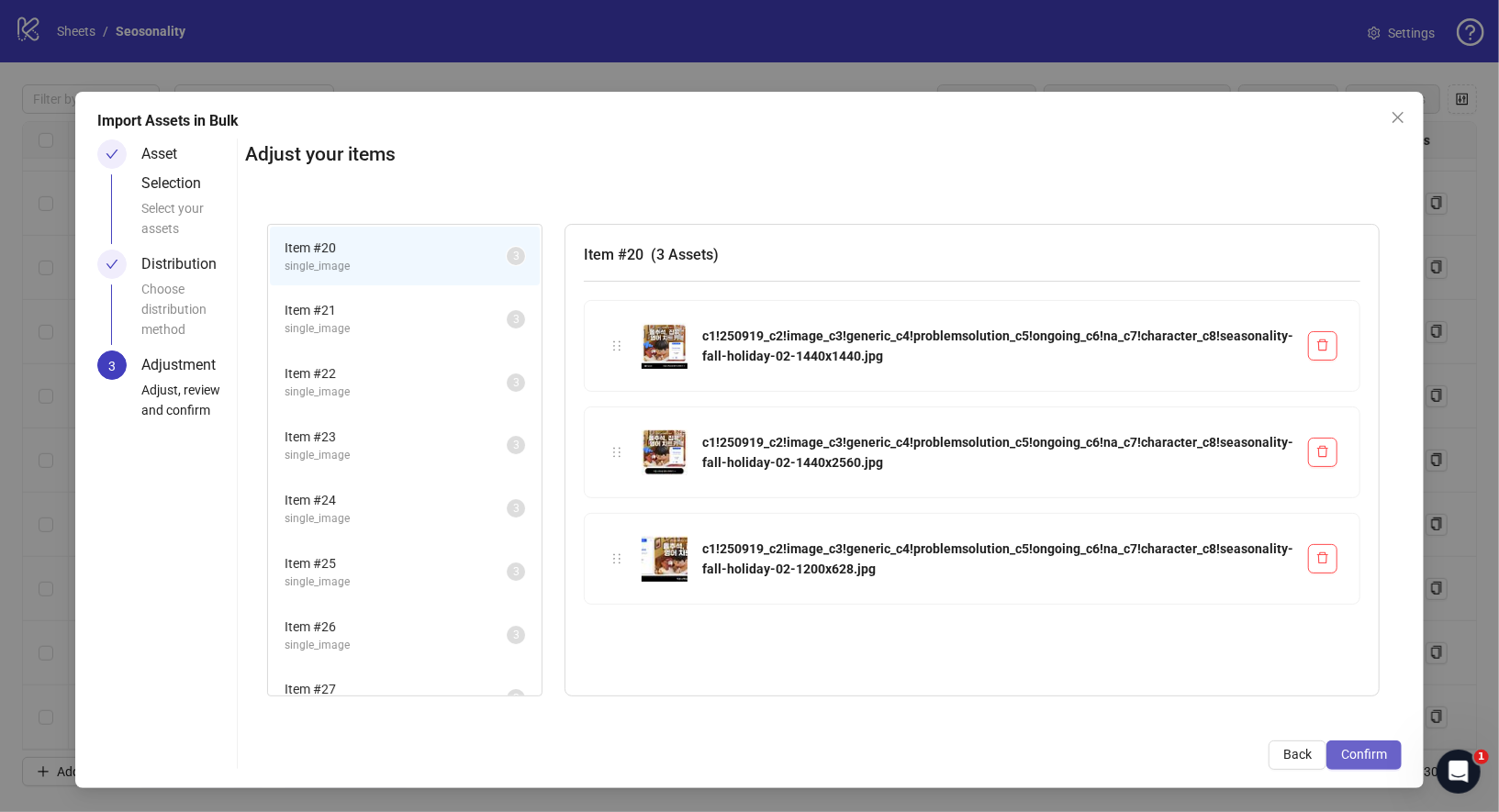
click at [1357, 741] on button "Confirm" at bounding box center [1363, 755] width 75 height 29
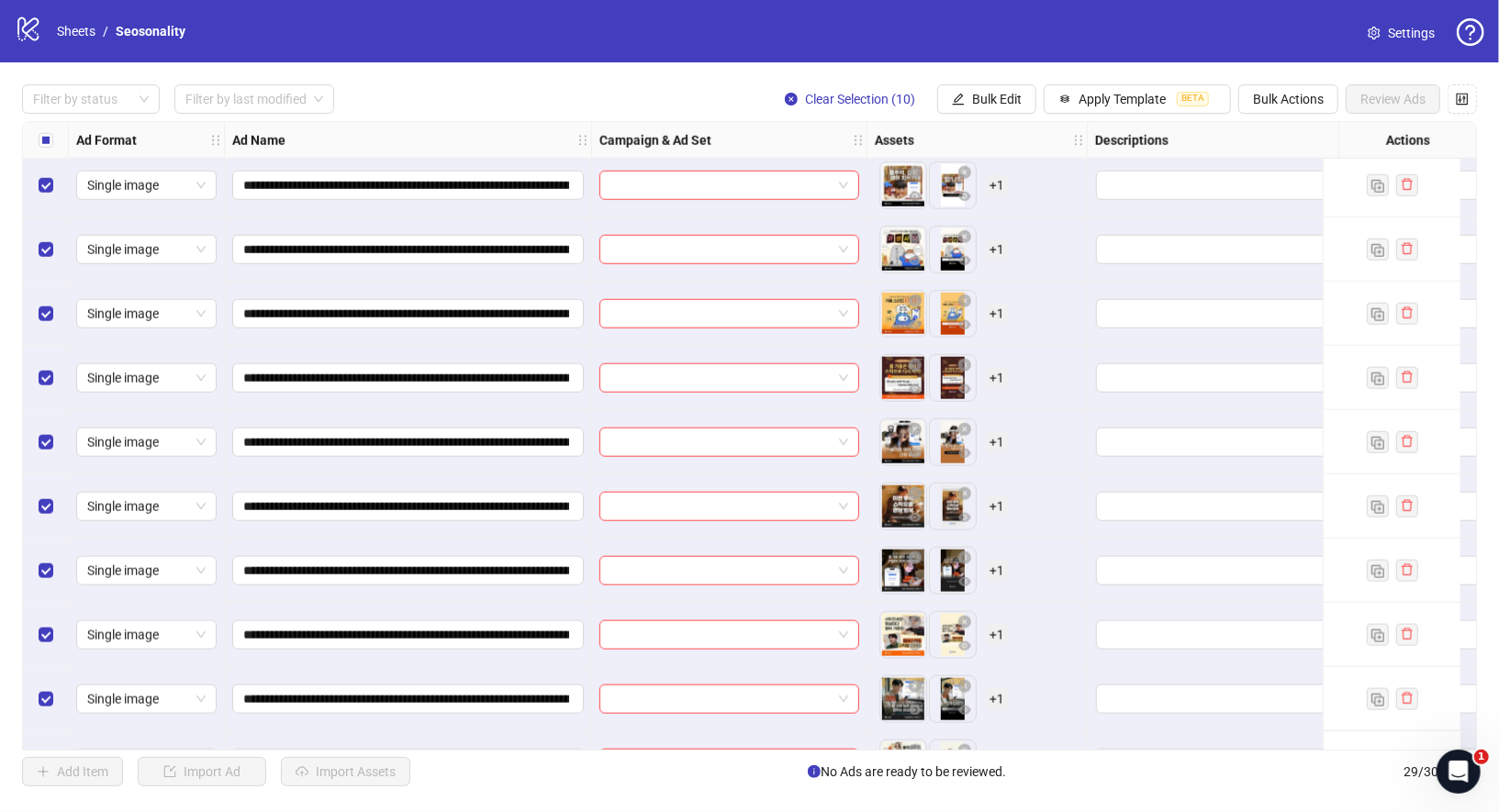
scroll to position [1278, 0]
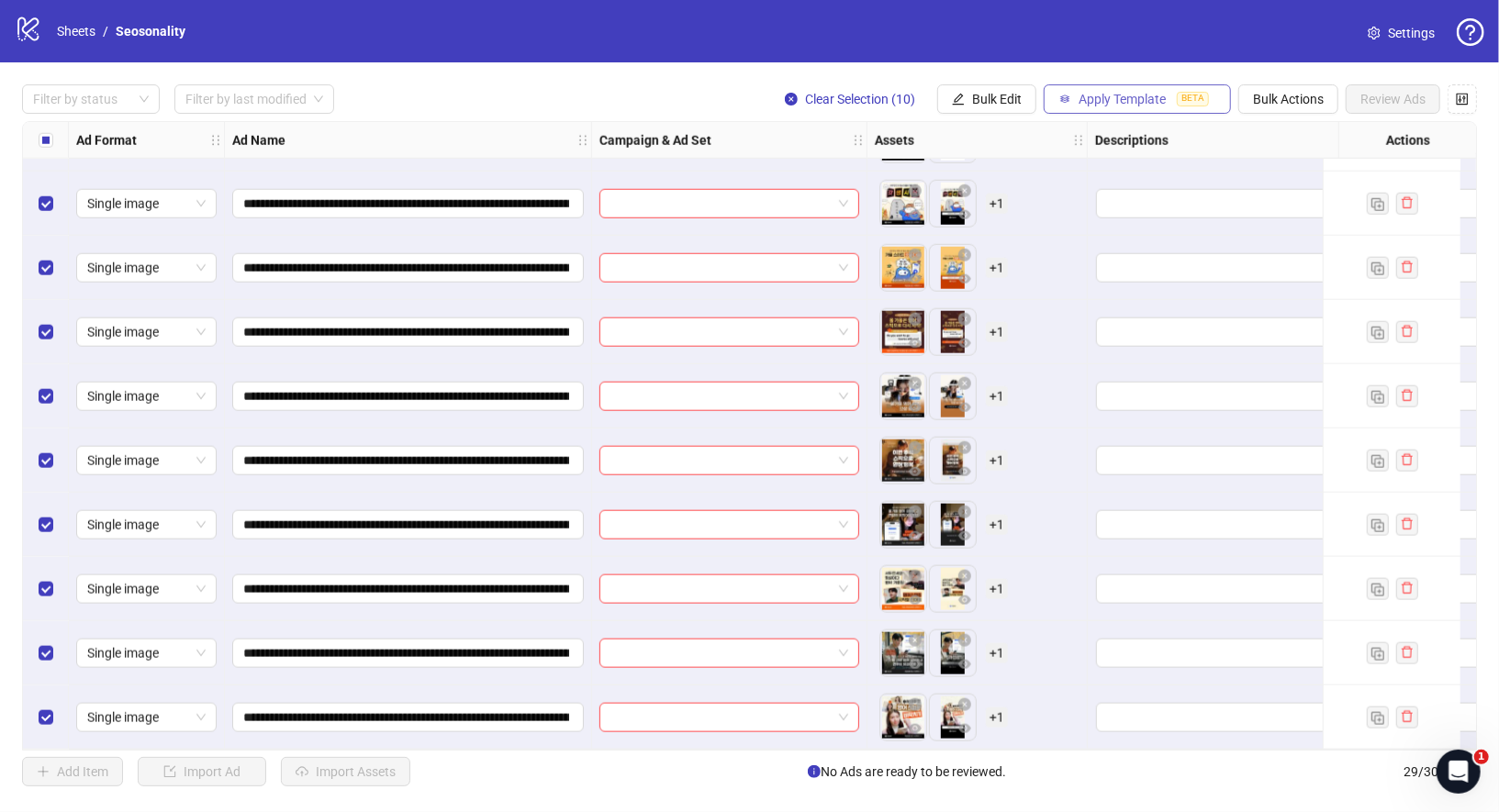
click at [1098, 107] on button "Apply Template BETA" at bounding box center [1137, 98] width 187 height 29
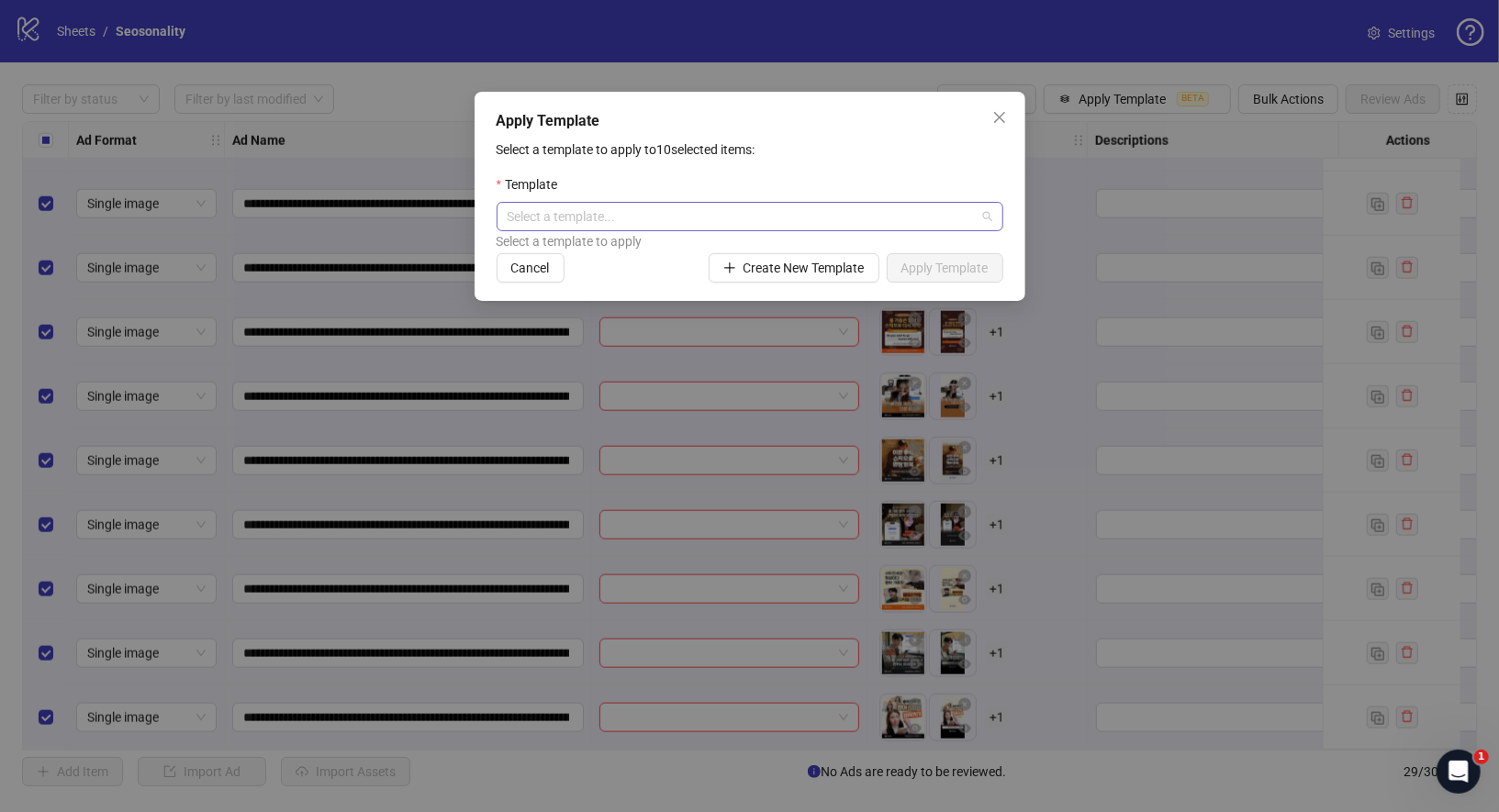
click at [866, 215] on input "search" at bounding box center [742, 217] width 468 height 28
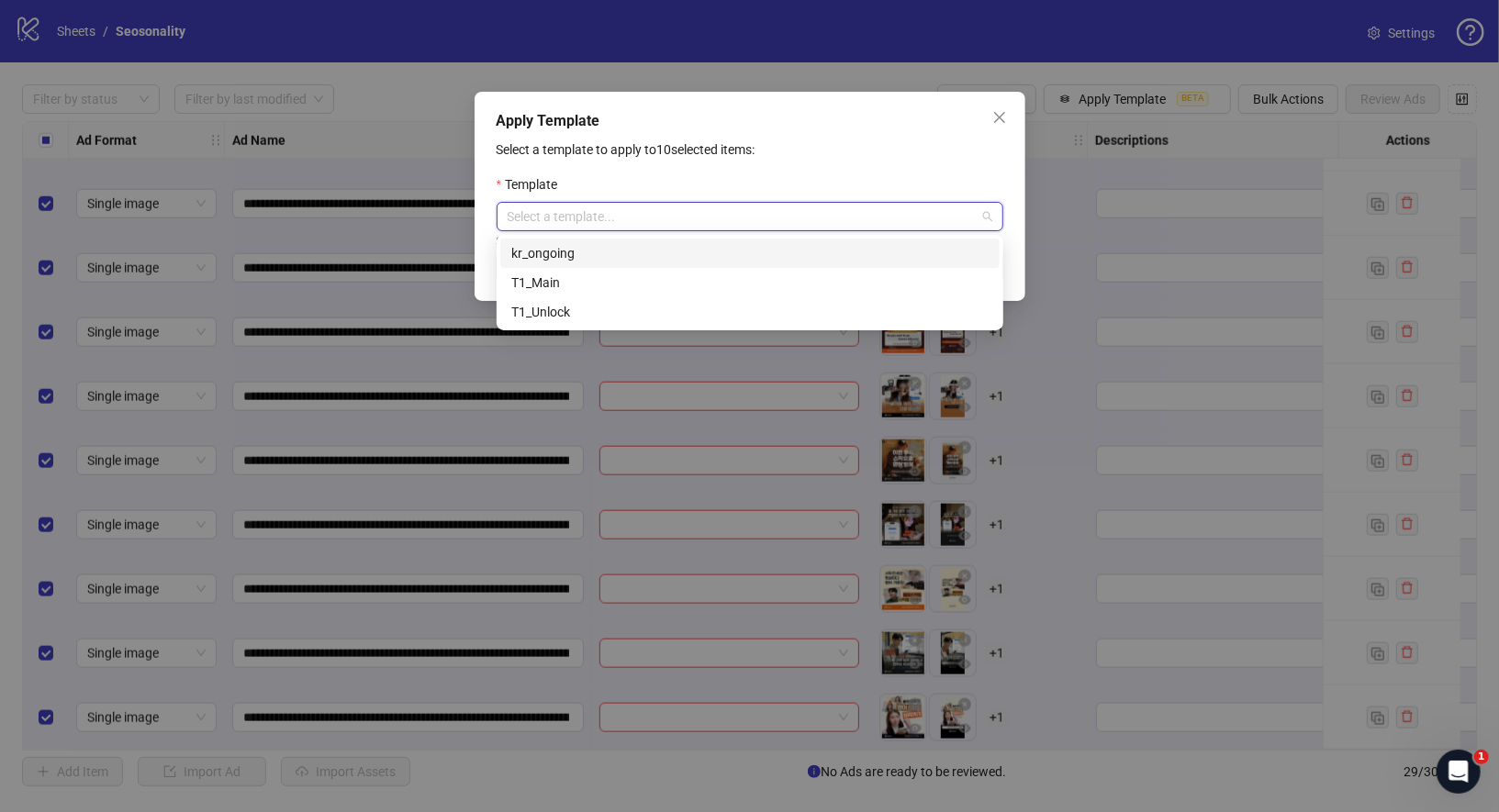
click at [689, 251] on div "kr_ongoing" at bounding box center [749, 253] width 477 height 20
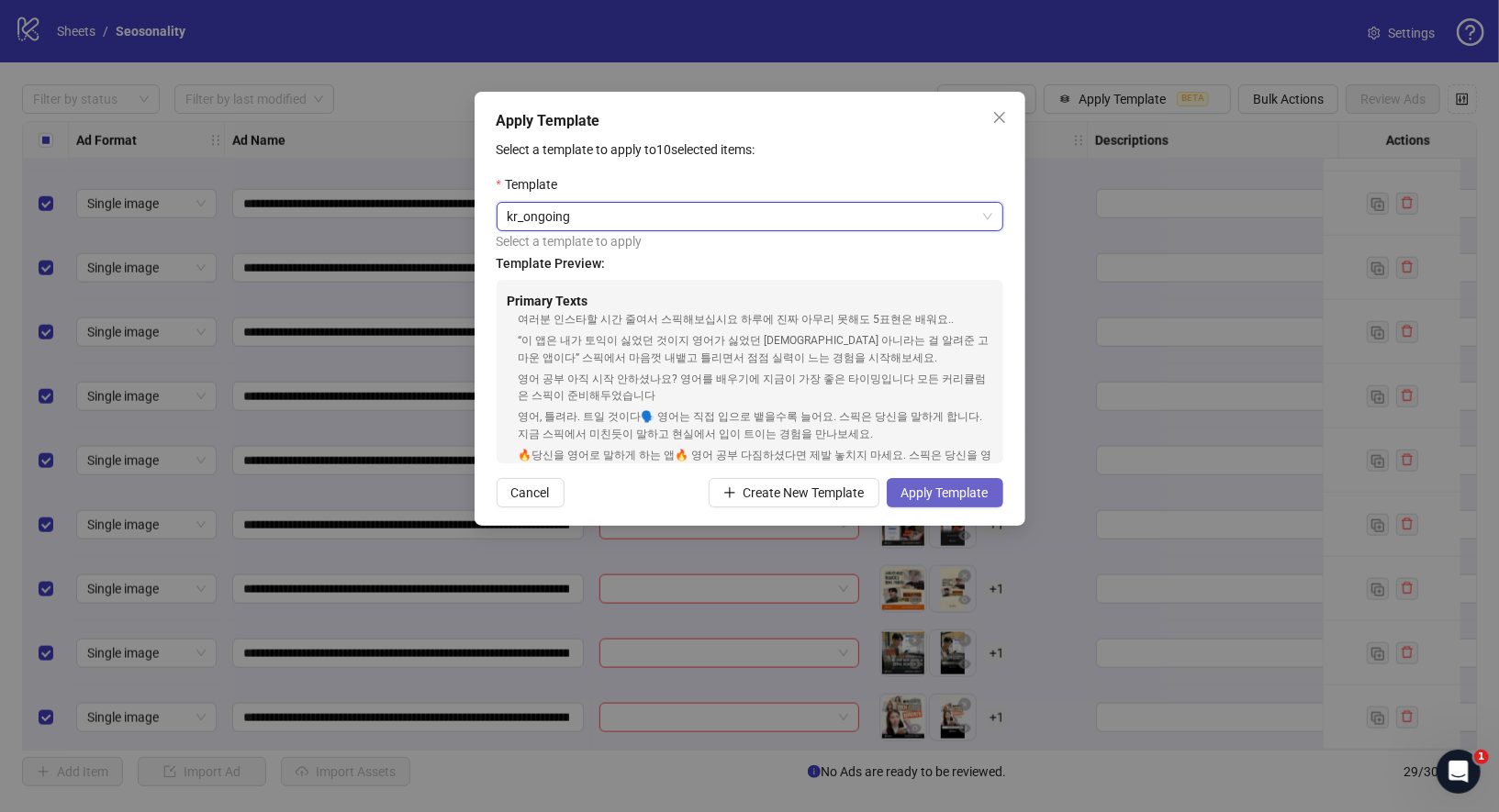
click at [963, 492] on span "Apply Template" at bounding box center [944, 493] width 87 height 15
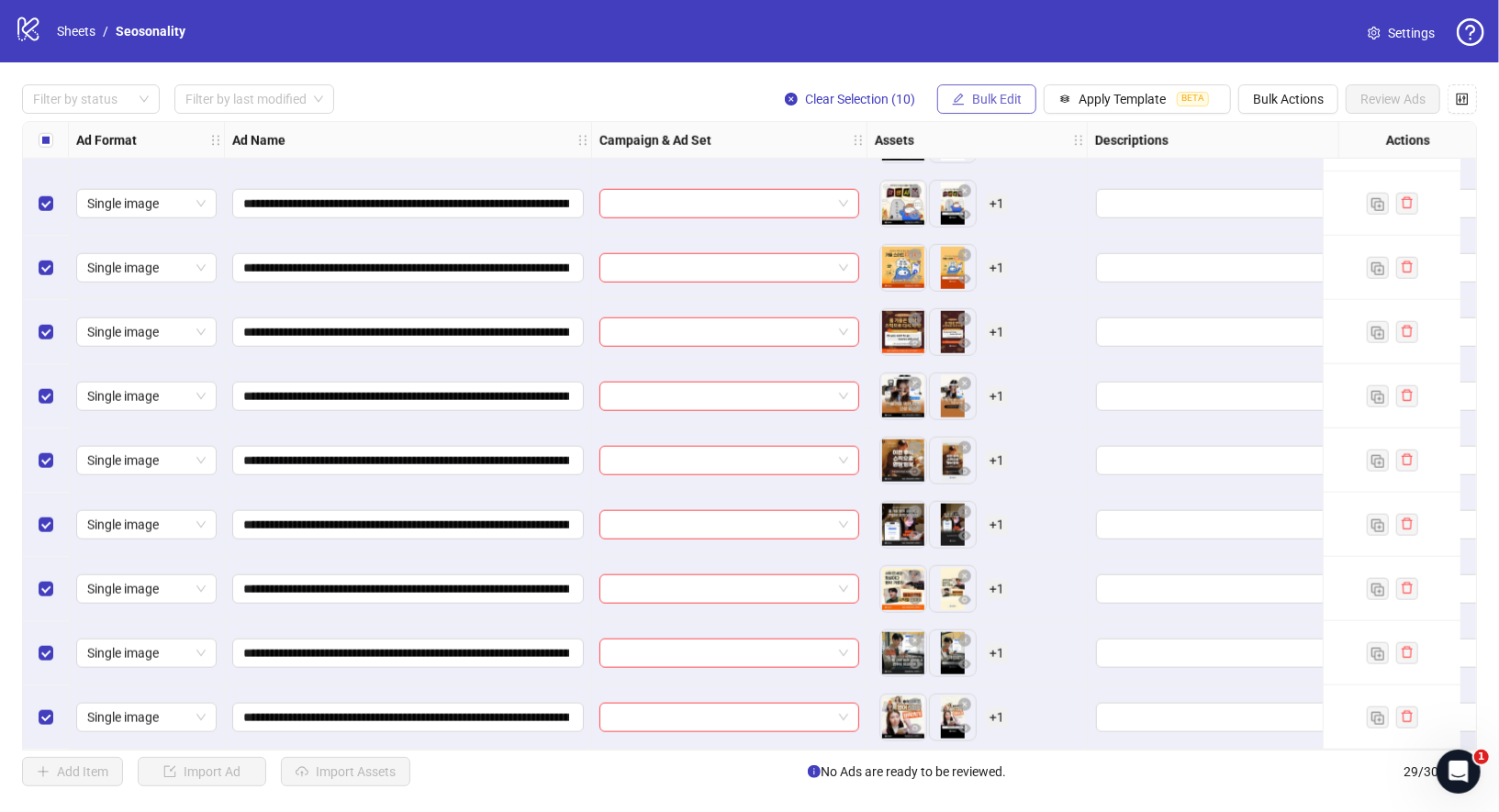
click at [1005, 108] on button "Bulk Edit" at bounding box center [986, 98] width 99 height 29
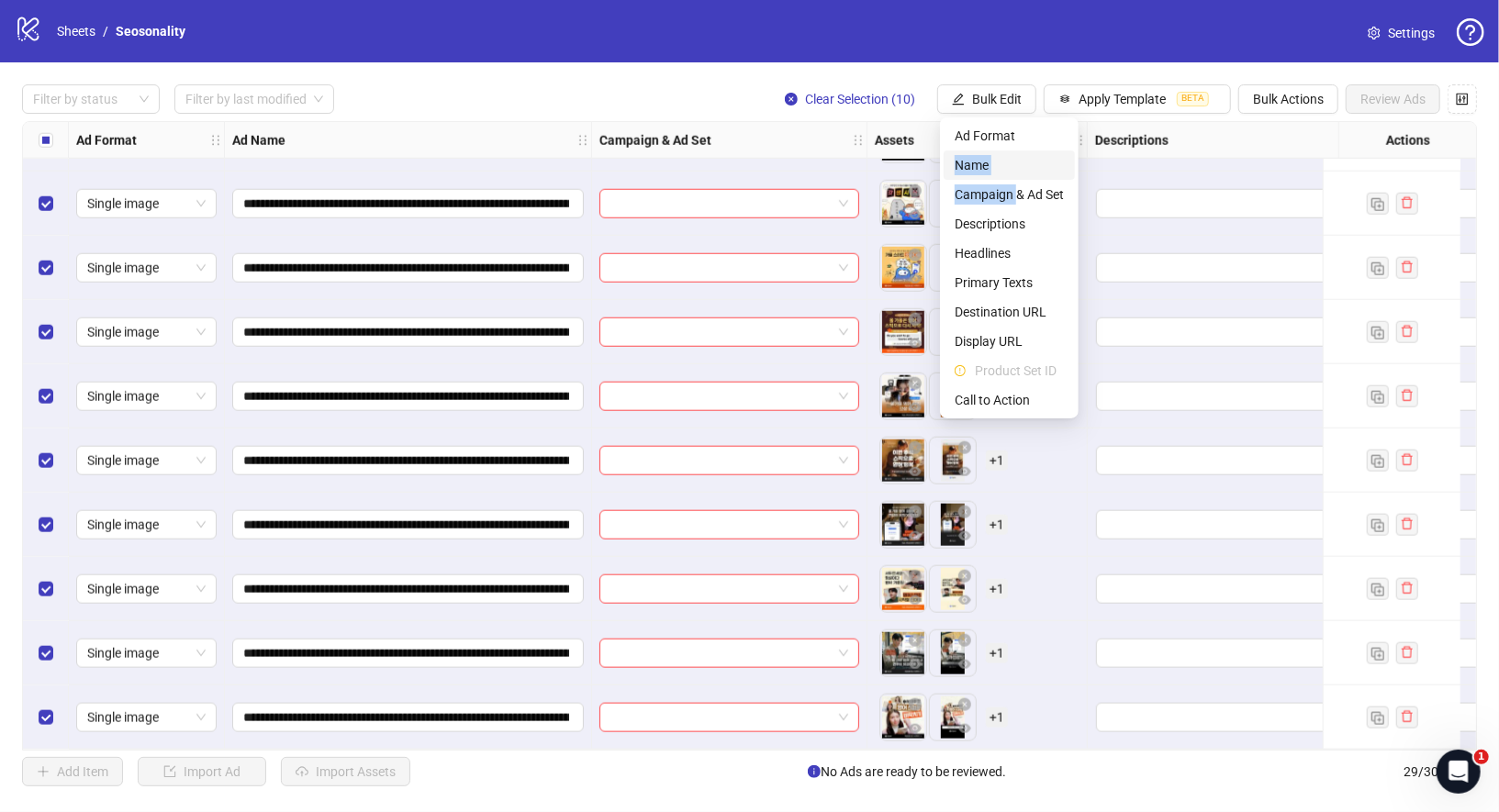
drag, startPoint x: 1018, startPoint y: 196, endPoint x: 1005, endPoint y: 152, distance: 45.9
click at [1005, 152] on ul "Ad Format Name Campaign & Ad Set Descriptions Headlines Primary Texts Destinati…" at bounding box center [1009, 267] width 139 height 301
click at [1005, 152] on li "Name" at bounding box center [1009, 165] width 131 height 29
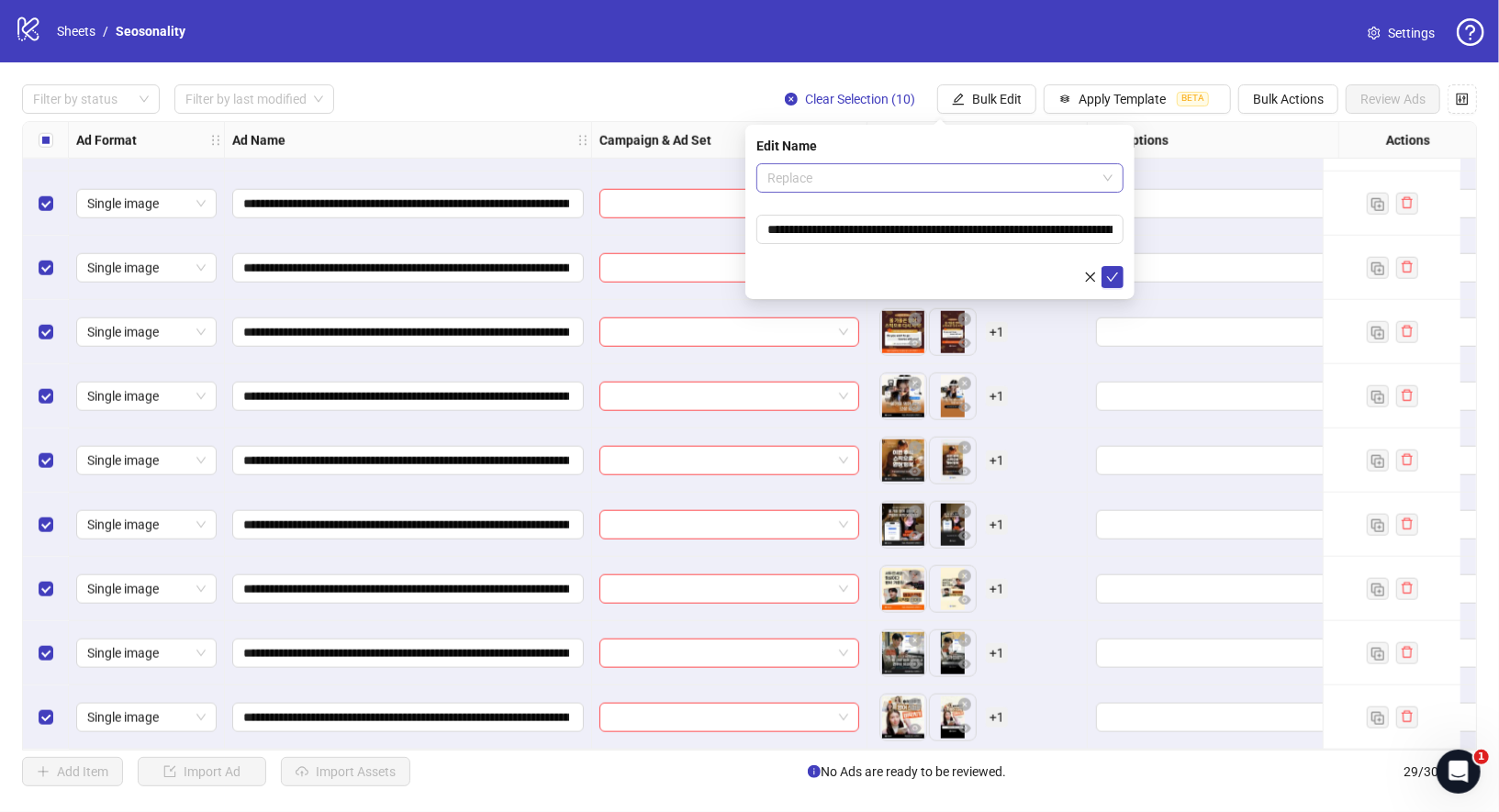
click at [853, 170] on span "Replace" at bounding box center [939, 178] width 345 height 28
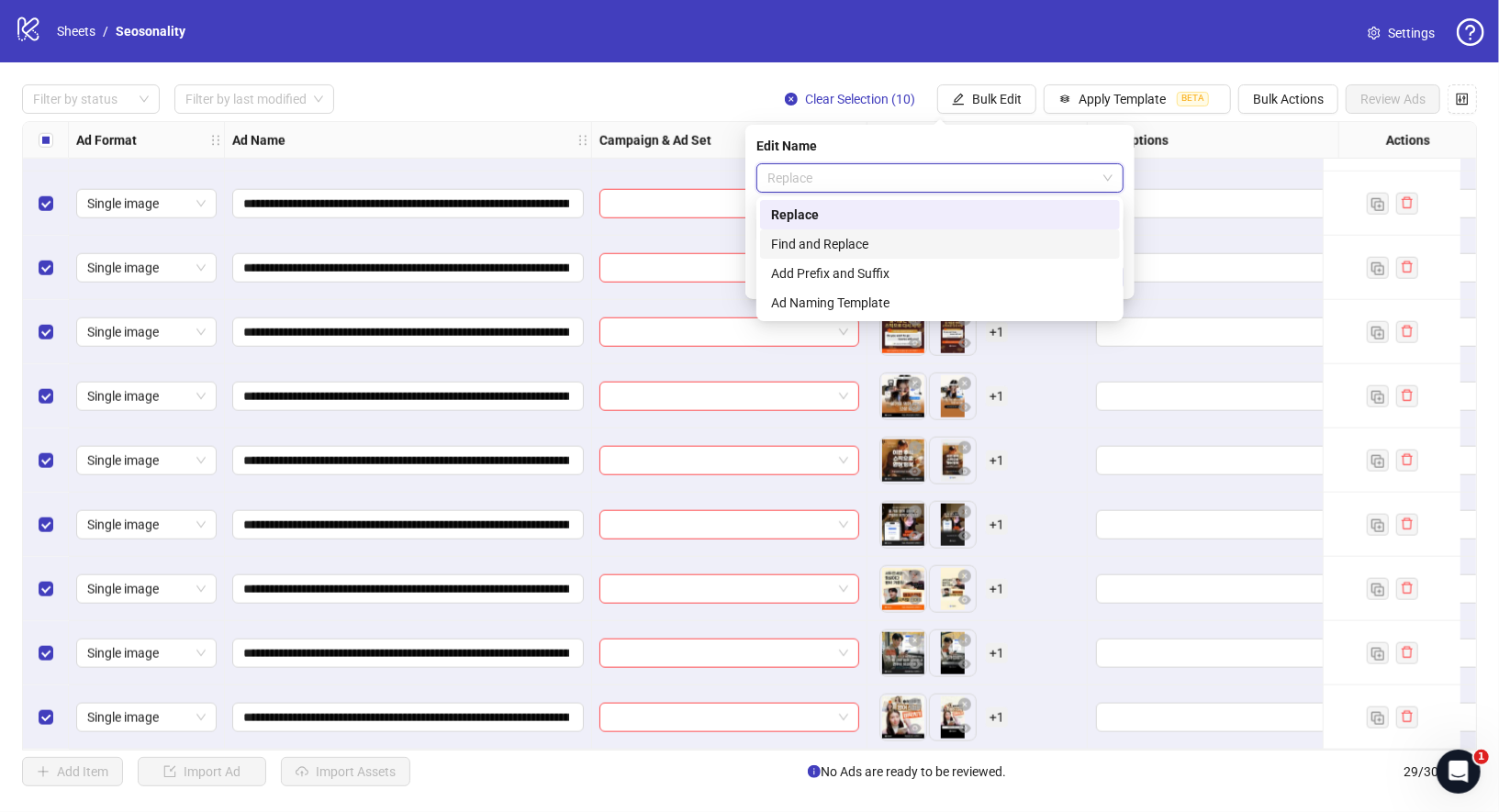
click at [843, 236] on div "Find and Replace" at bounding box center [940, 244] width 338 height 20
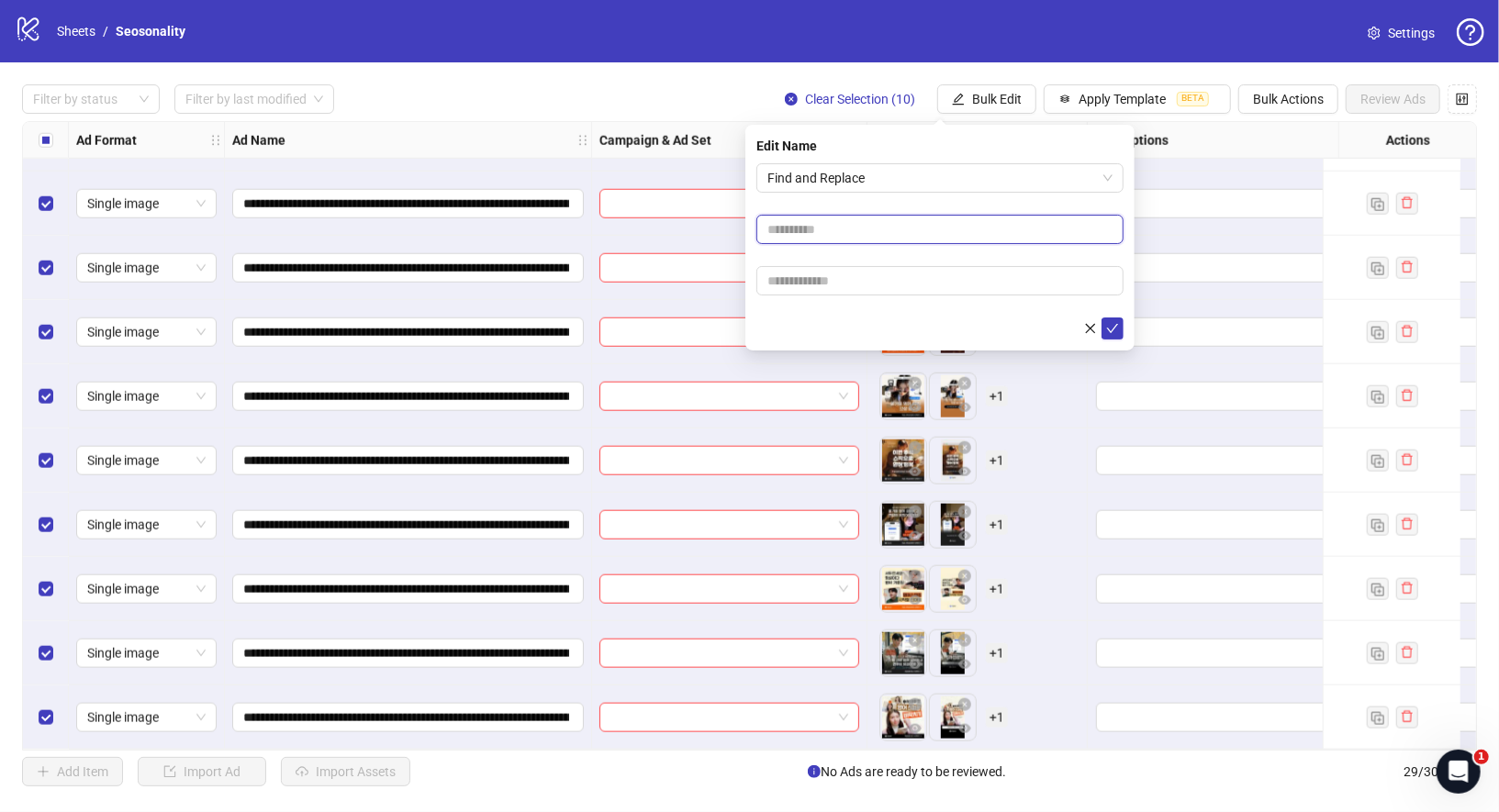
click at [877, 216] on input "text" at bounding box center [939, 229] width 367 height 29
type input "*"
click at [870, 272] on input "text" at bounding box center [939, 280] width 367 height 29
type input "*"
click at [1117, 331] on icon "check" at bounding box center [1112, 328] width 13 height 13
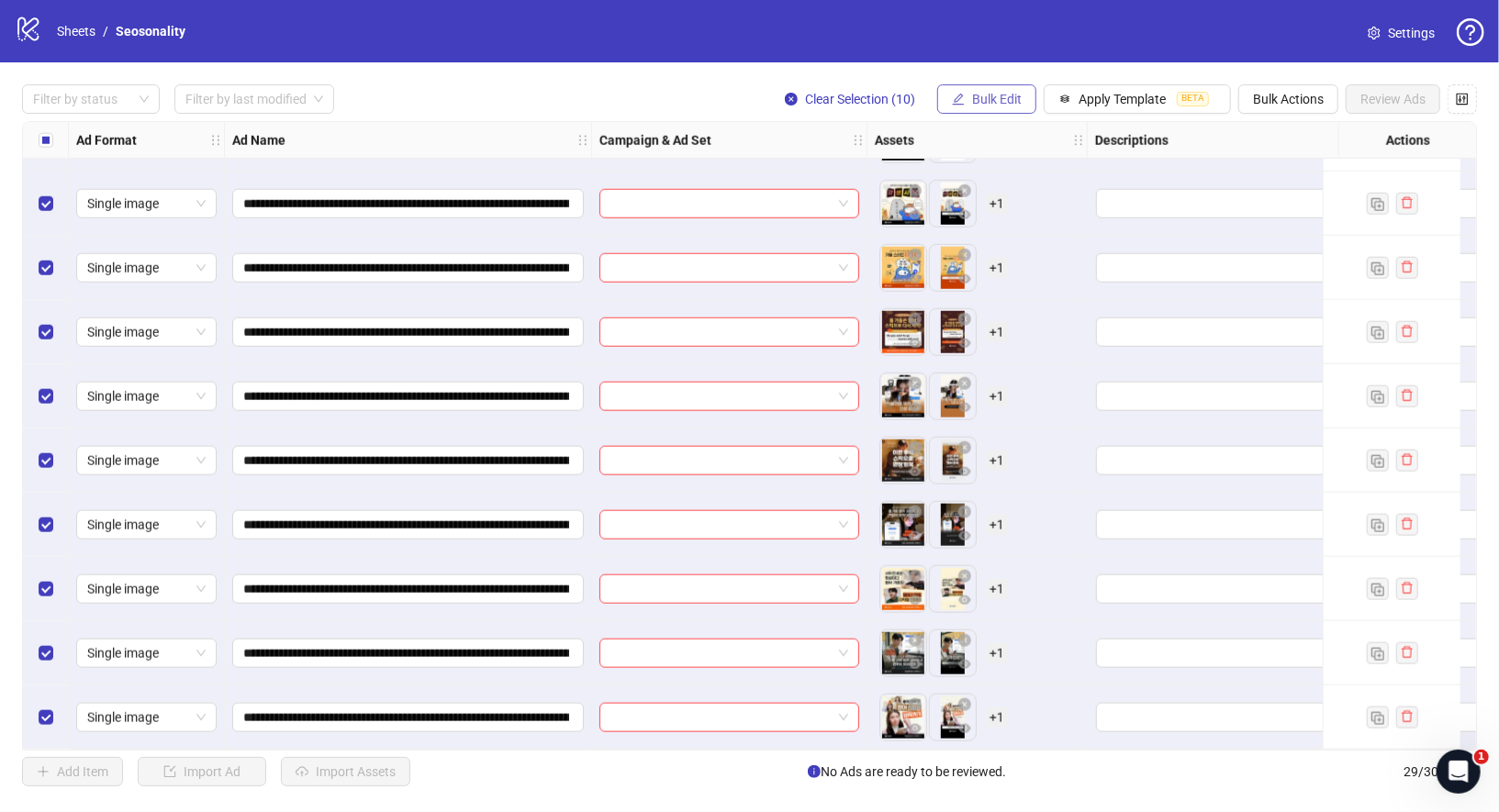
click at [1000, 103] on span "Bulk Edit" at bounding box center [997, 99] width 50 height 15
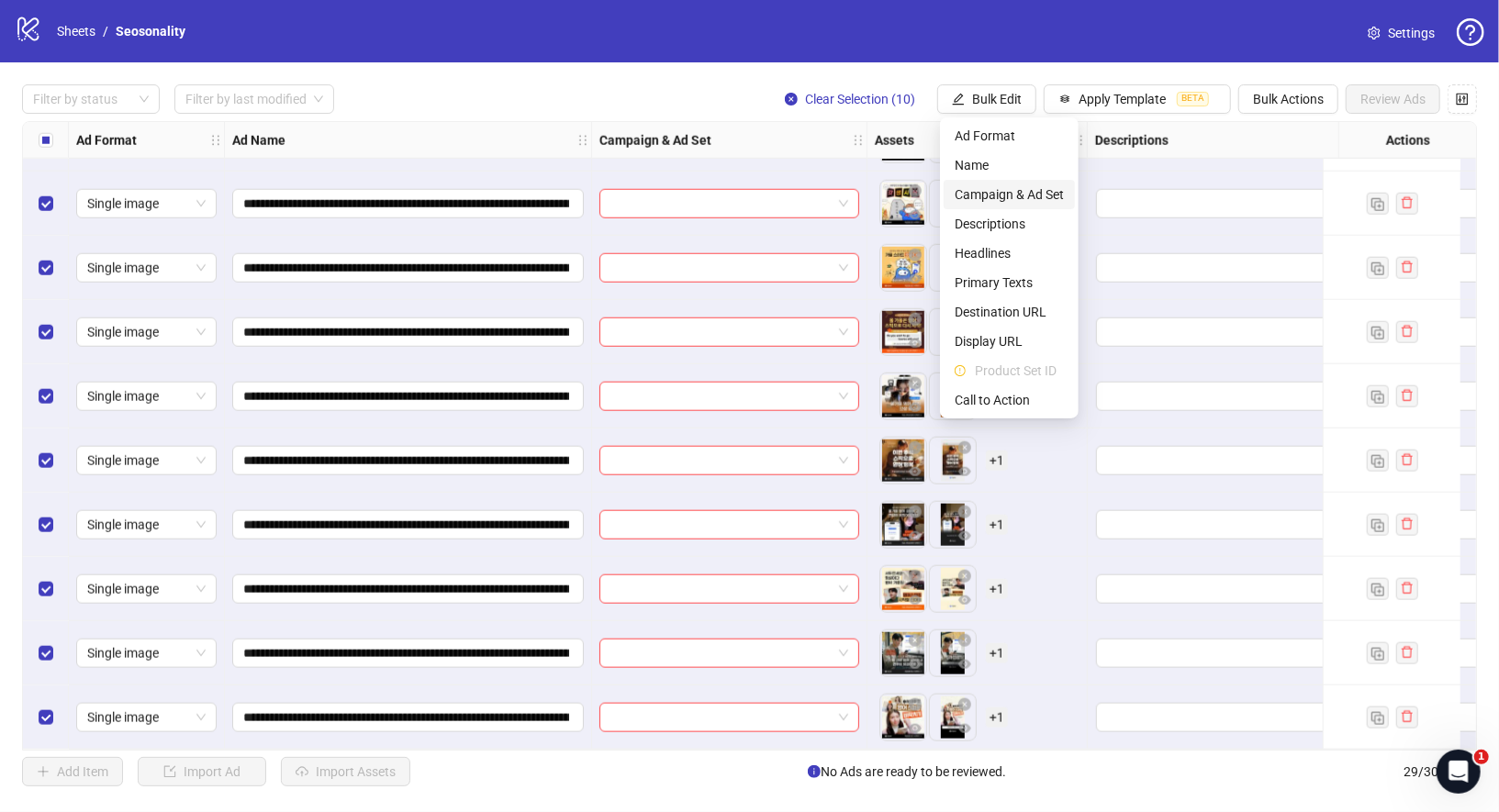
click at [1018, 202] on span "Campaign & Ad Set" at bounding box center [1009, 194] width 109 height 20
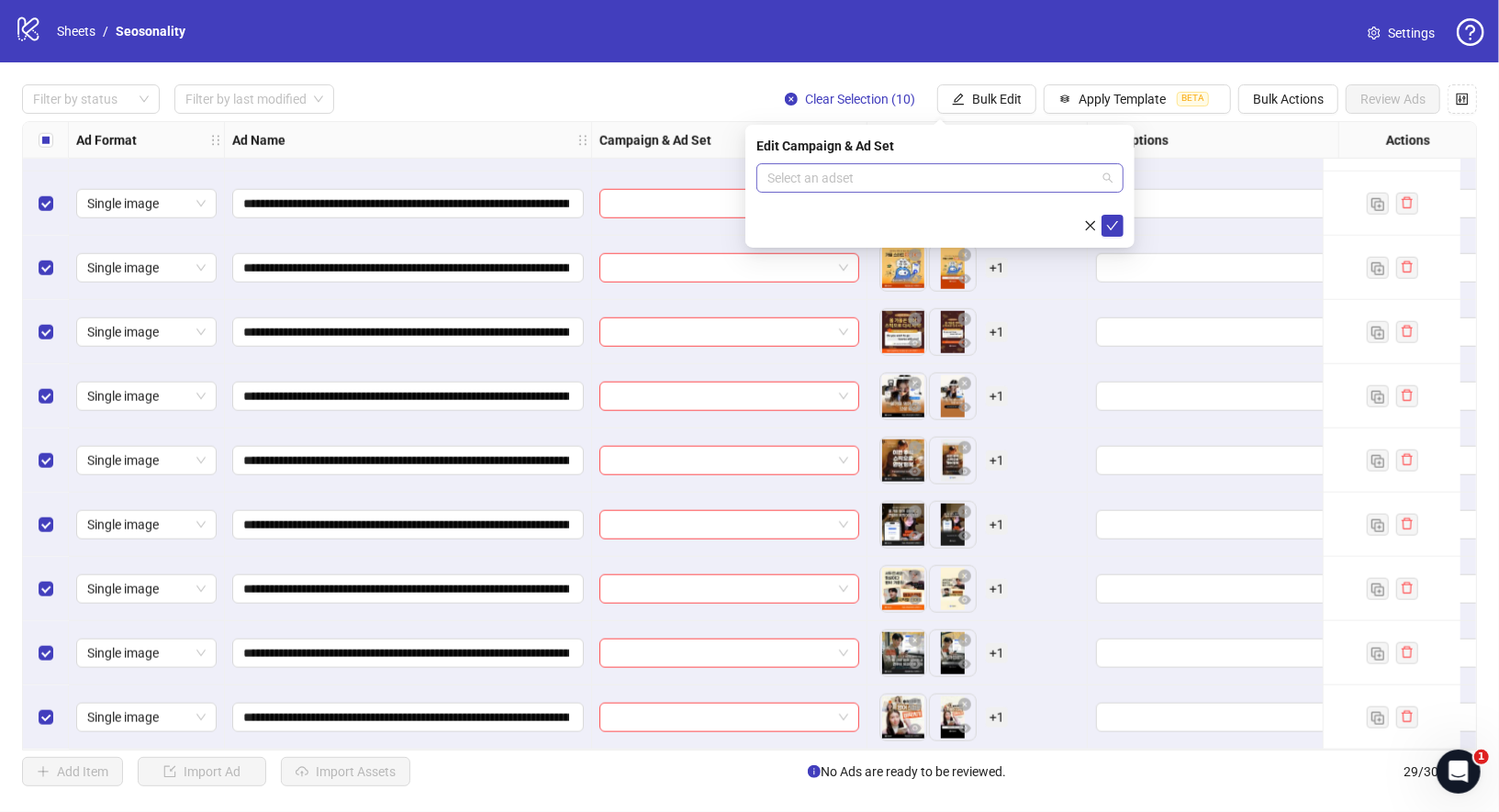
click at [944, 192] on div "Select an adset" at bounding box center [939, 177] width 367 height 29
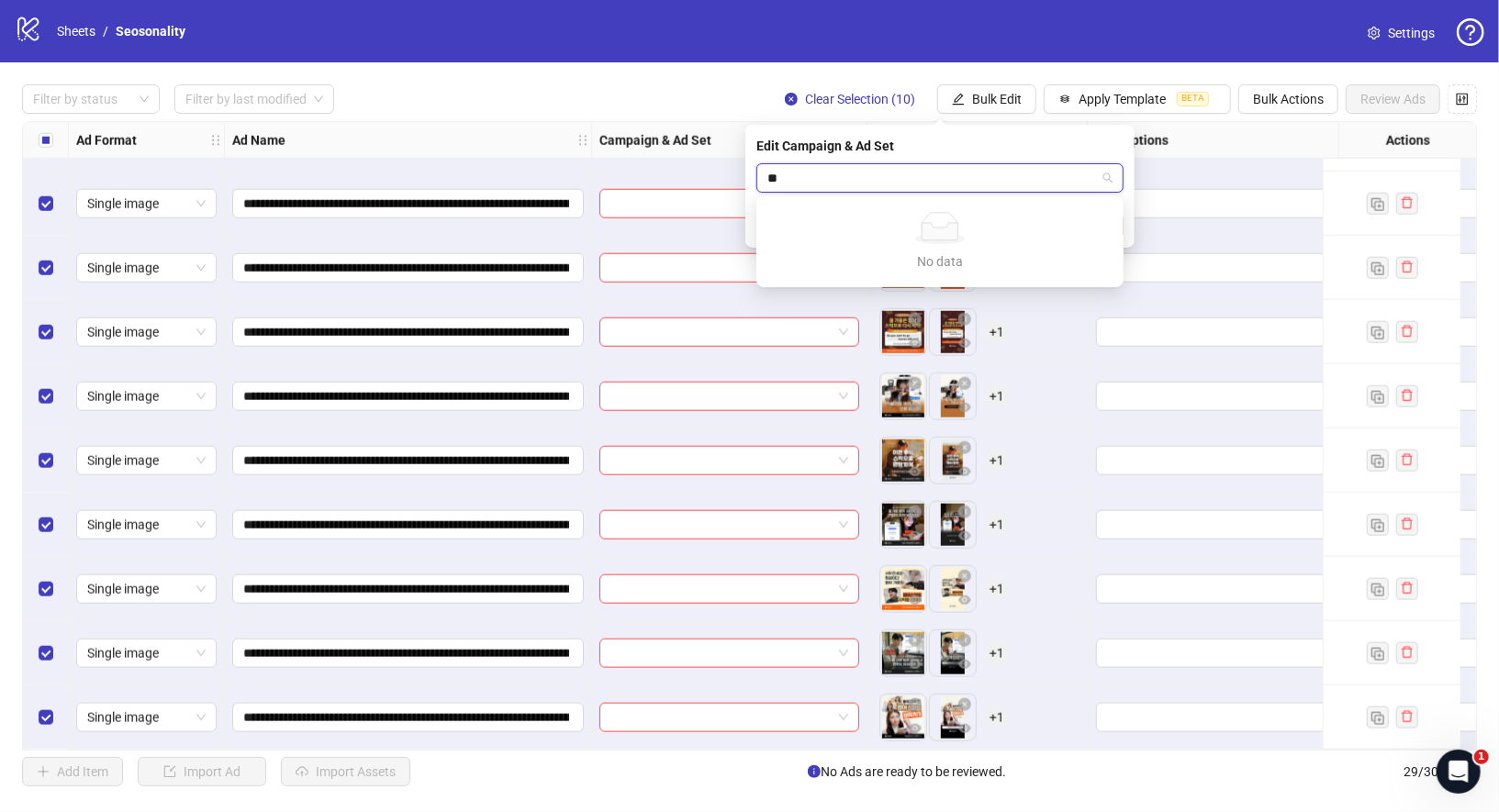
type input "*"
click at [968, 200] on div "No data No data" at bounding box center [940, 242] width 360 height 84
type input "**********"
click at [974, 160] on div "Edit Campaign & Ad Set Select an adset" at bounding box center [939, 186] width 389 height 123
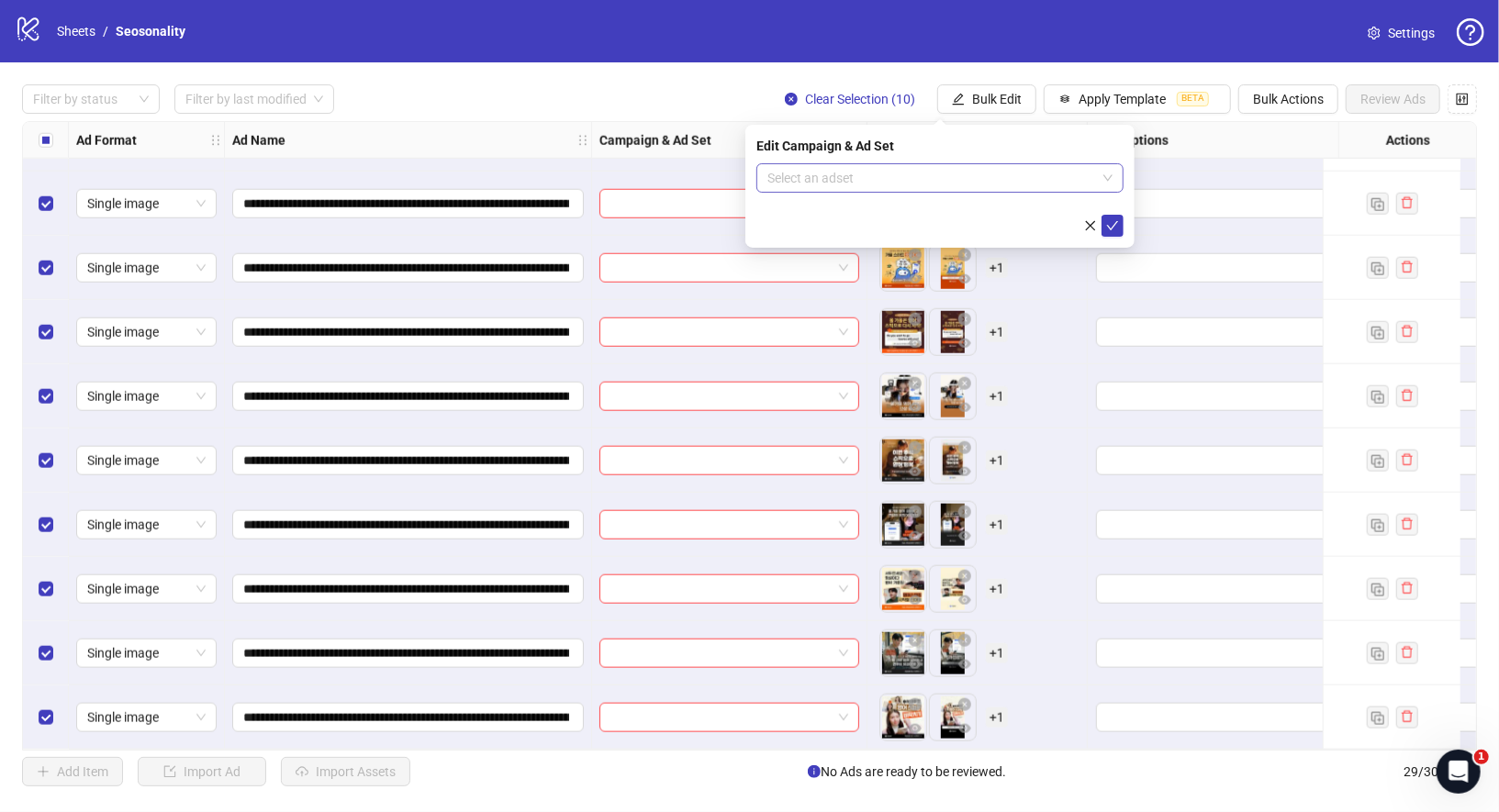
click at [960, 178] on input "search" at bounding box center [931, 178] width 329 height 28
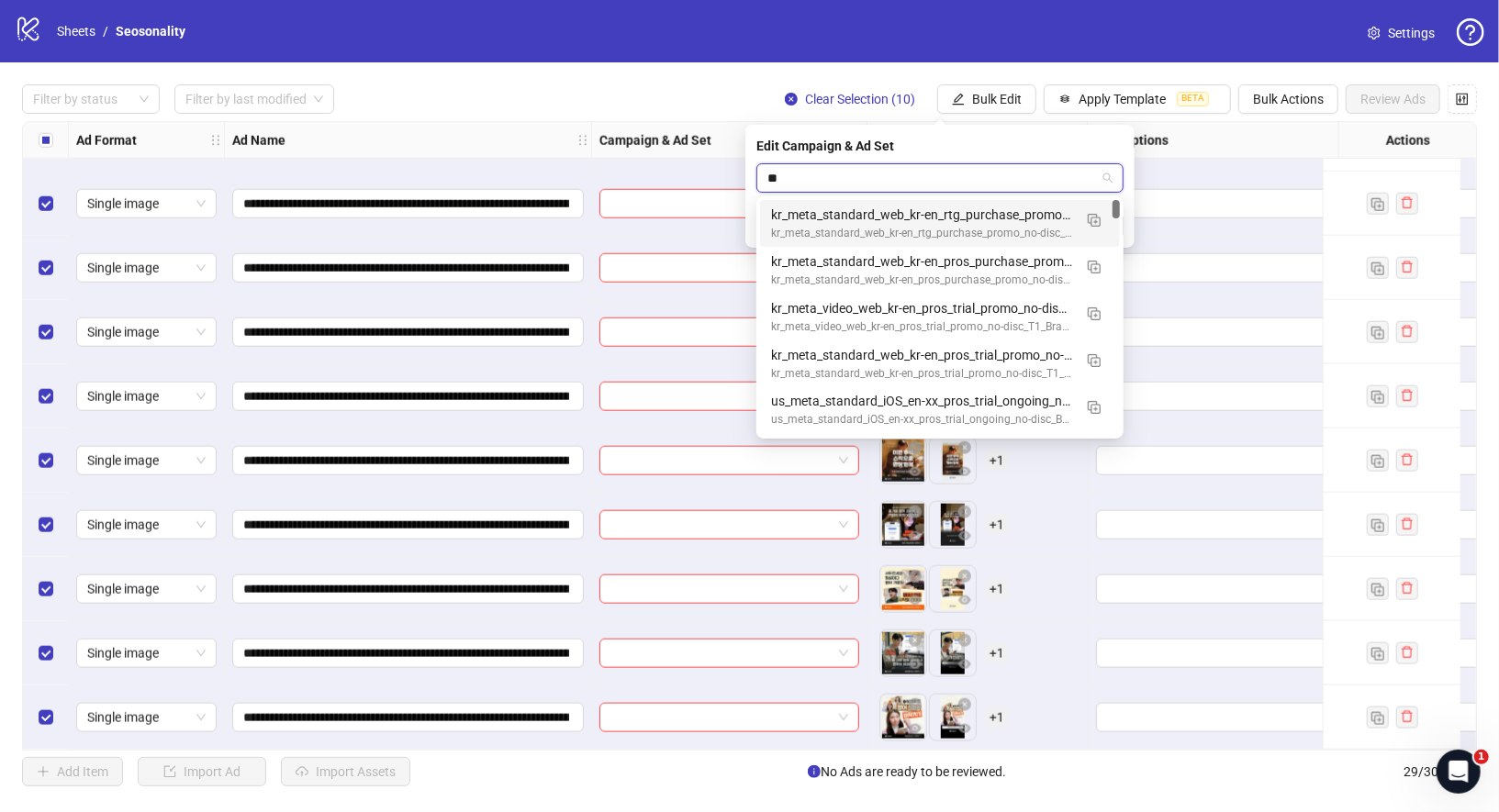
type input "***"
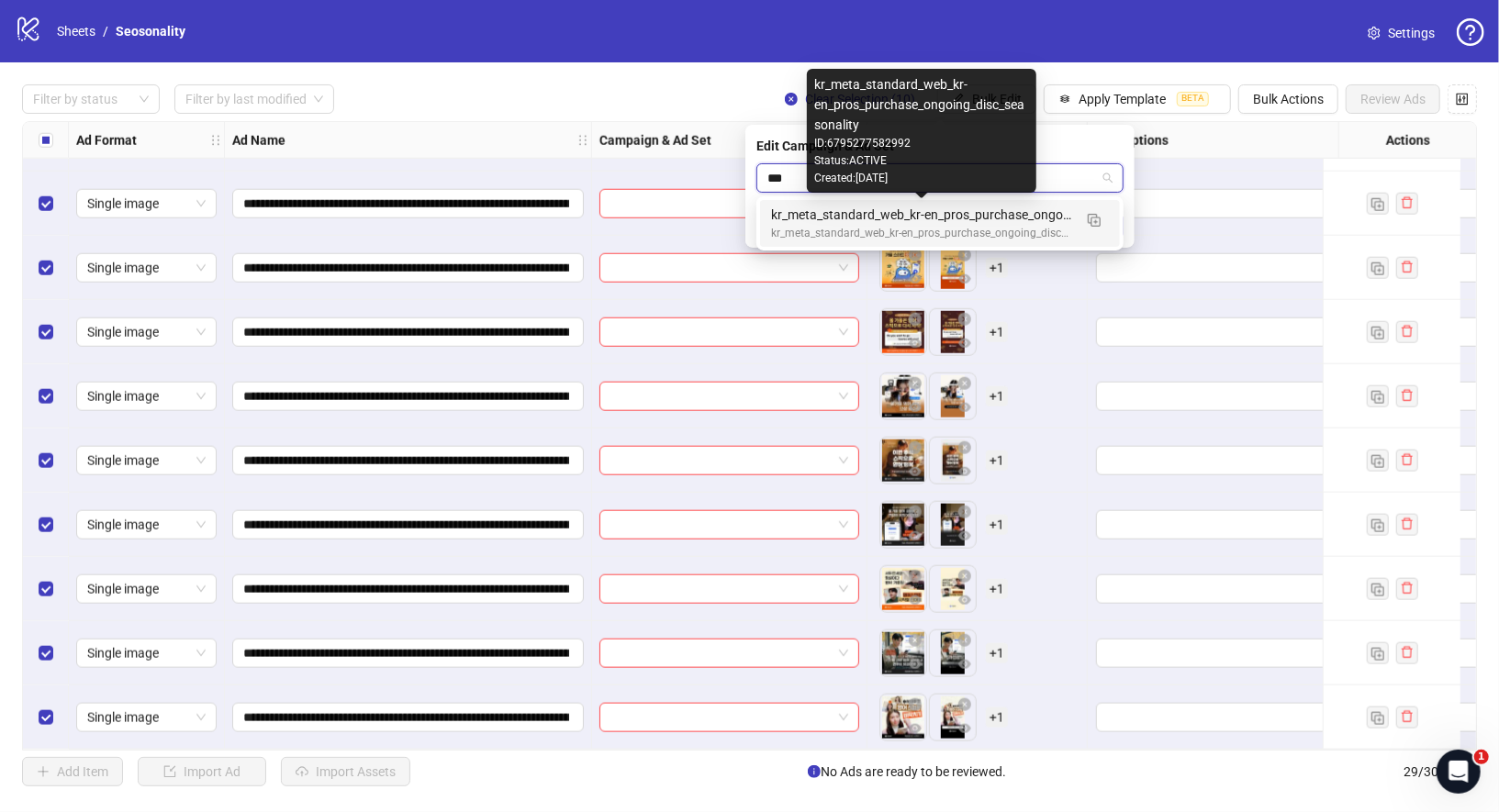
click at [938, 211] on div "kr_meta_standard_web_kr-en_pros_purchase_ongoing_disc_seasonality" at bounding box center [921, 215] width 301 height 20
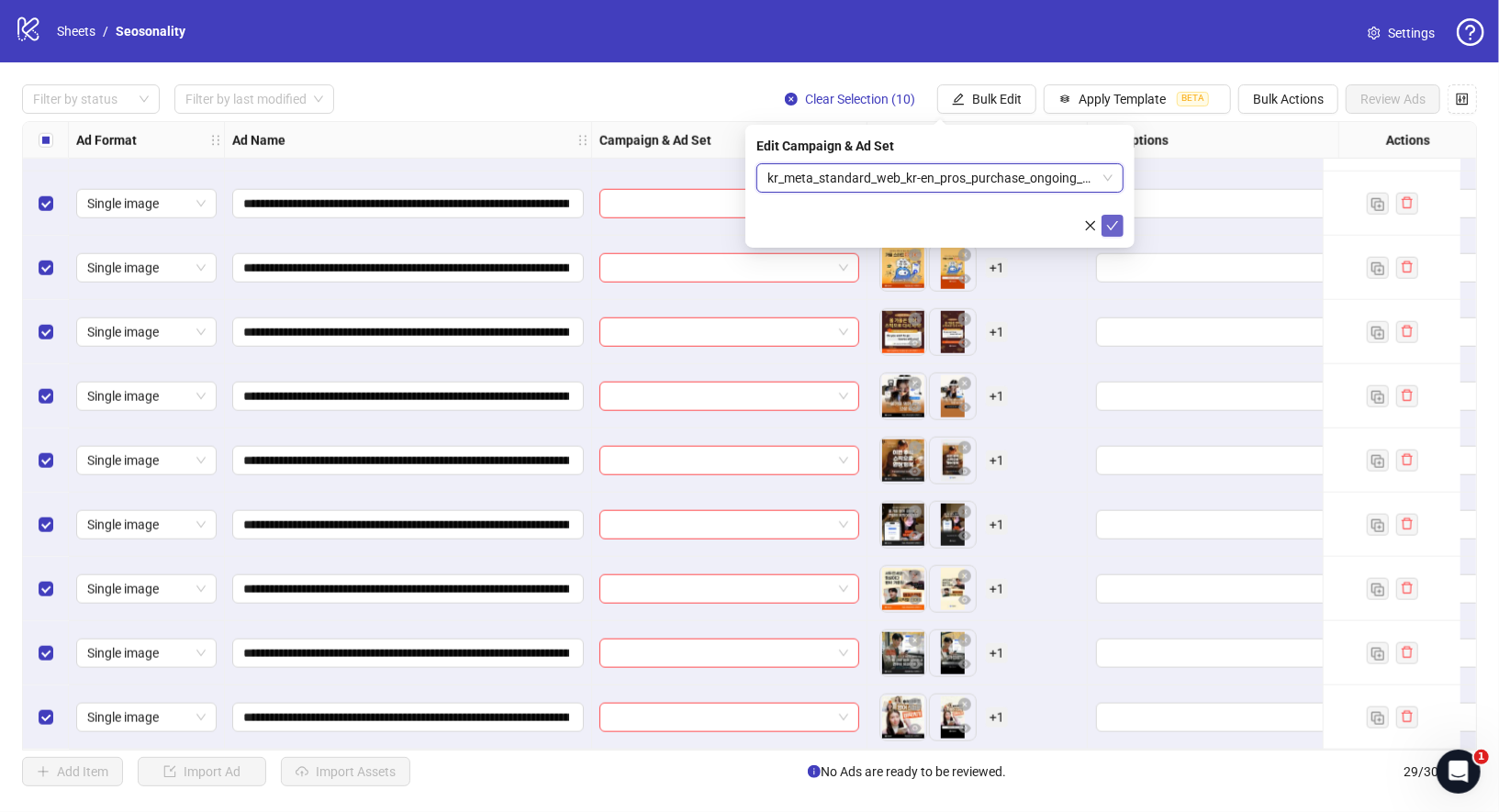
click at [1118, 221] on icon "check" at bounding box center [1112, 225] width 13 height 13
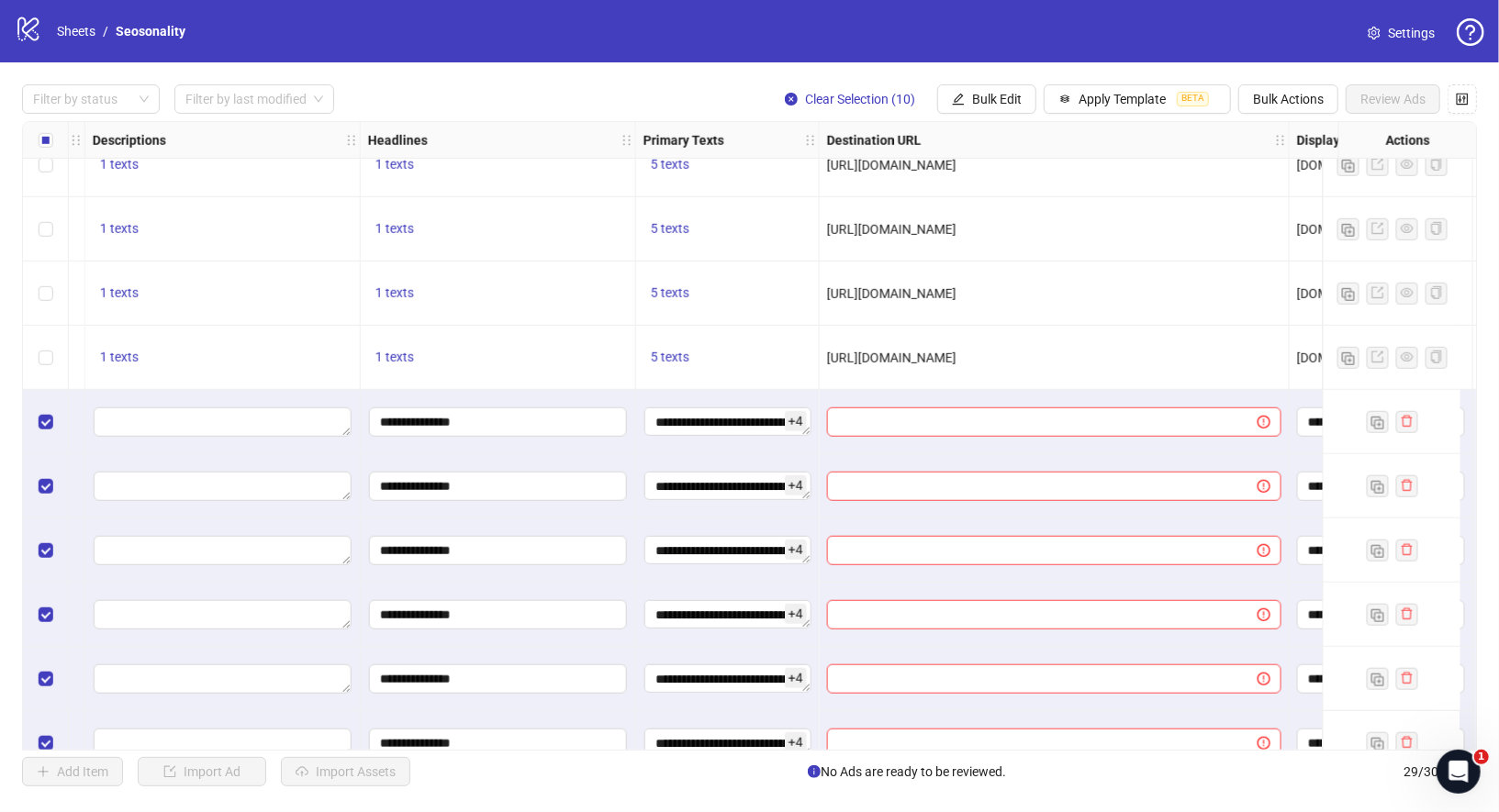
scroll to position [983, 1002]
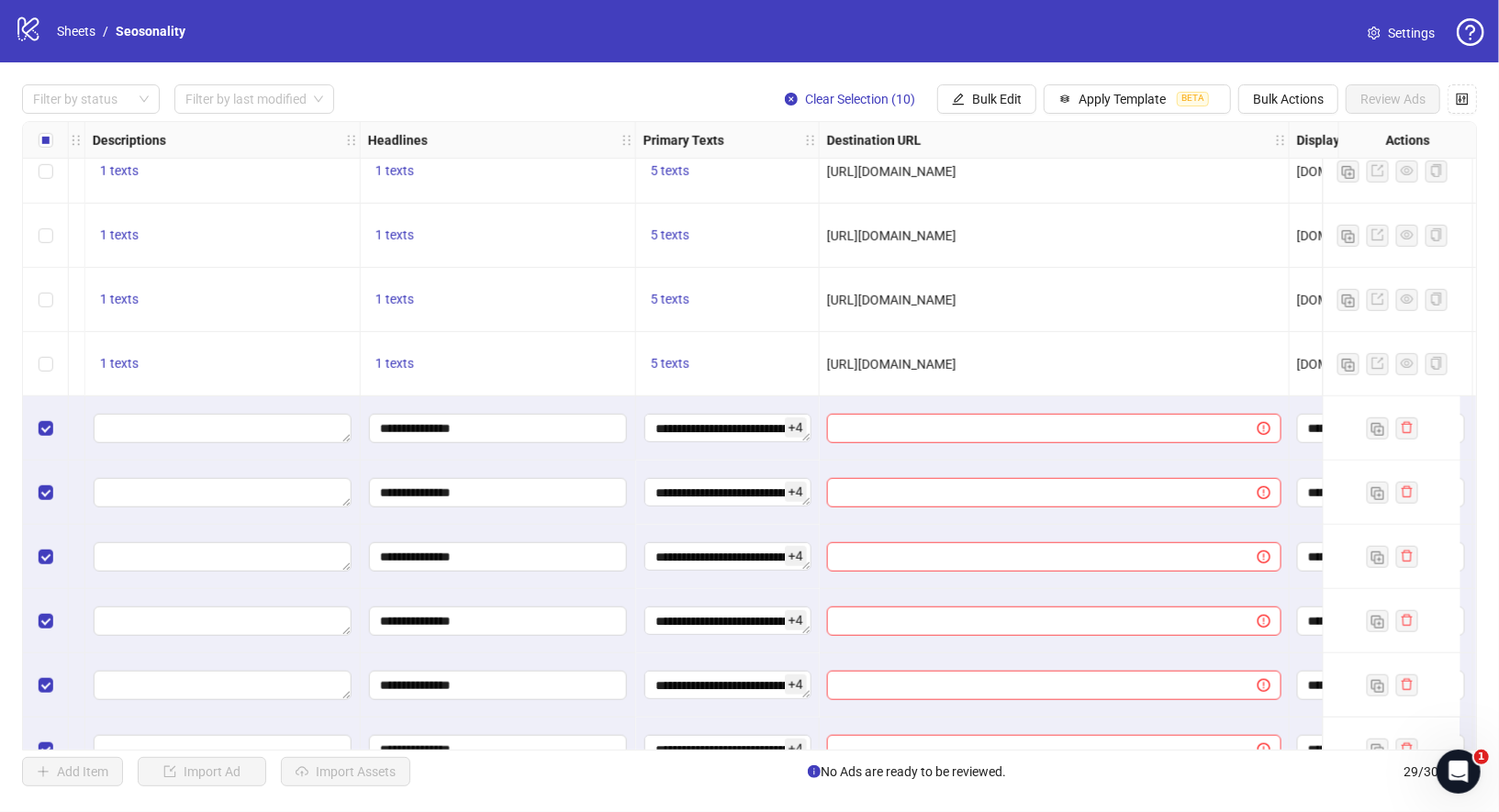
drag, startPoint x: 827, startPoint y: 365, endPoint x: 1205, endPoint y: 365, distance: 378.1
click at [1205, 365] on div "[URL][DOMAIN_NAME]" at bounding box center [1054, 364] width 454 height 20
copy span "[URL][DOMAIN_NAME]"
click at [992, 90] on button "Bulk Edit" at bounding box center [986, 98] width 99 height 29
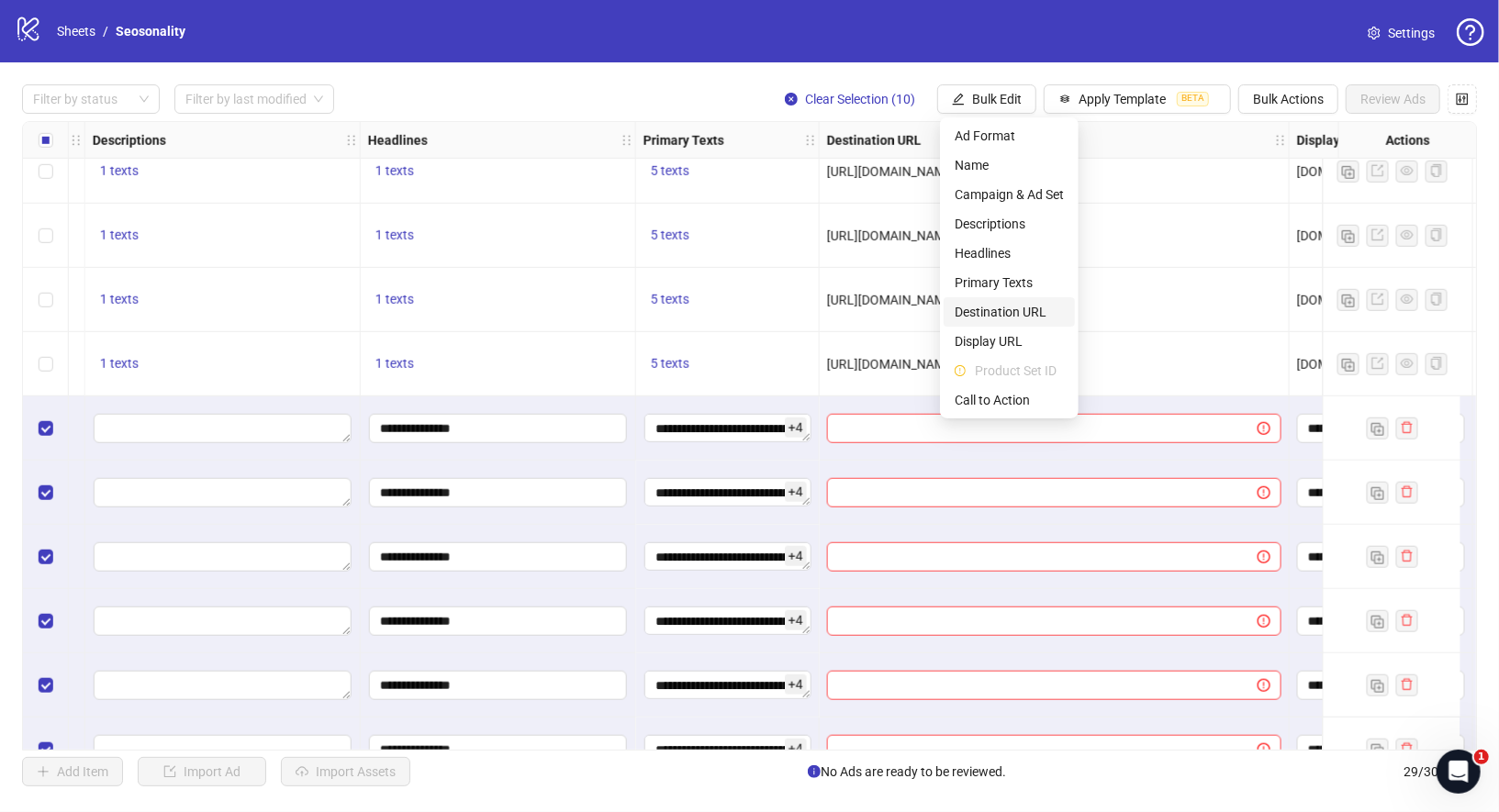
click at [1003, 309] on span "Destination URL" at bounding box center [1009, 312] width 109 height 20
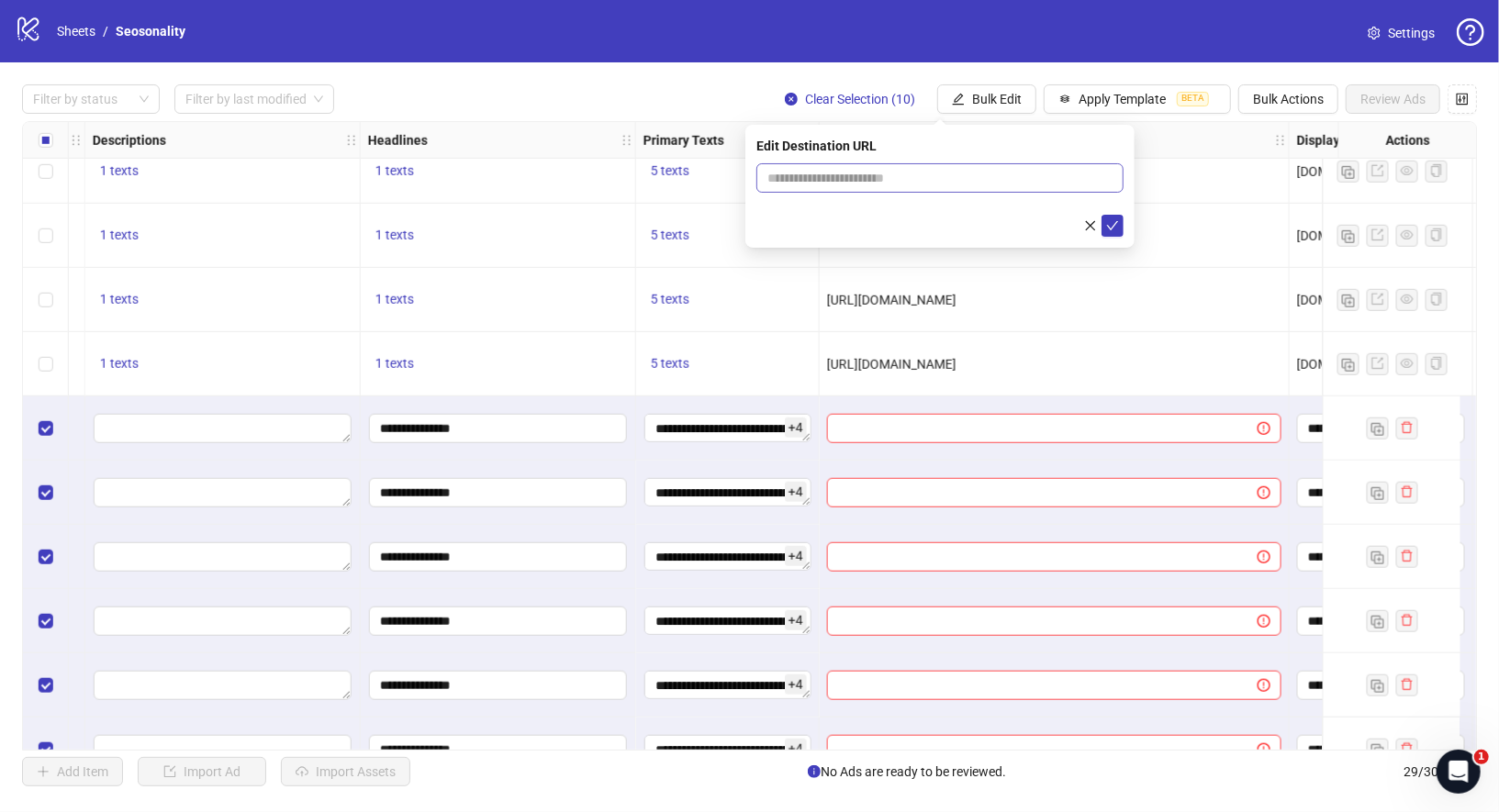
click at [992, 188] on span at bounding box center [939, 177] width 367 height 29
paste input "**********"
type input "**********"
click at [1115, 221] on icon "check" at bounding box center [1113, 225] width 12 height 9
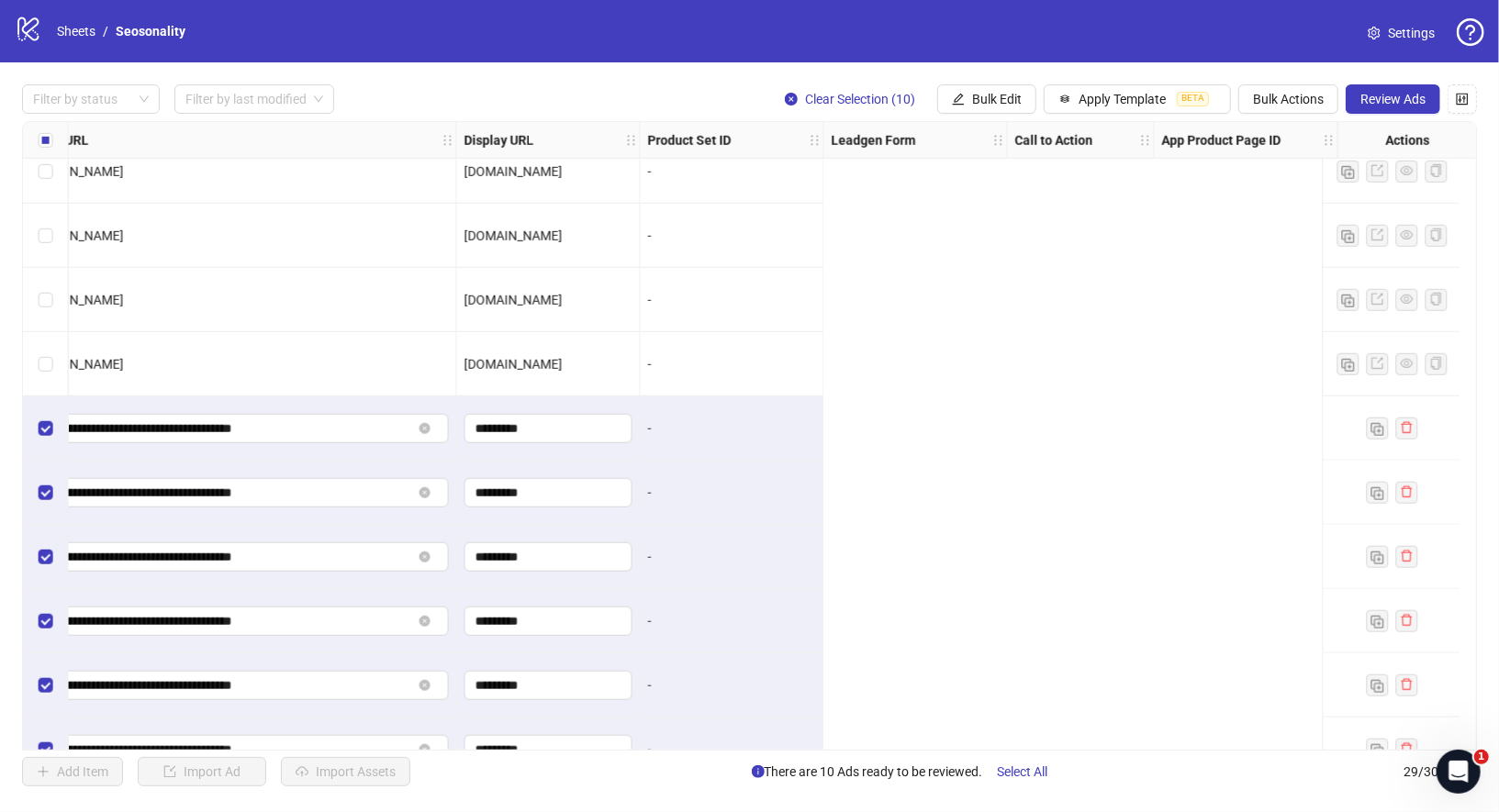
scroll to position [983, 0]
